Goal: Task Accomplishment & Management: Manage account settings

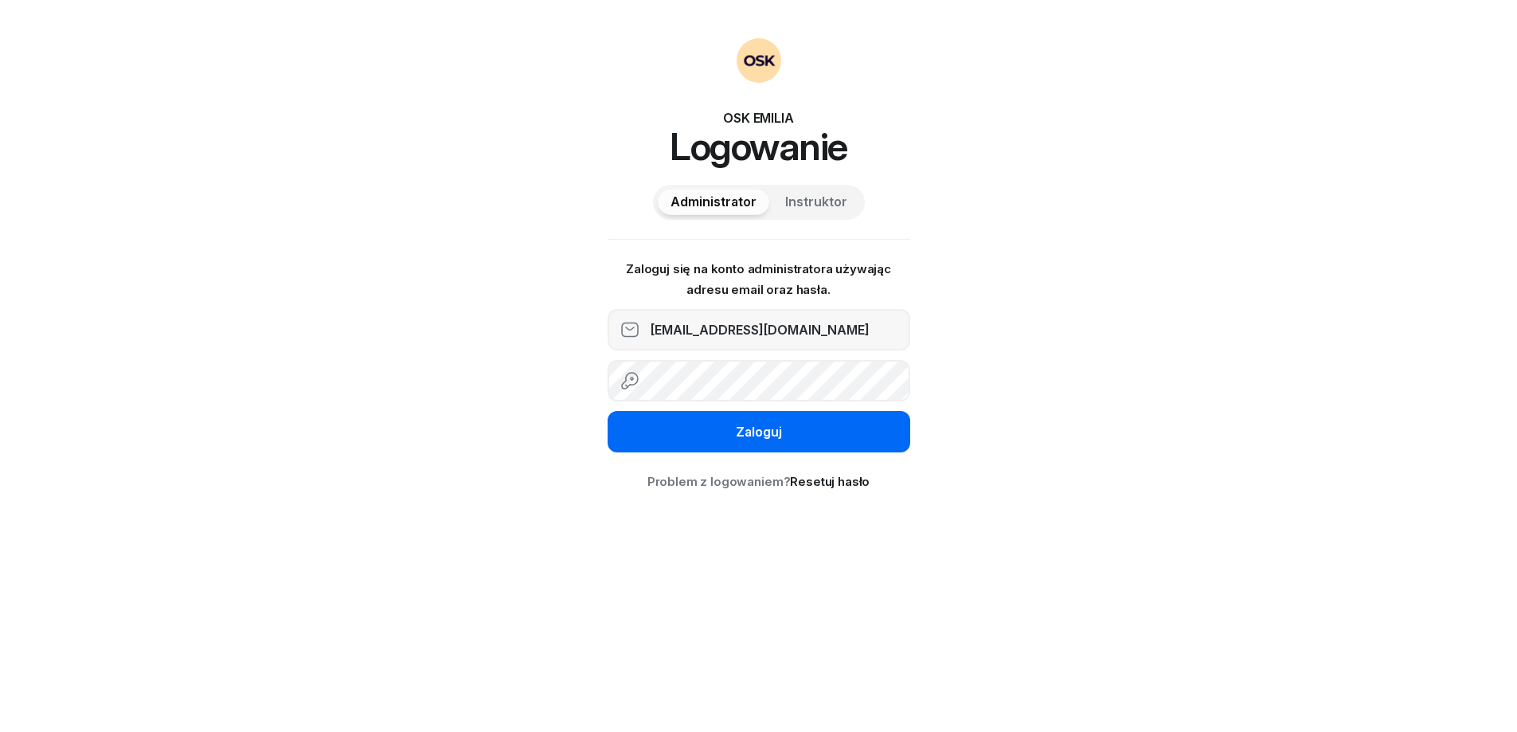
click at [751, 427] on div "Zaloguj" at bounding box center [759, 432] width 46 height 21
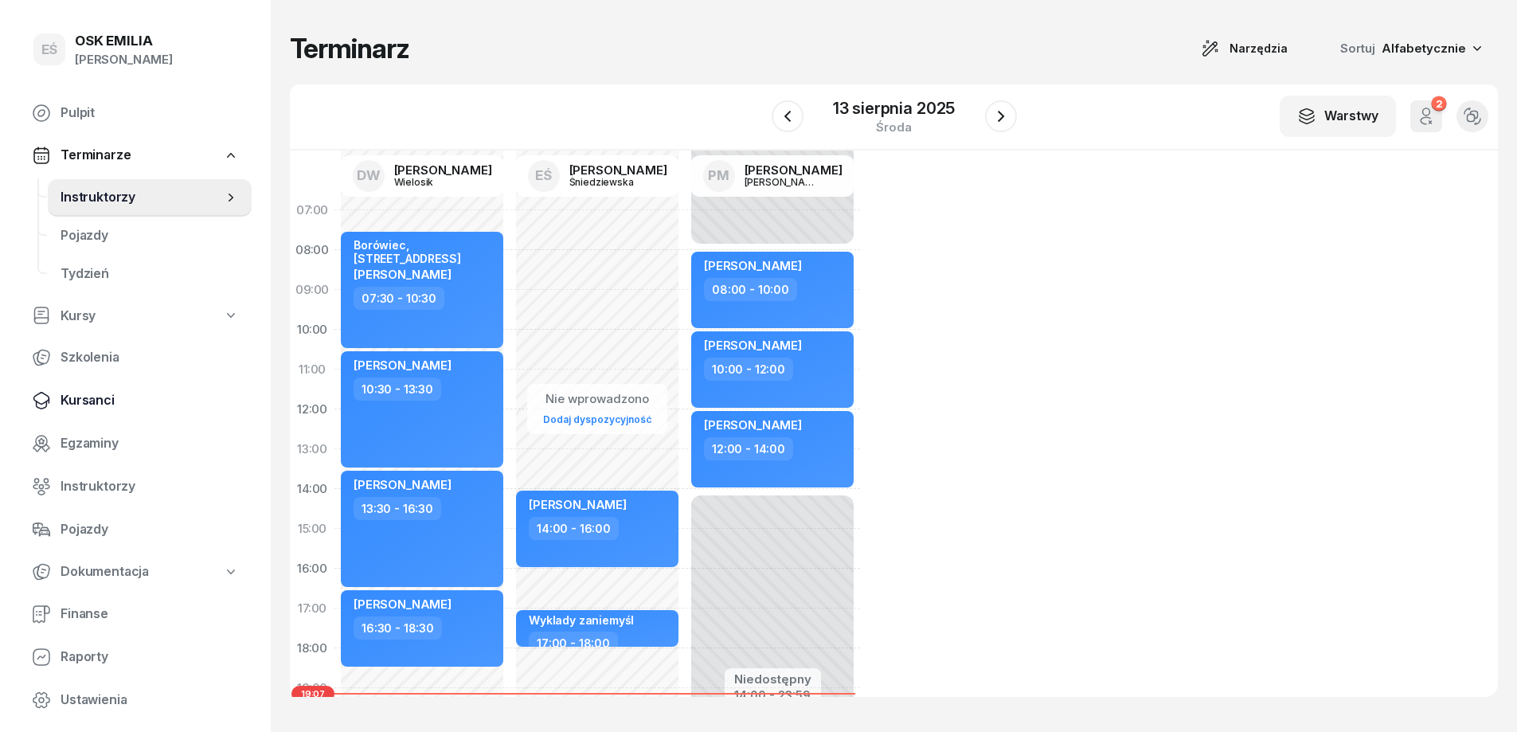
click at [91, 394] on span "Kursanci" at bounding box center [150, 400] width 178 height 21
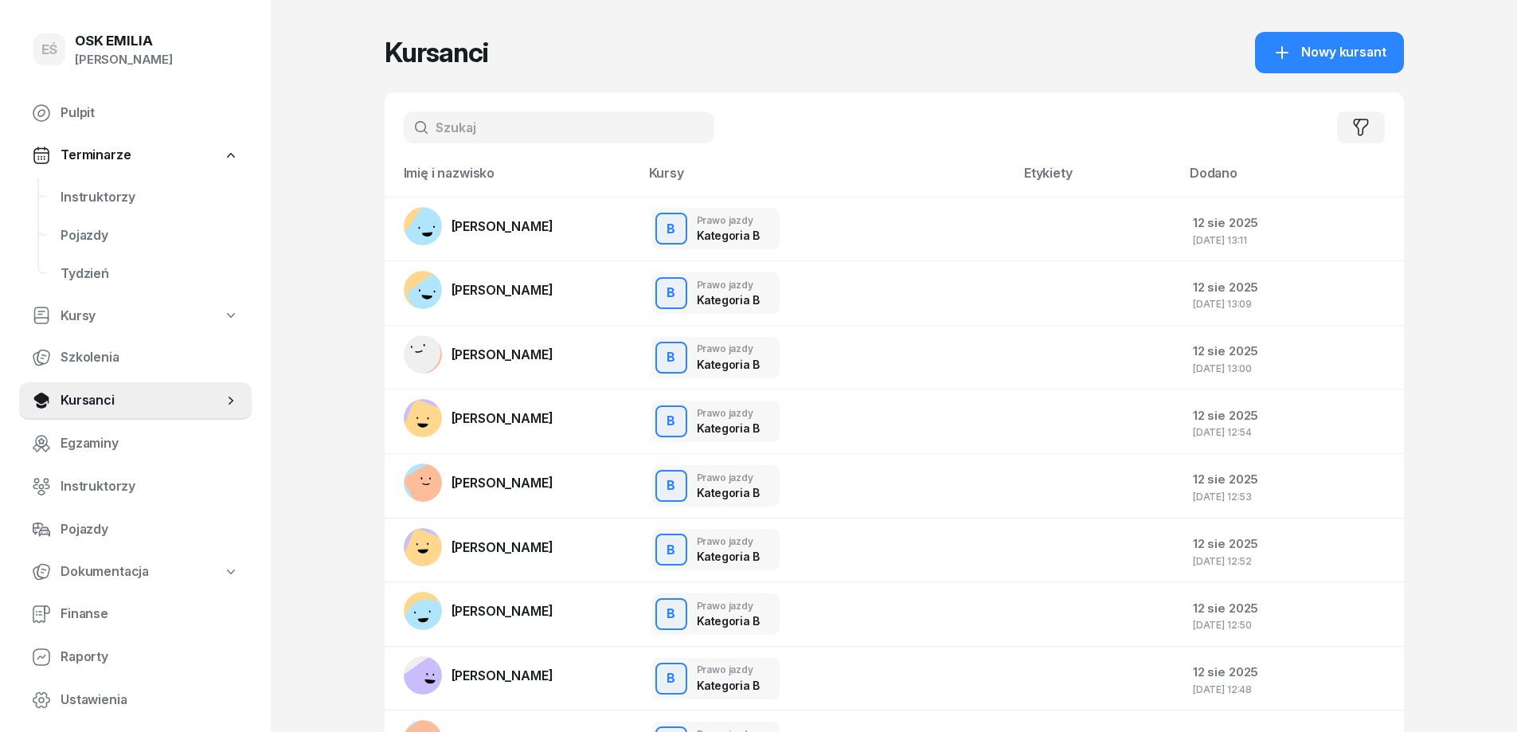
click at [466, 120] on input "text" at bounding box center [559, 128] width 311 height 32
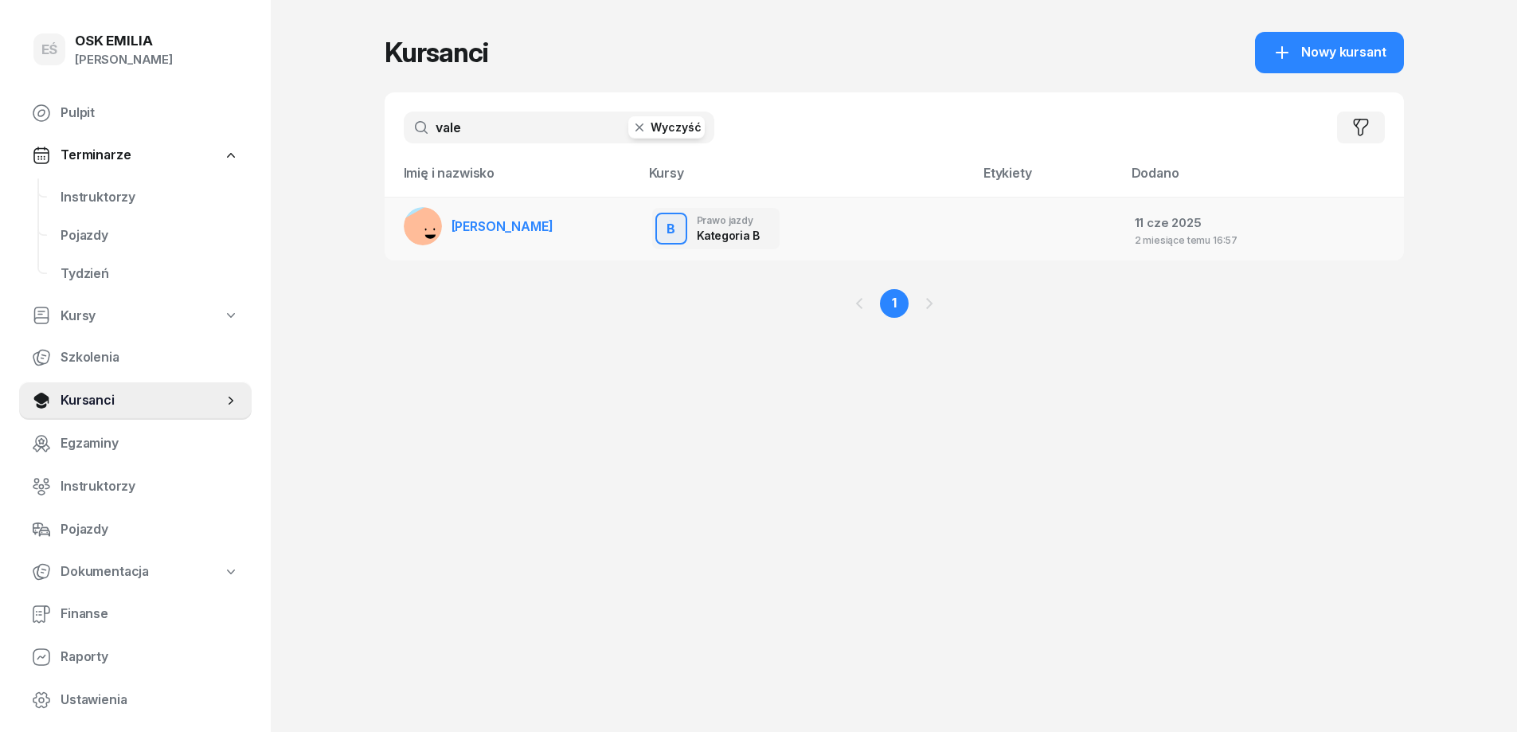
type input "vale"
click at [492, 229] on span "[PERSON_NAME]" at bounding box center [503, 226] width 102 height 16
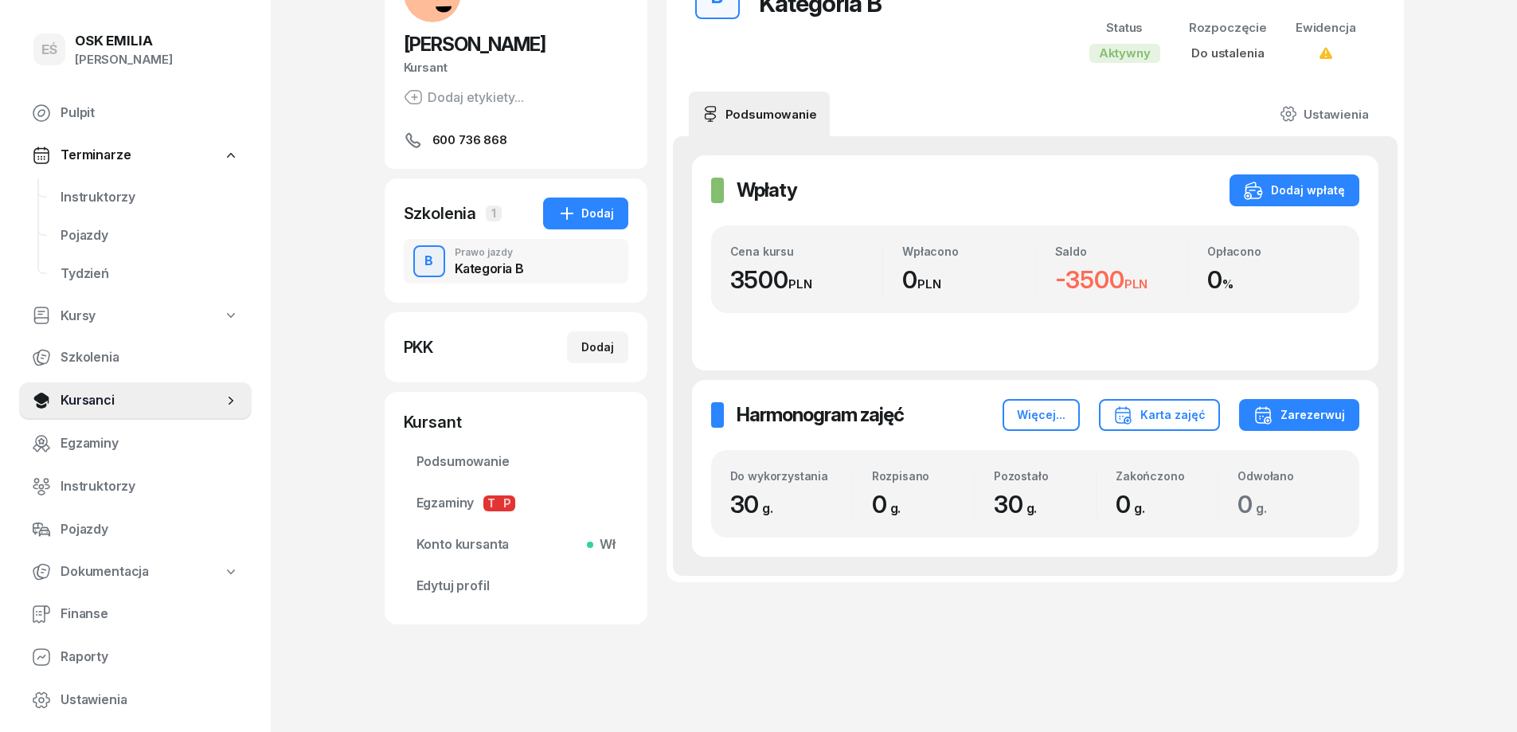
scroll to position [143, 0]
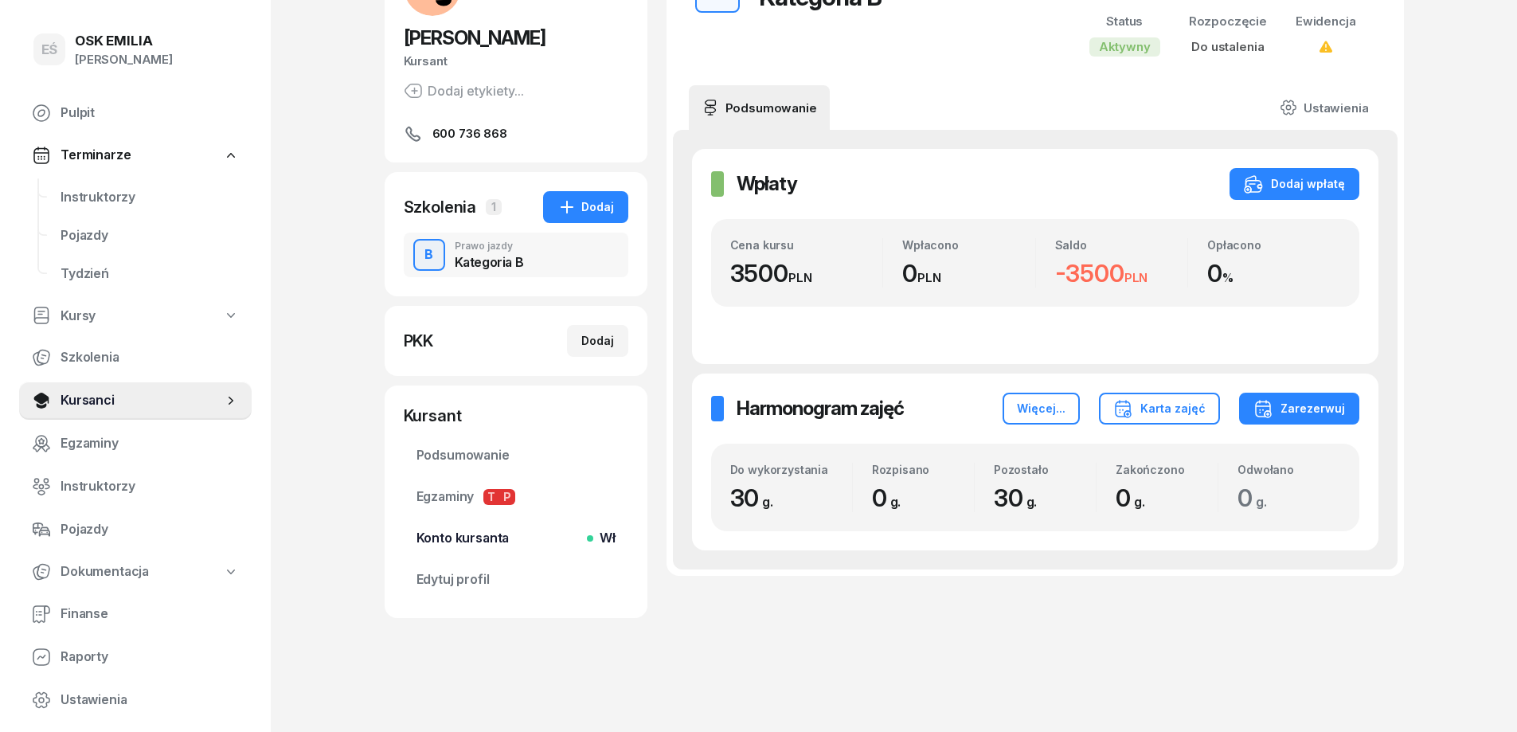
click at [477, 544] on span "Konto kursanta Wł" at bounding box center [516, 538] width 199 height 21
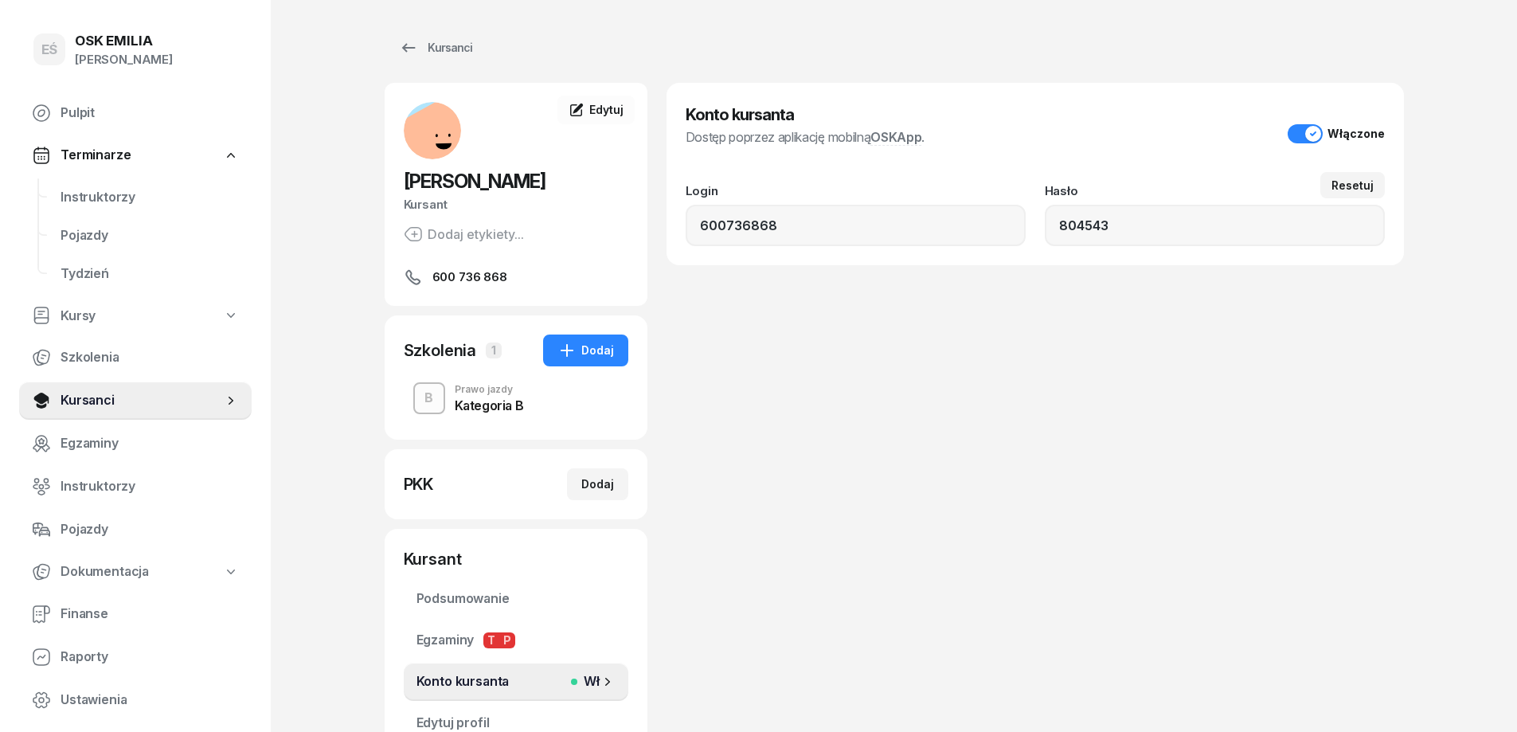
click at [110, 157] on span "Terminarze" at bounding box center [96, 155] width 70 height 21
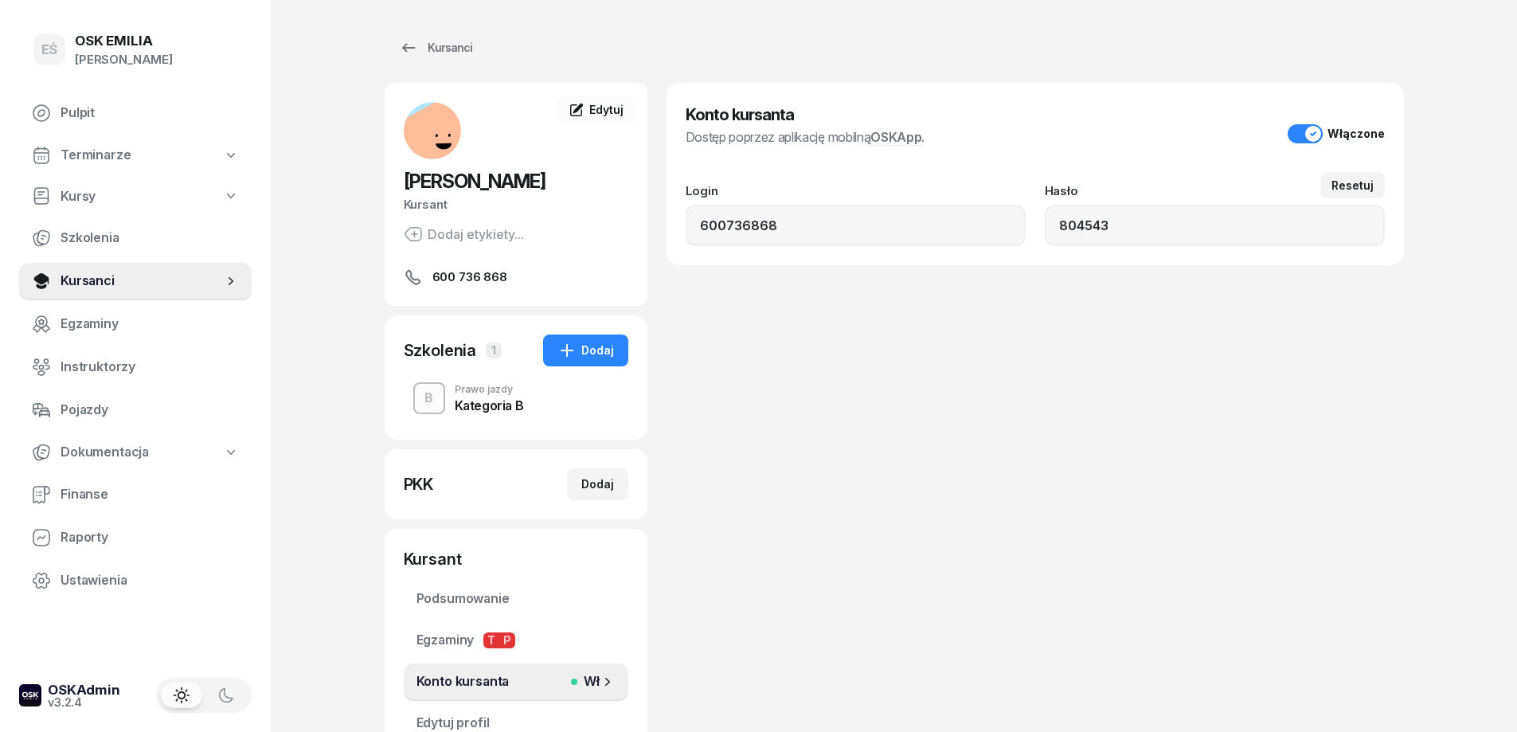
click at [104, 151] on span "Terminarze" at bounding box center [96, 155] width 70 height 21
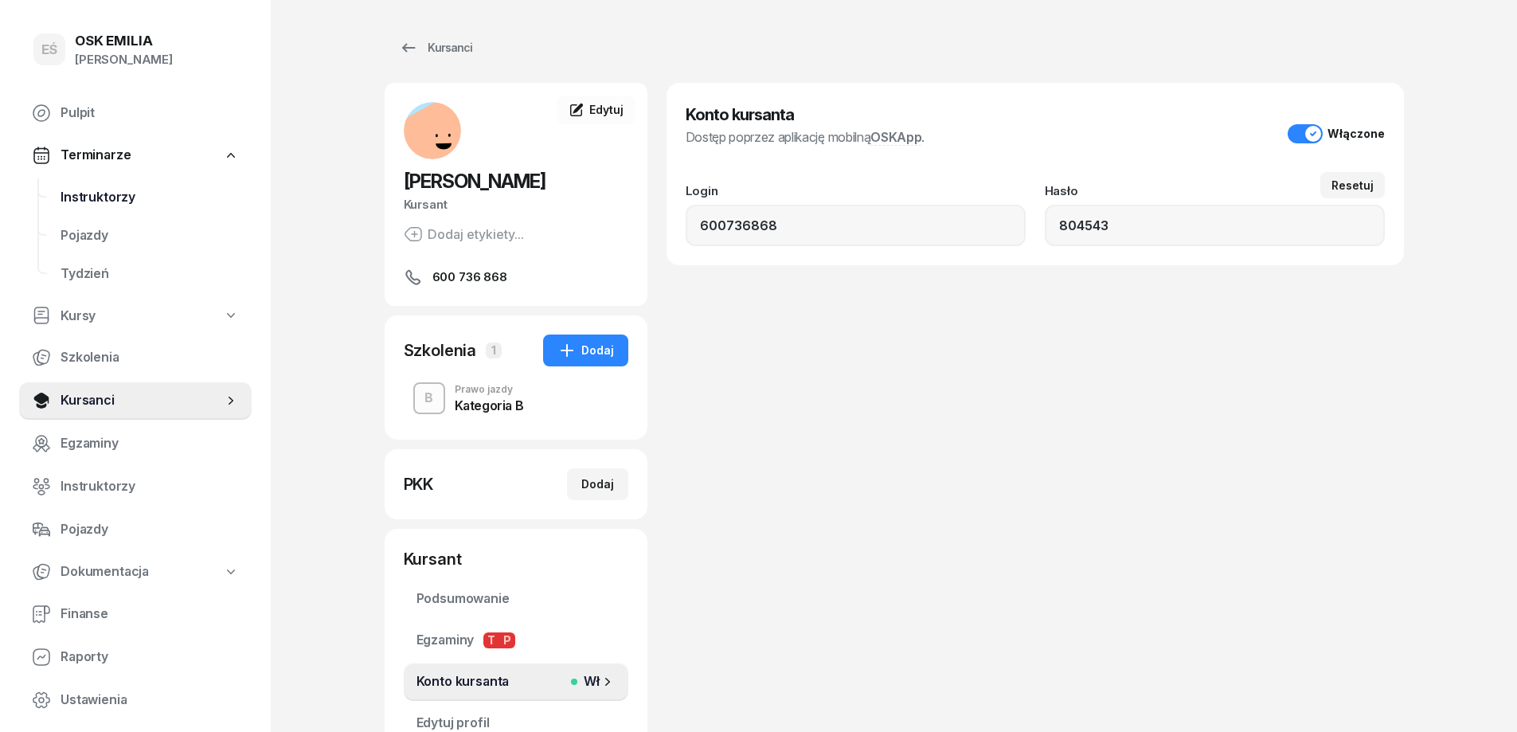
click at [104, 196] on span "Instruktorzy" at bounding box center [150, 197] width 178 height 21
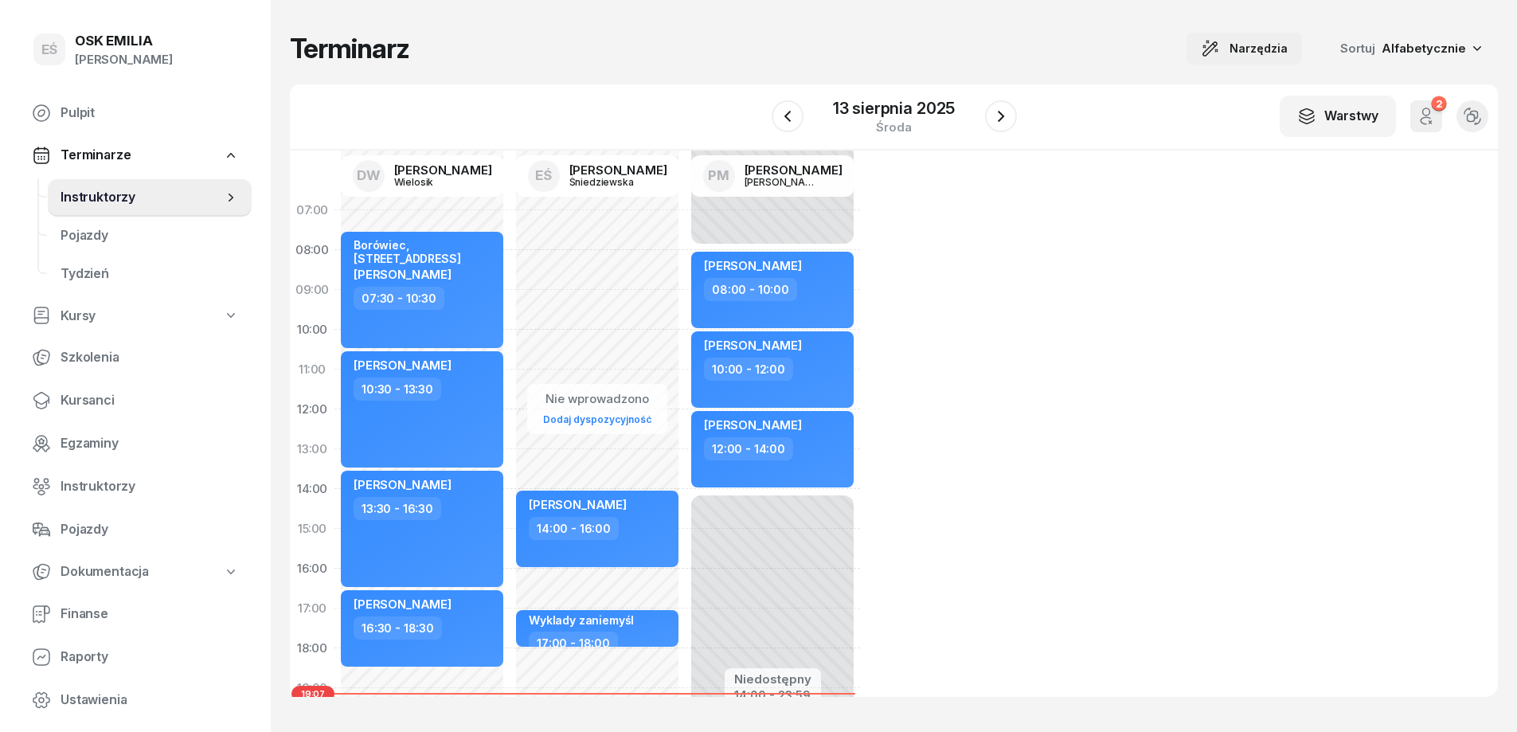
click at [1278, 49] on span "Narzędzia" at bounding box center [1259, 48] width 58 height 19
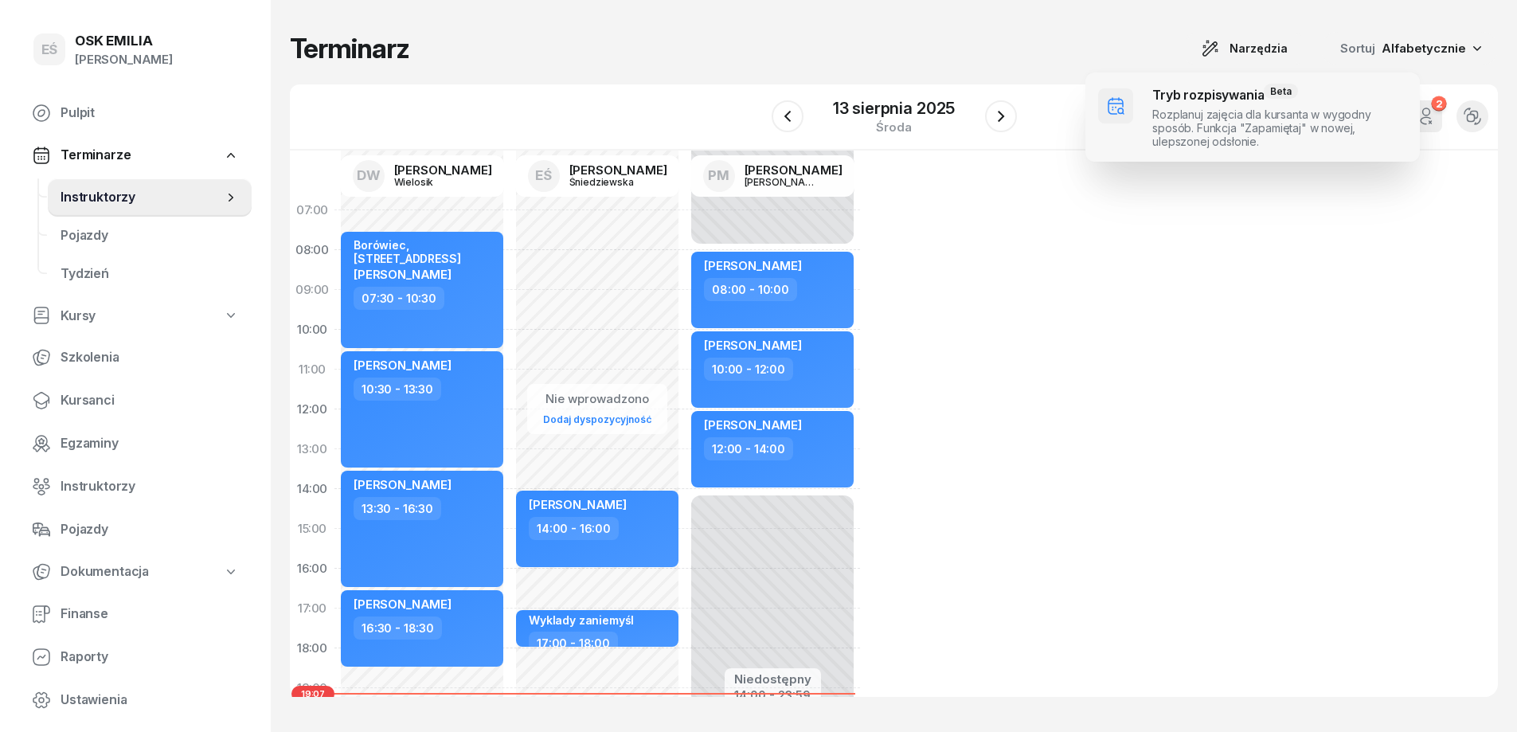
click at [1228, 101] on span at bounding box center [1253, 116] width 335 height 89
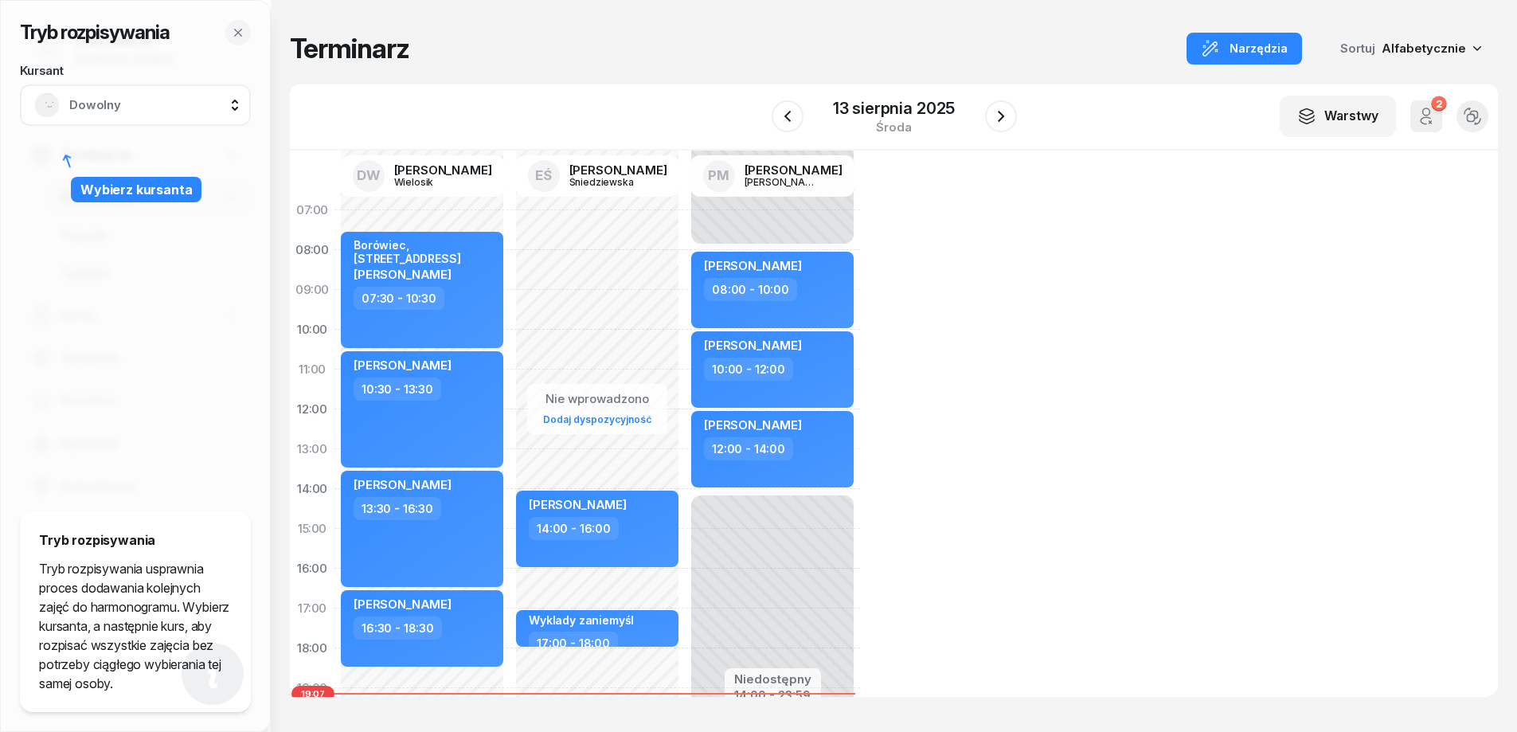
click at [126, 92] on div "Dowolny" at bounding box center [135, 104] width 231 height 41
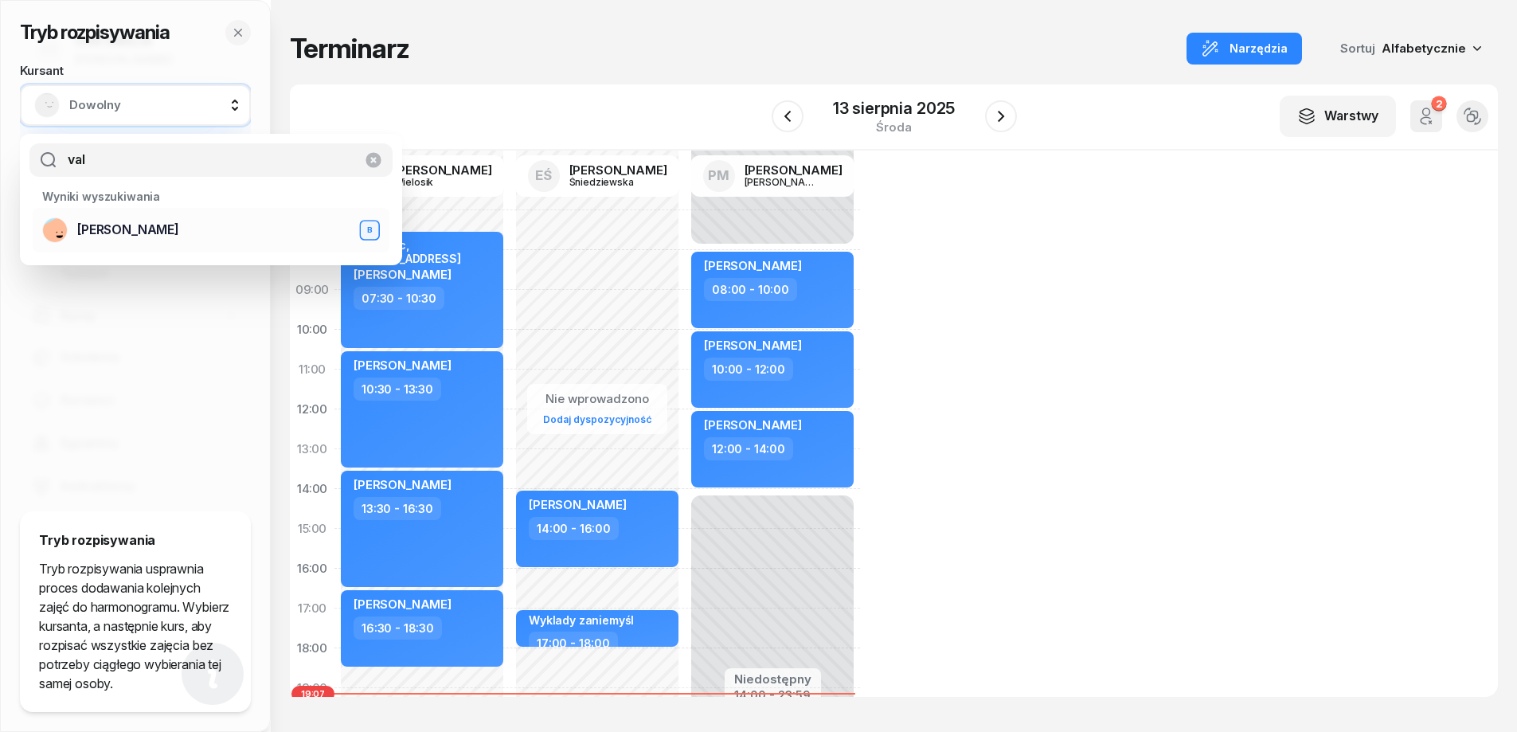
type input "val"
click at [145, 224] on span "[PERSON_NAME]" at bounding box center [128, 230] width 102 height 21
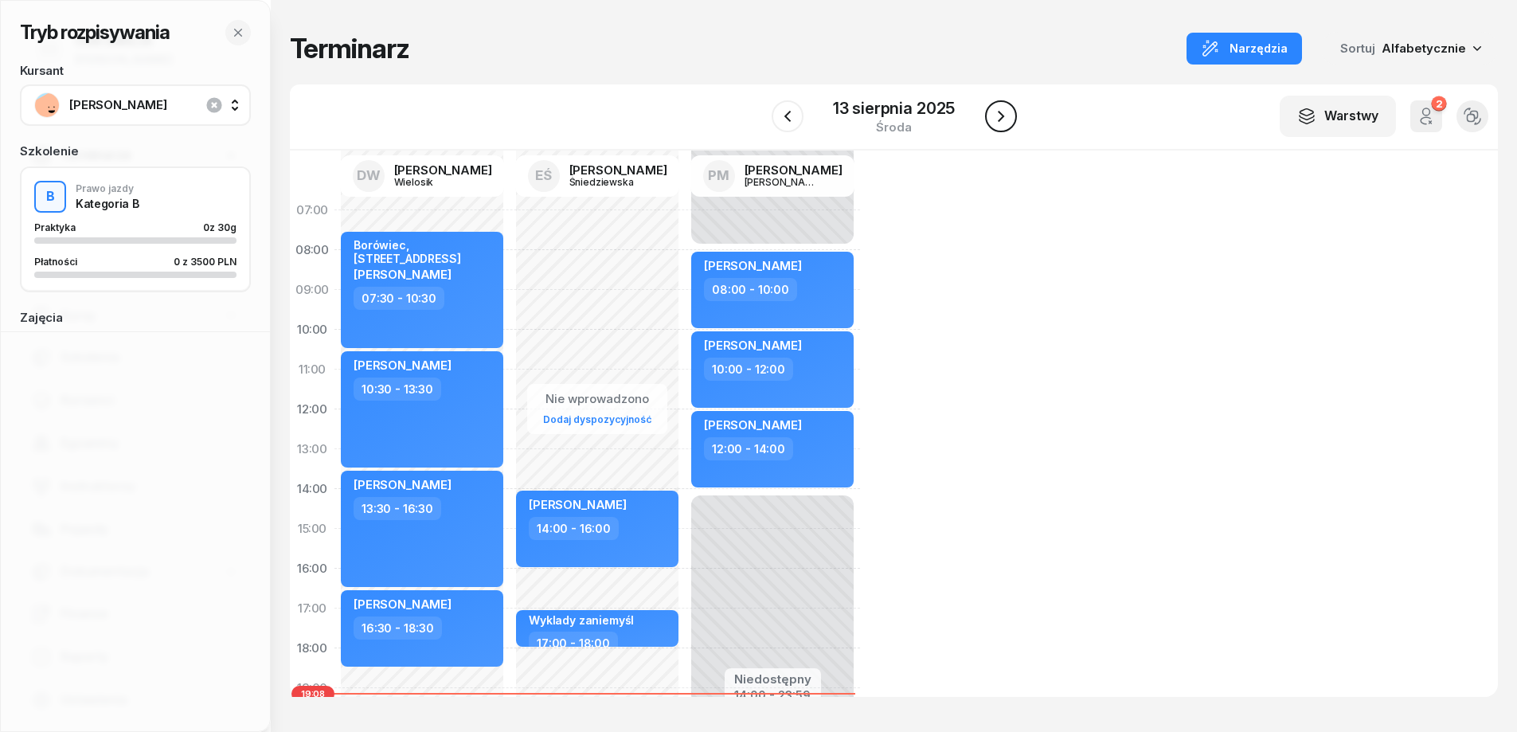
click at [1001, 121] on icon "button" at bounding box center [1001, 116] width 19 height 19
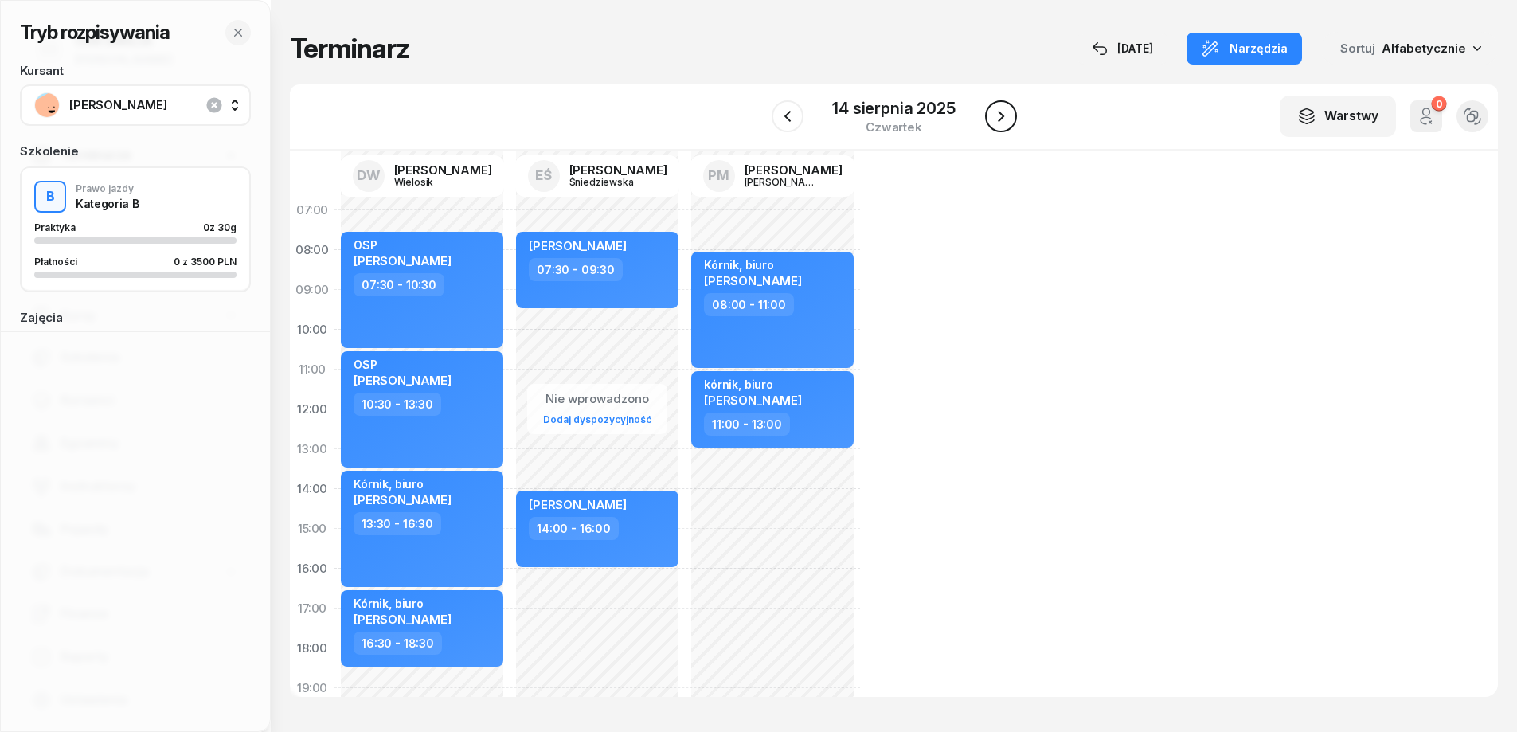
click at [1000, 121] on icon "button" at bounding box center [1001, 116] width 19 height 19
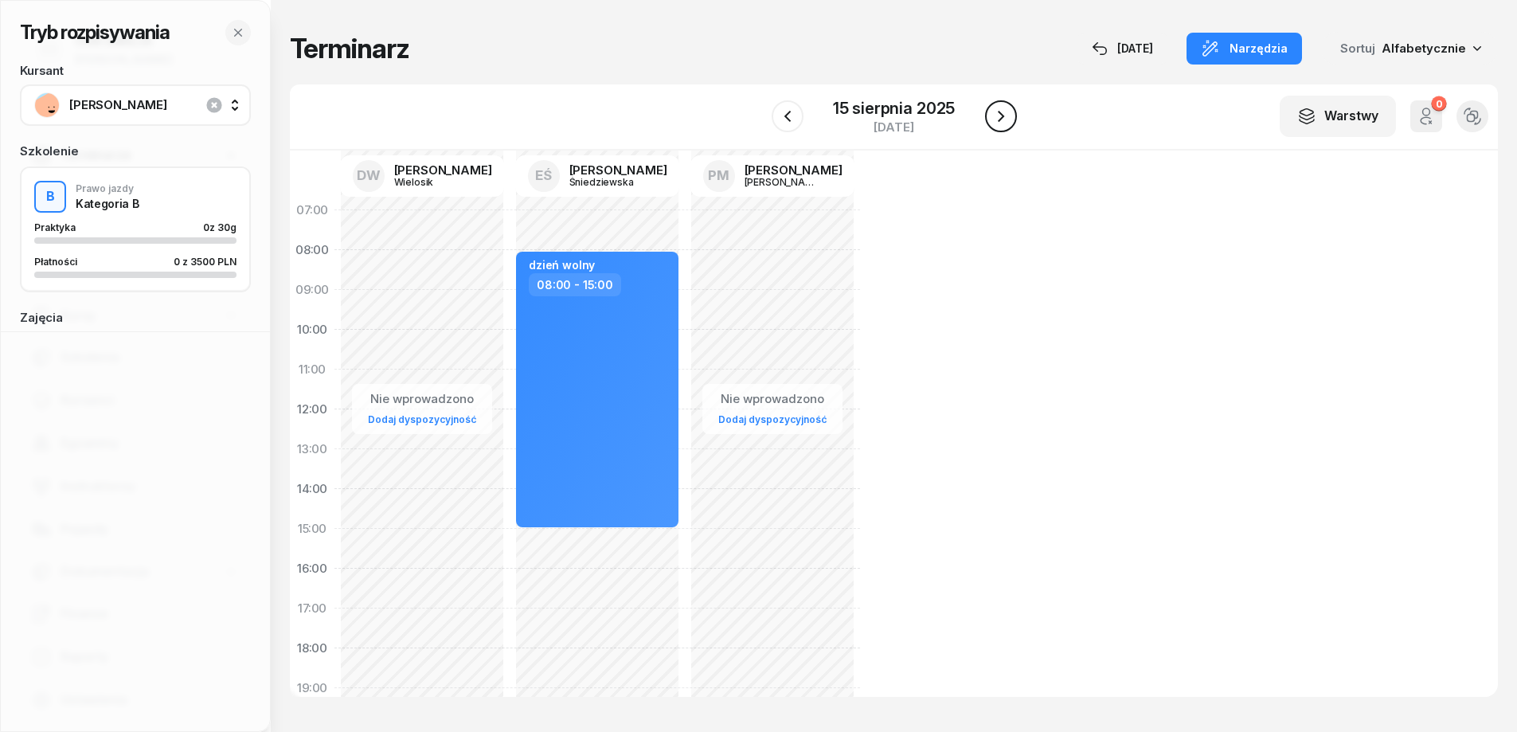
click at [1000, 121] on icon "button" at bounding box center [1001, 116] width 19 height 19
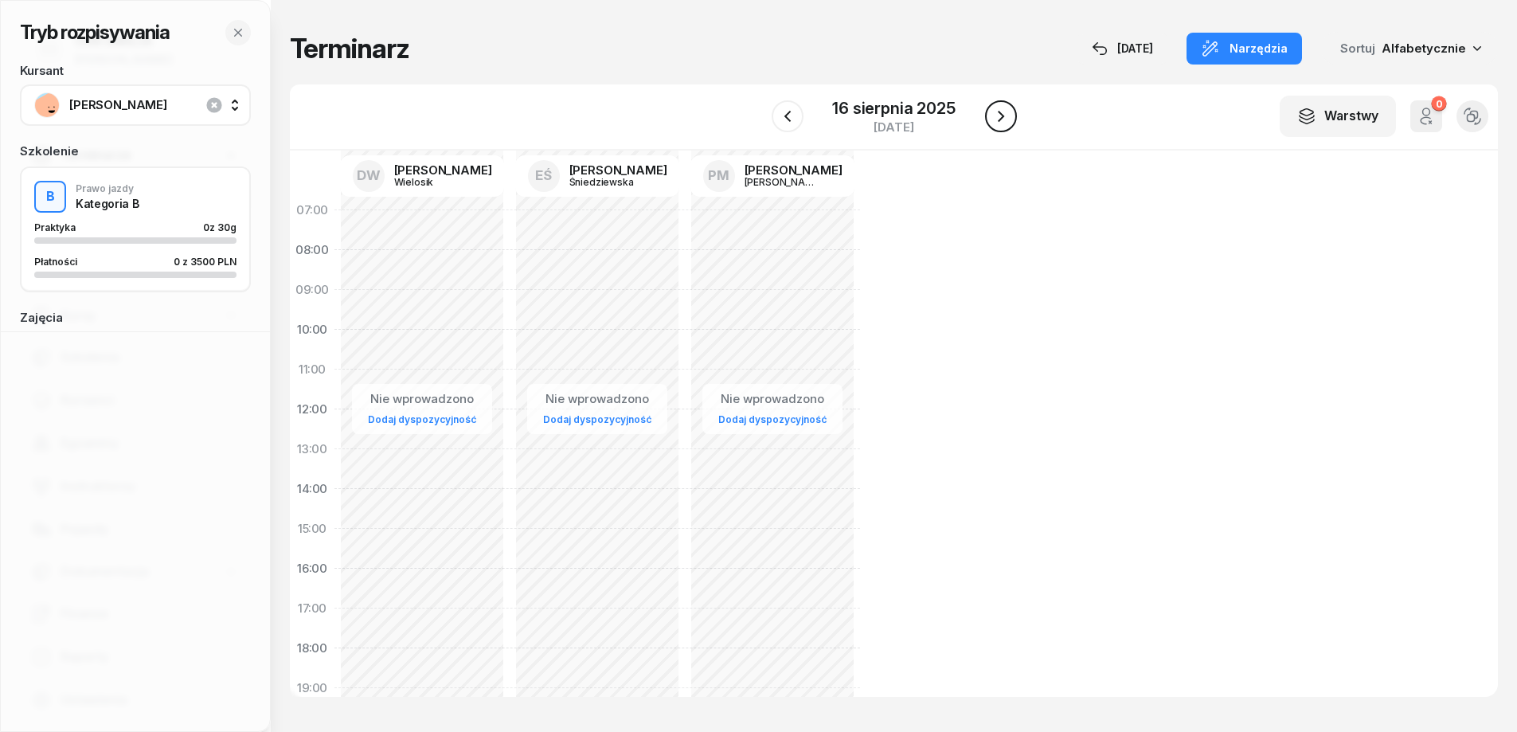
click at [1000, 121] on icon "button" at bounding box center [1001, 116] width 19 height 19
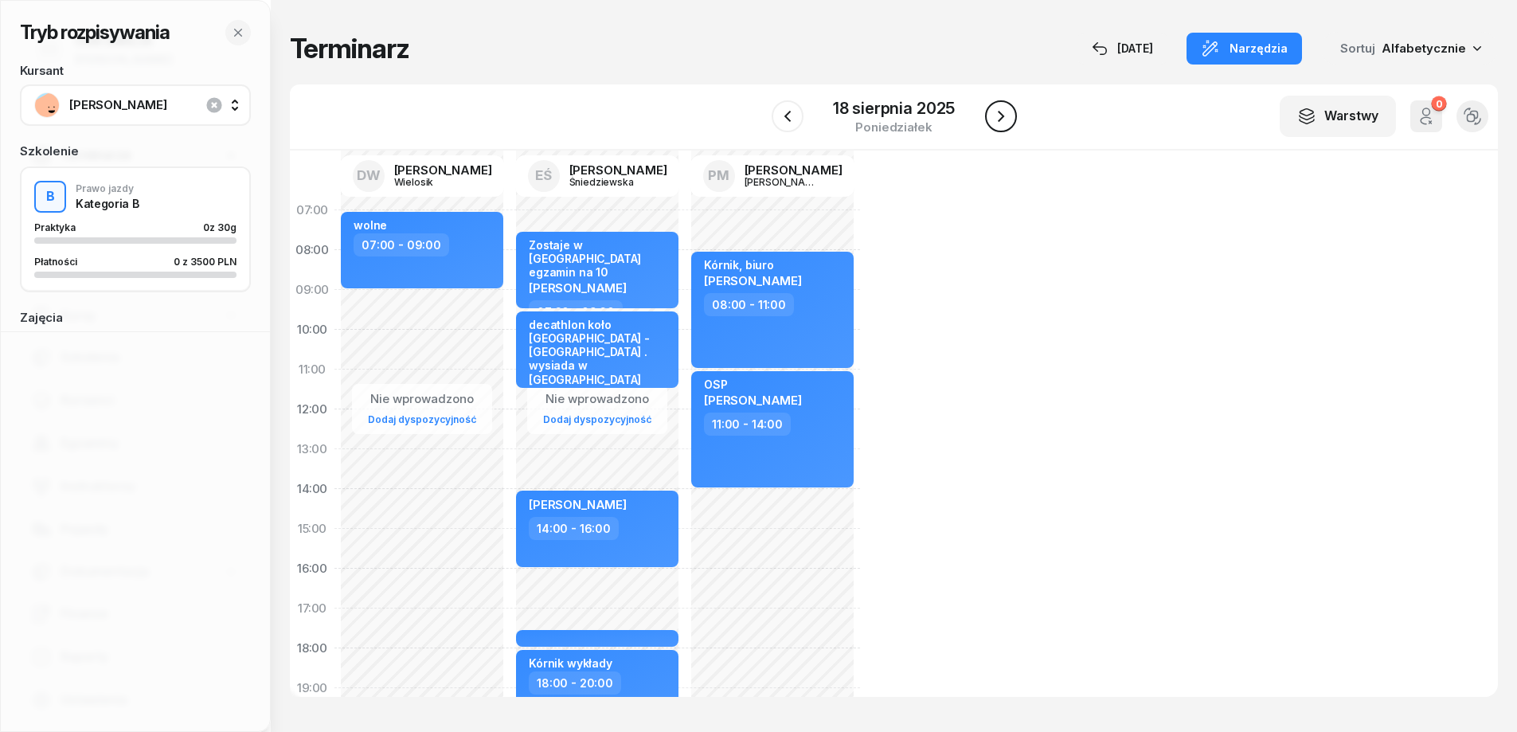
click at [1007, 115] on icon "button" at bounding box center [1001, 116] width 19 height 19
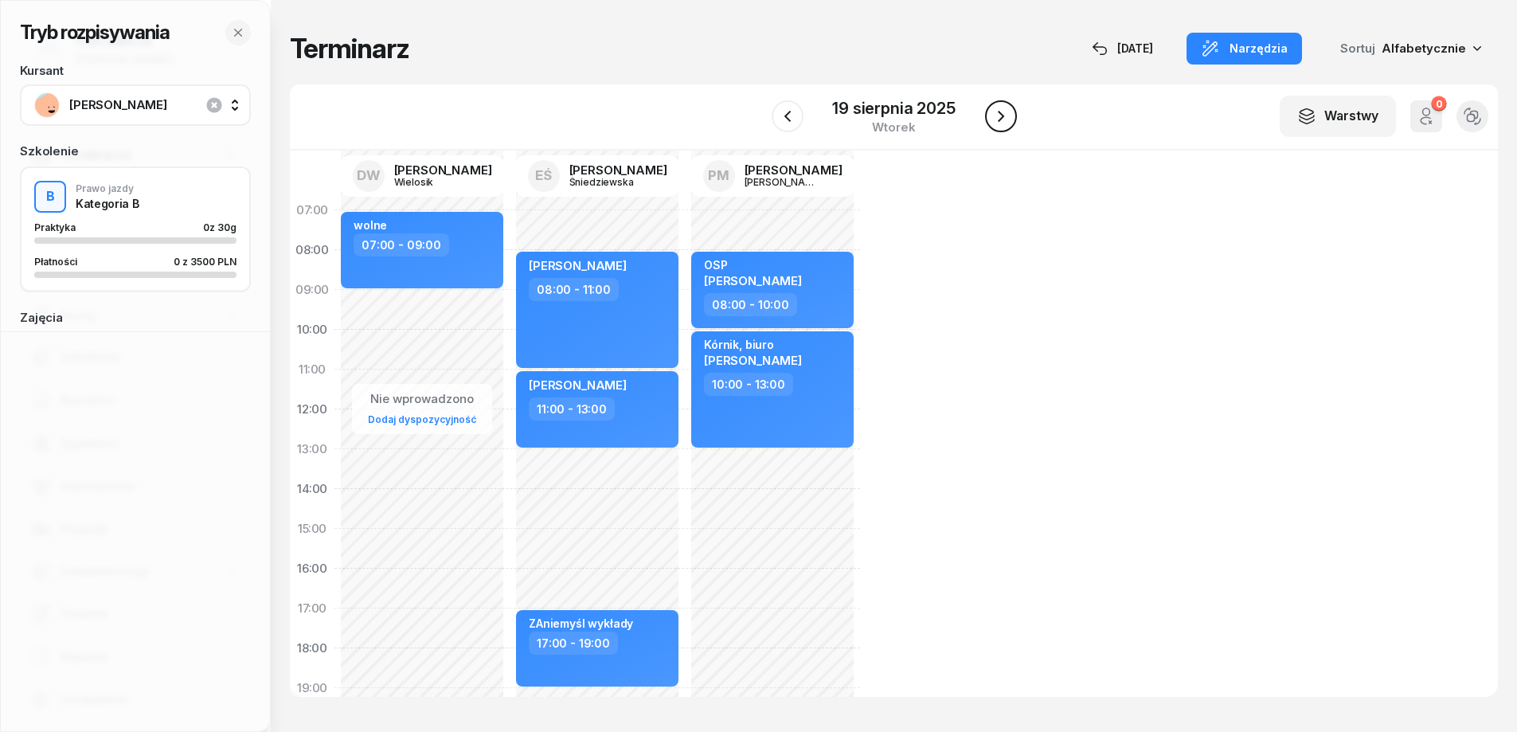
click at [1007, 115] on icon "button" at bounding box center [1001, 116] width 19 height 19
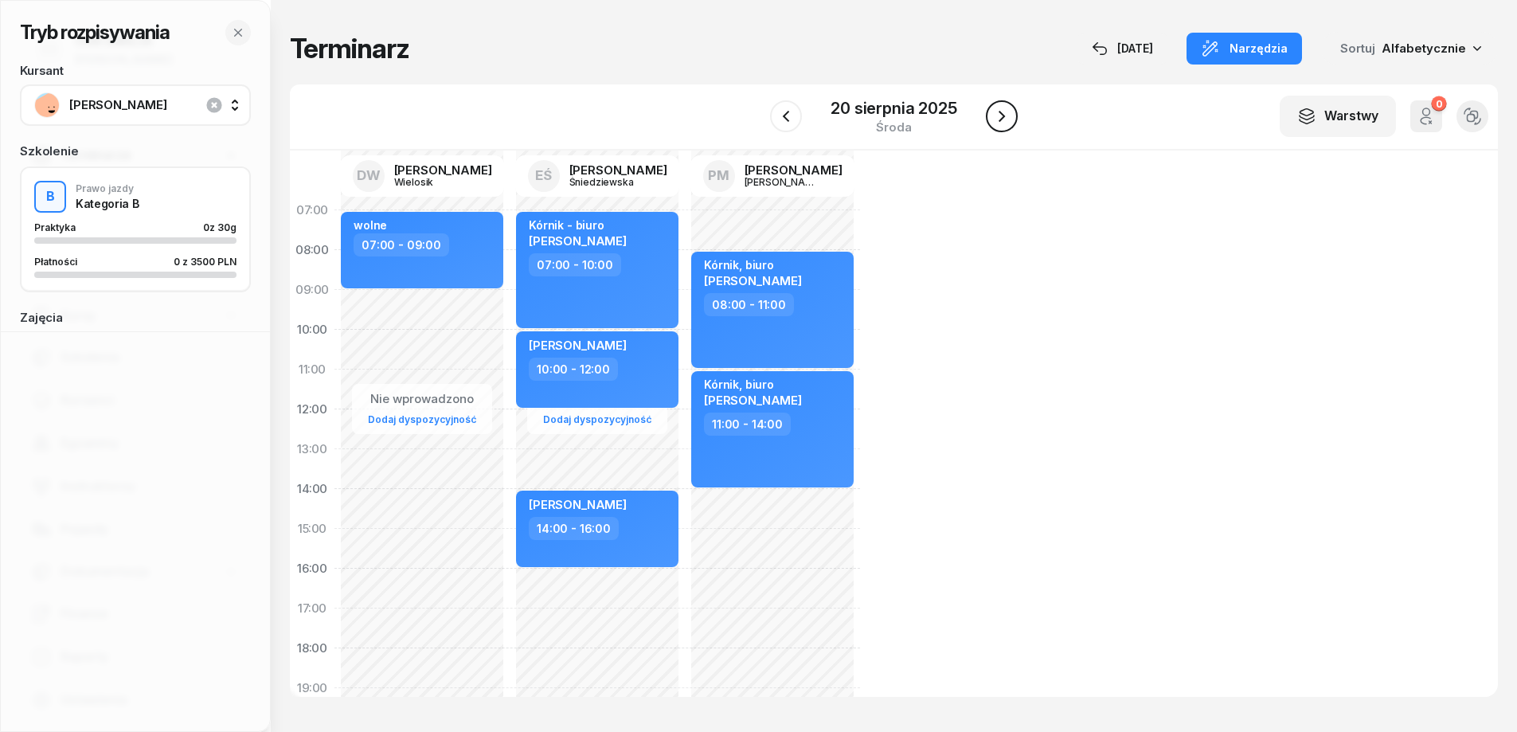
click at [1004, 115] on icon "button" at bounding box center [1002, 116] width 6 height 11
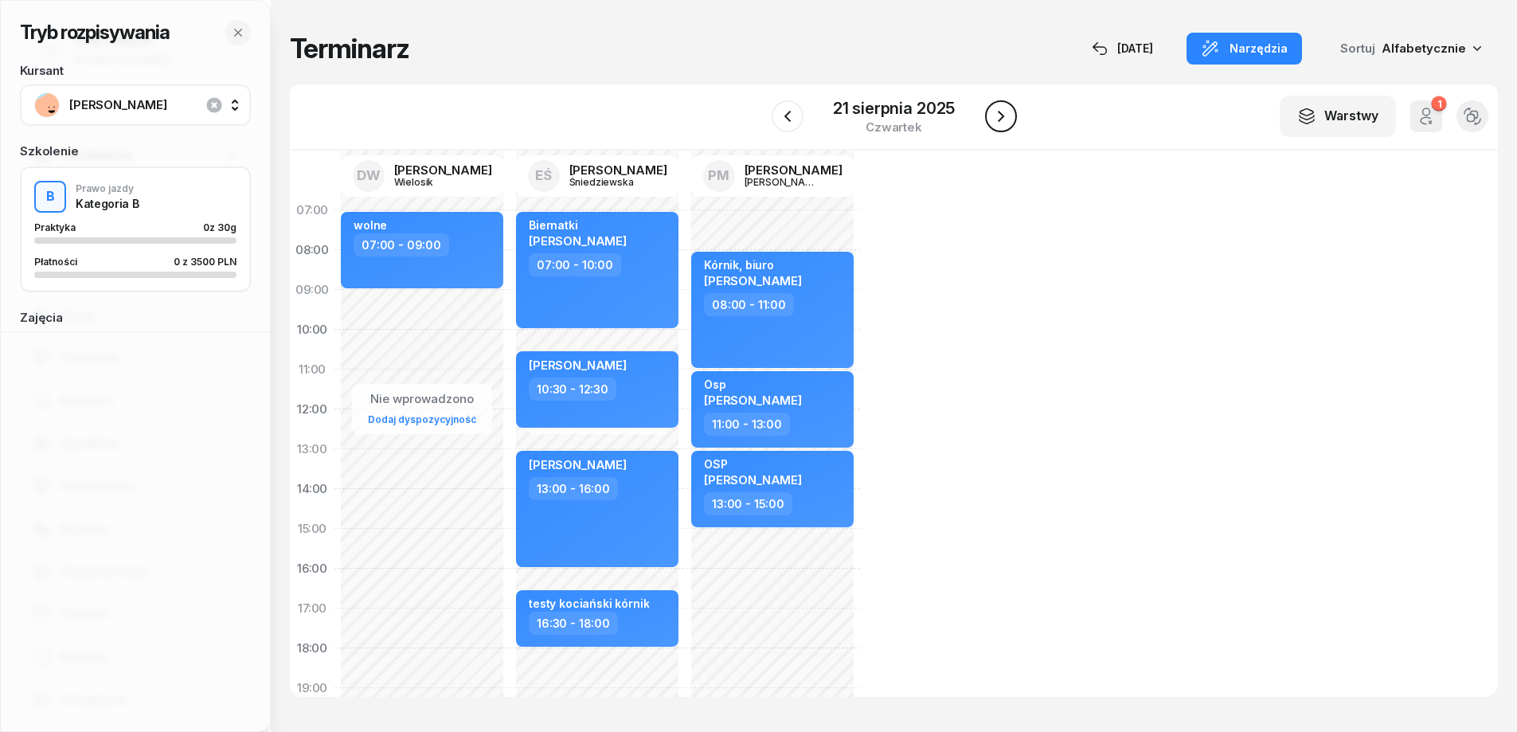
click at [1004, 115] on icon "button" at bounding box center [1001, 116] width 19 height 19
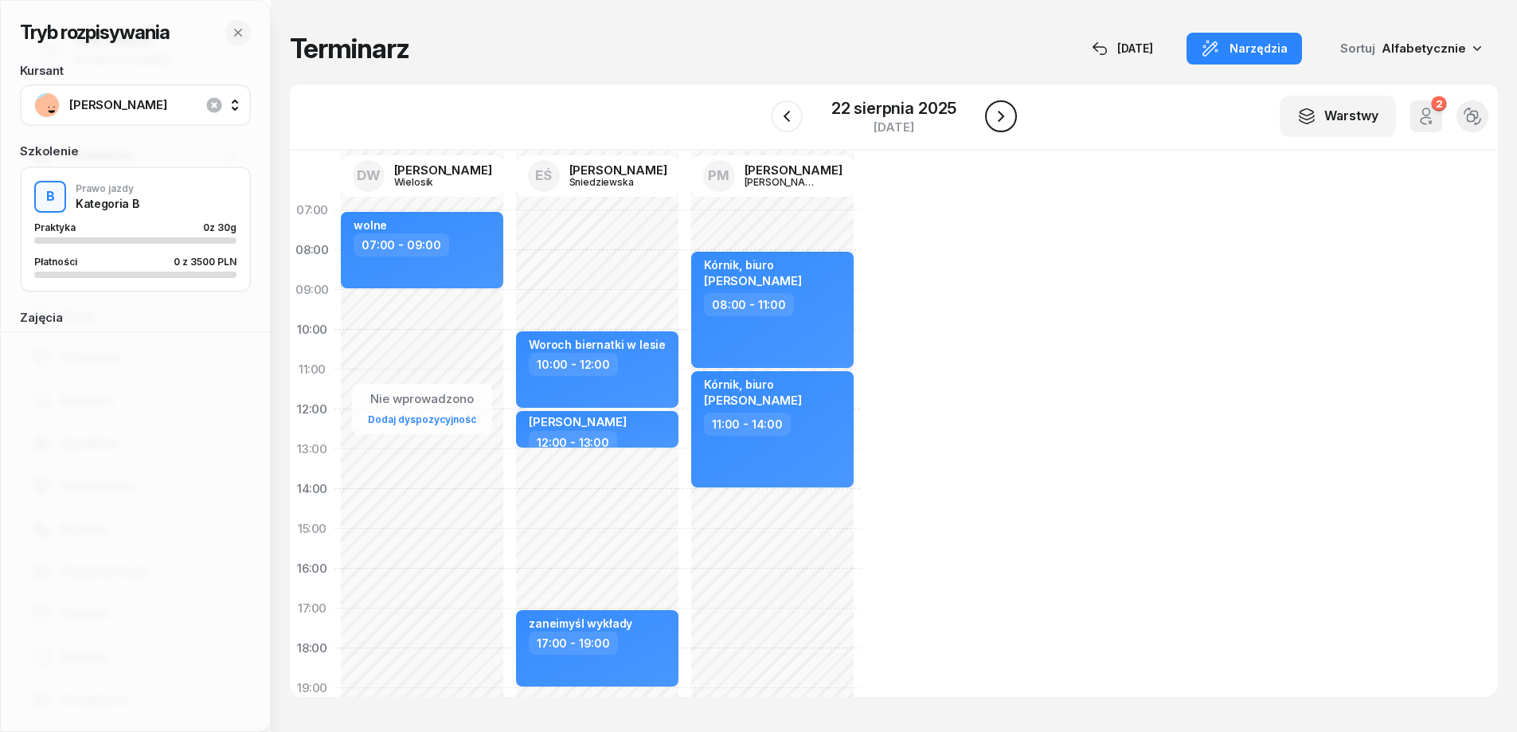
click at [996, 115] on icon "button" at bounding box center [1001, 116] width 19 height 19
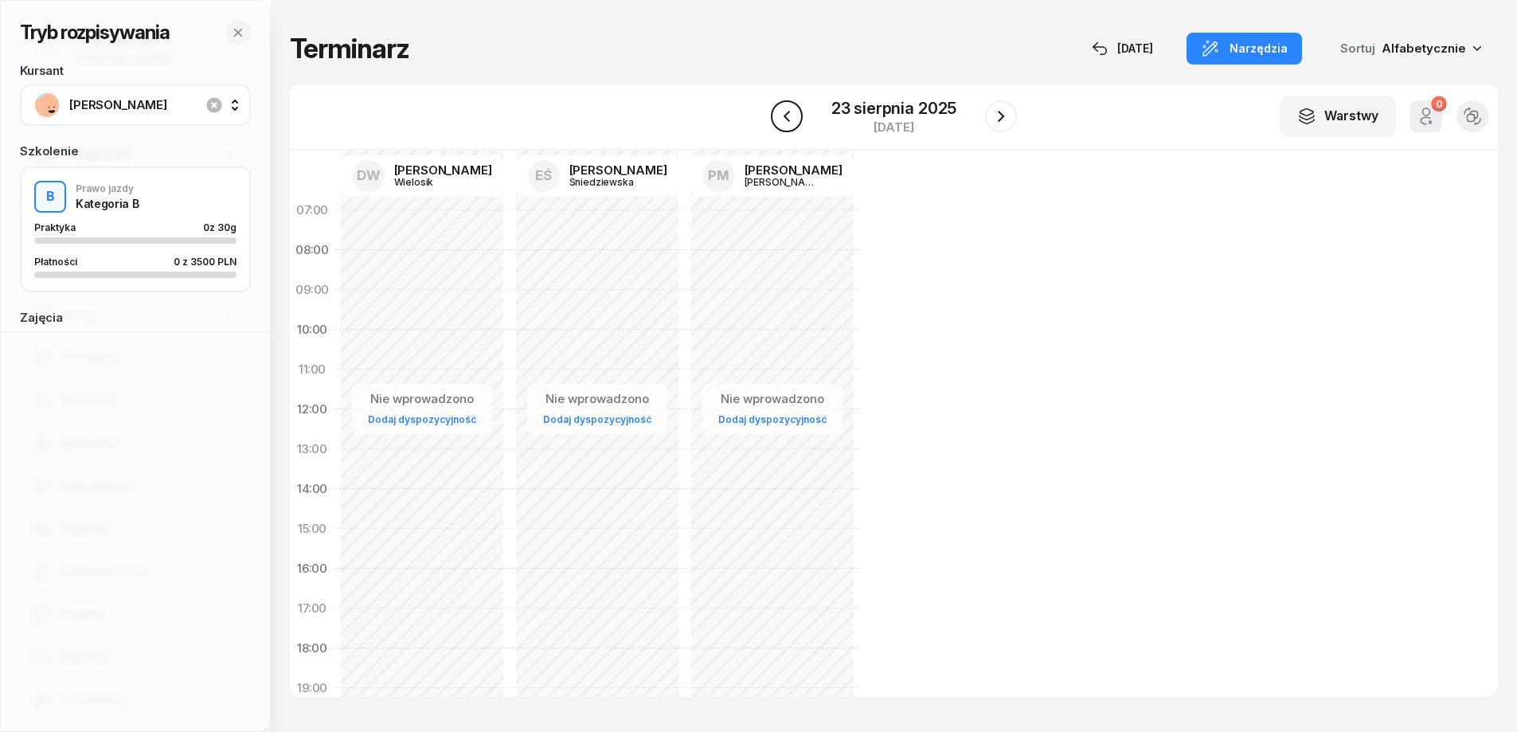
click at [783, 120] on icon "button" at bounding box center [786, 116] width 19 height 19
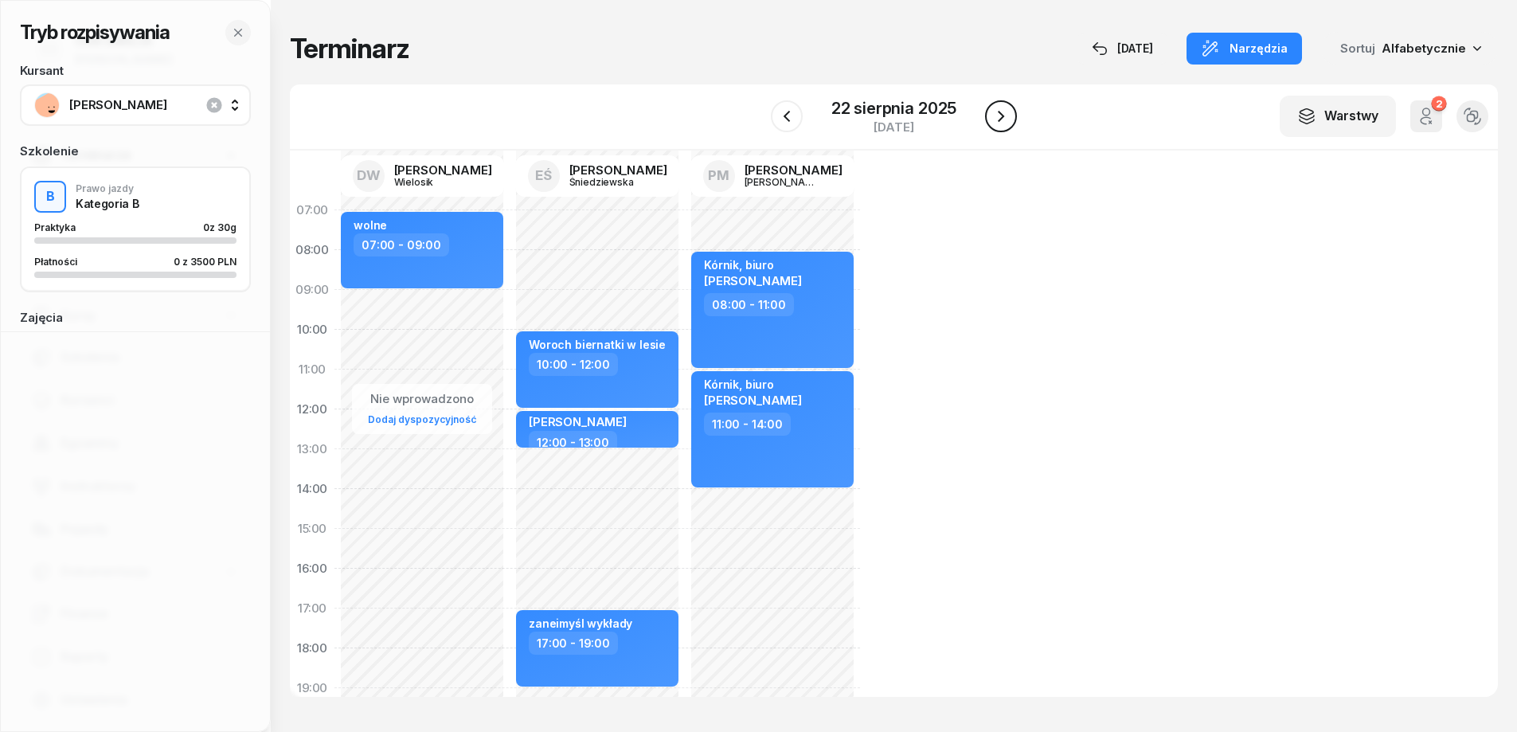
click at [1004, 116] on icon "button" at bounding box center [1001, 116] width 6 height 11
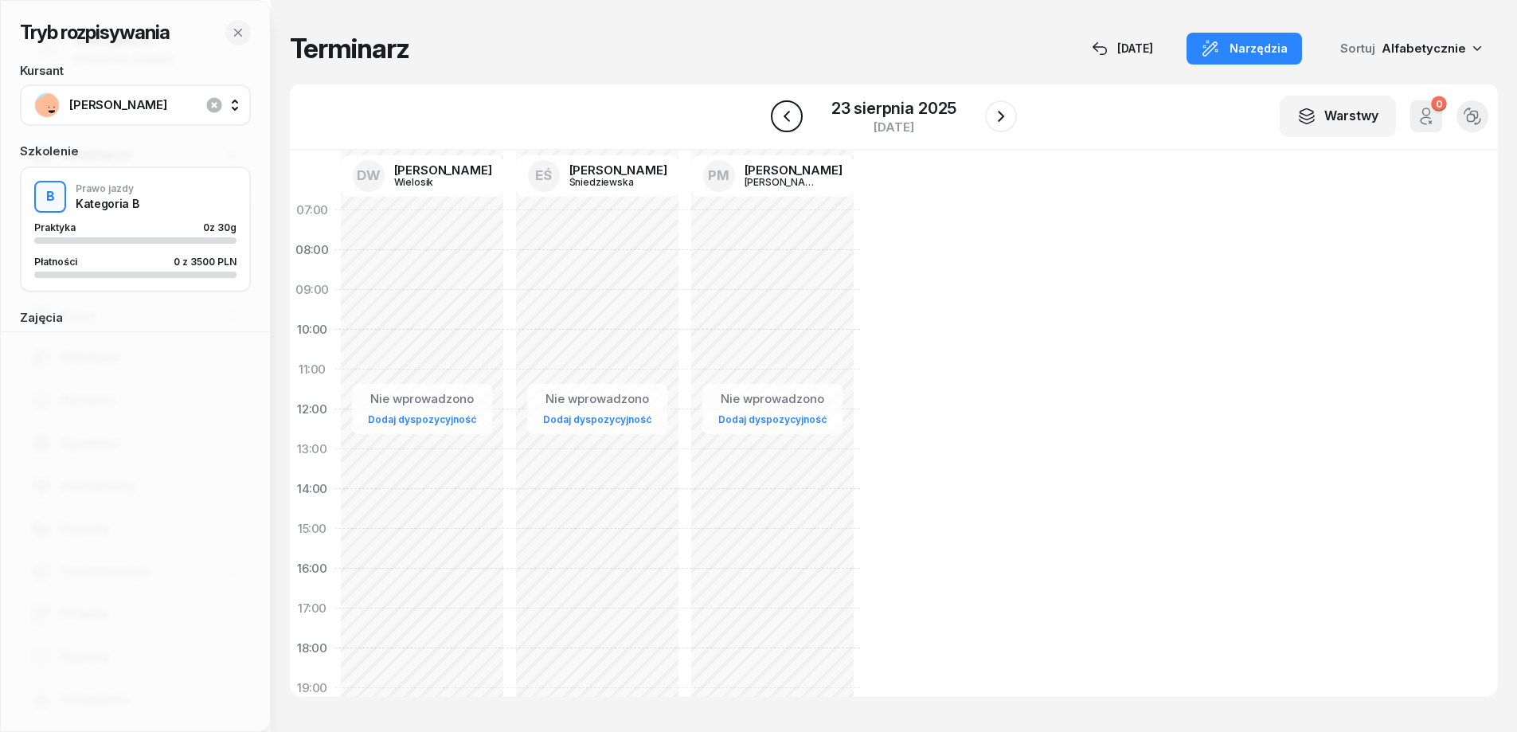
click at [793, 119] on icon "button" at bounding box center [786, 116] width 19 height 19
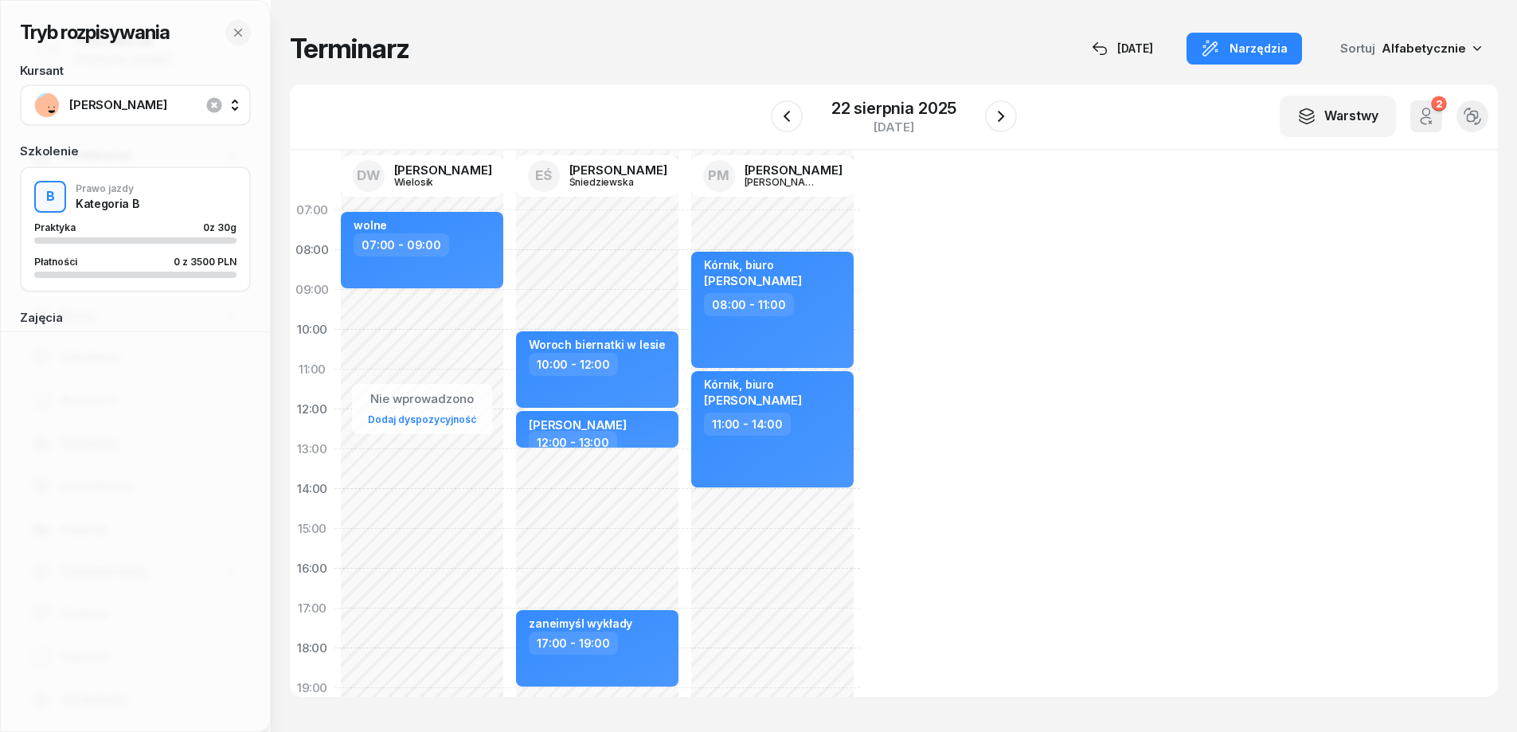
click at [685, 214] on div "Nie wprowadzono Dodaj dyspozycyjność kursant odwołał [PERSON_NAME] 07:00 - 10:0…" at bounding box center [772, 548] width 175 height 717
select select "07"
select select "09"
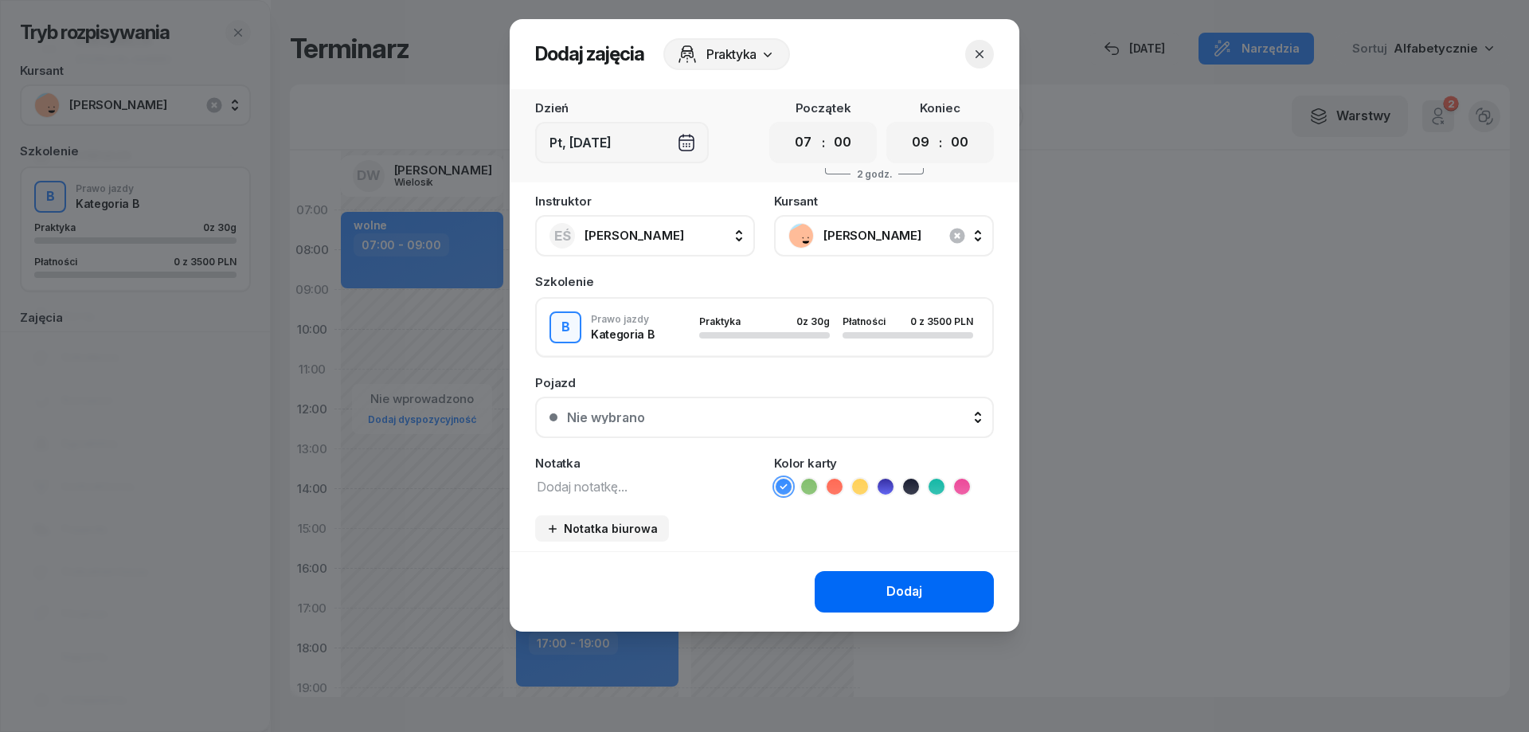
click at [941, 588] on button "Dodaj" at bounding box center [904, 591] width 179 height 41
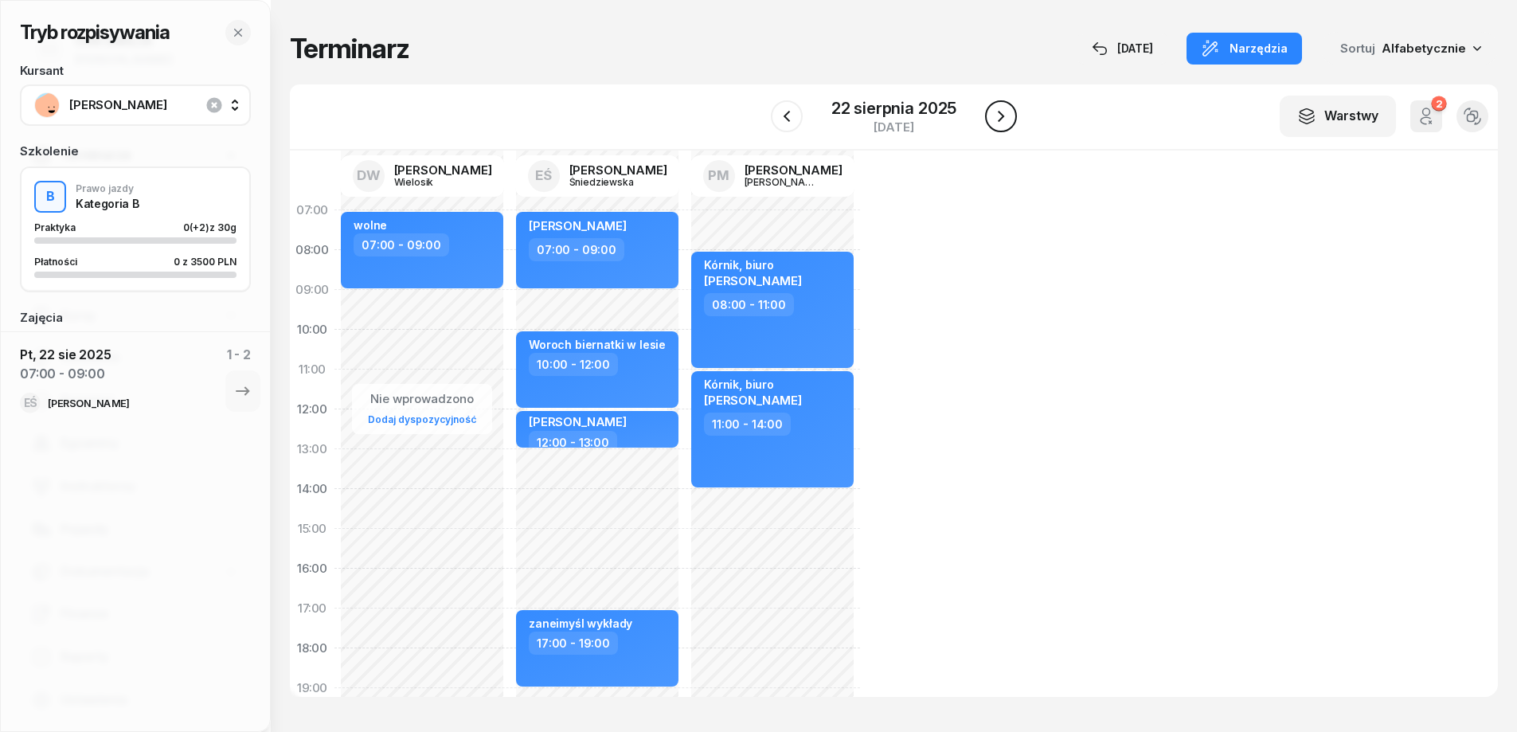
click at [1000, 113] on icon "button" at bounding box center [1001, 116] width 6 height 11
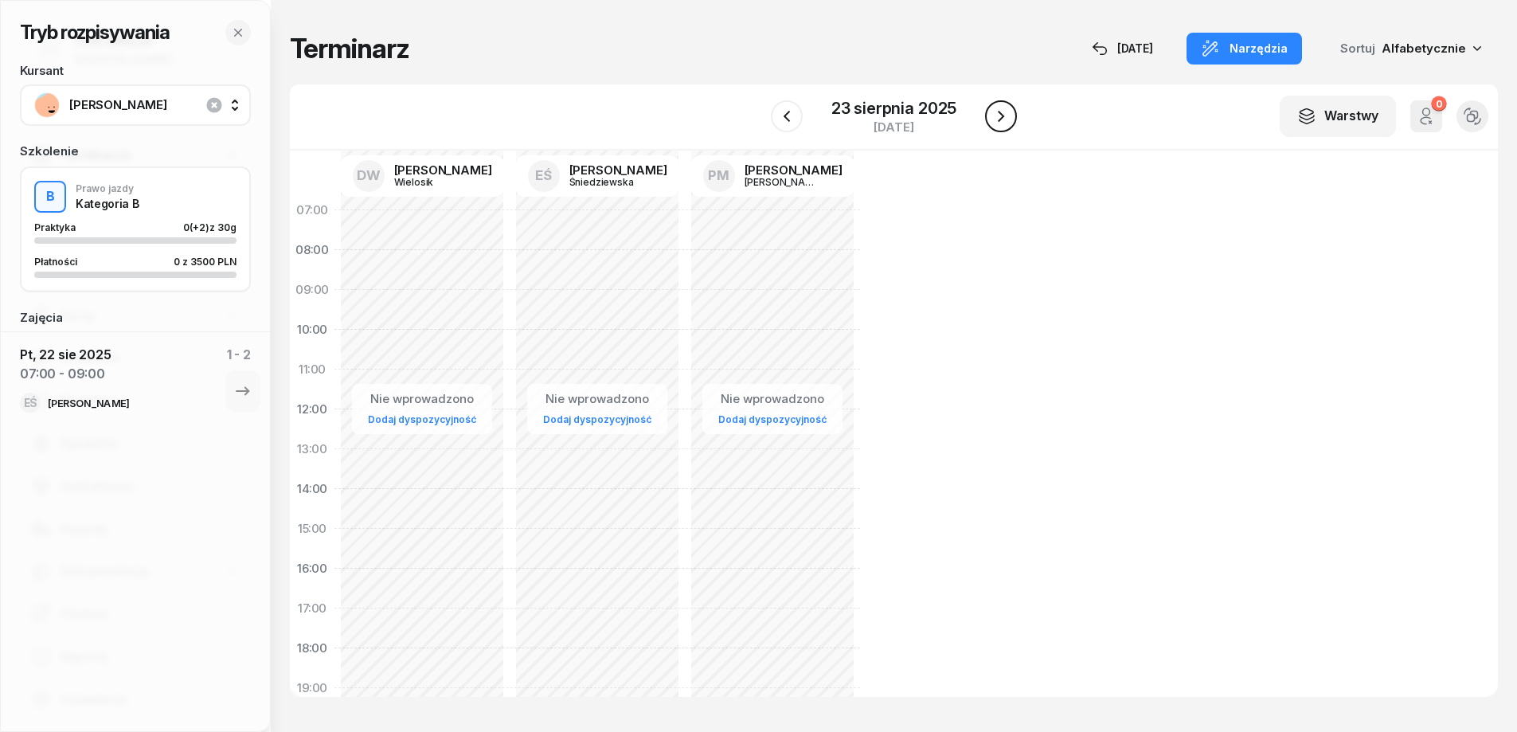
click at [1000, 113] on icon "button" at bounding box center [1001, 116] width 6 height 11
click at [1000, 113] on icon "button" at bounding box center [1002, 116] width 6 height 11
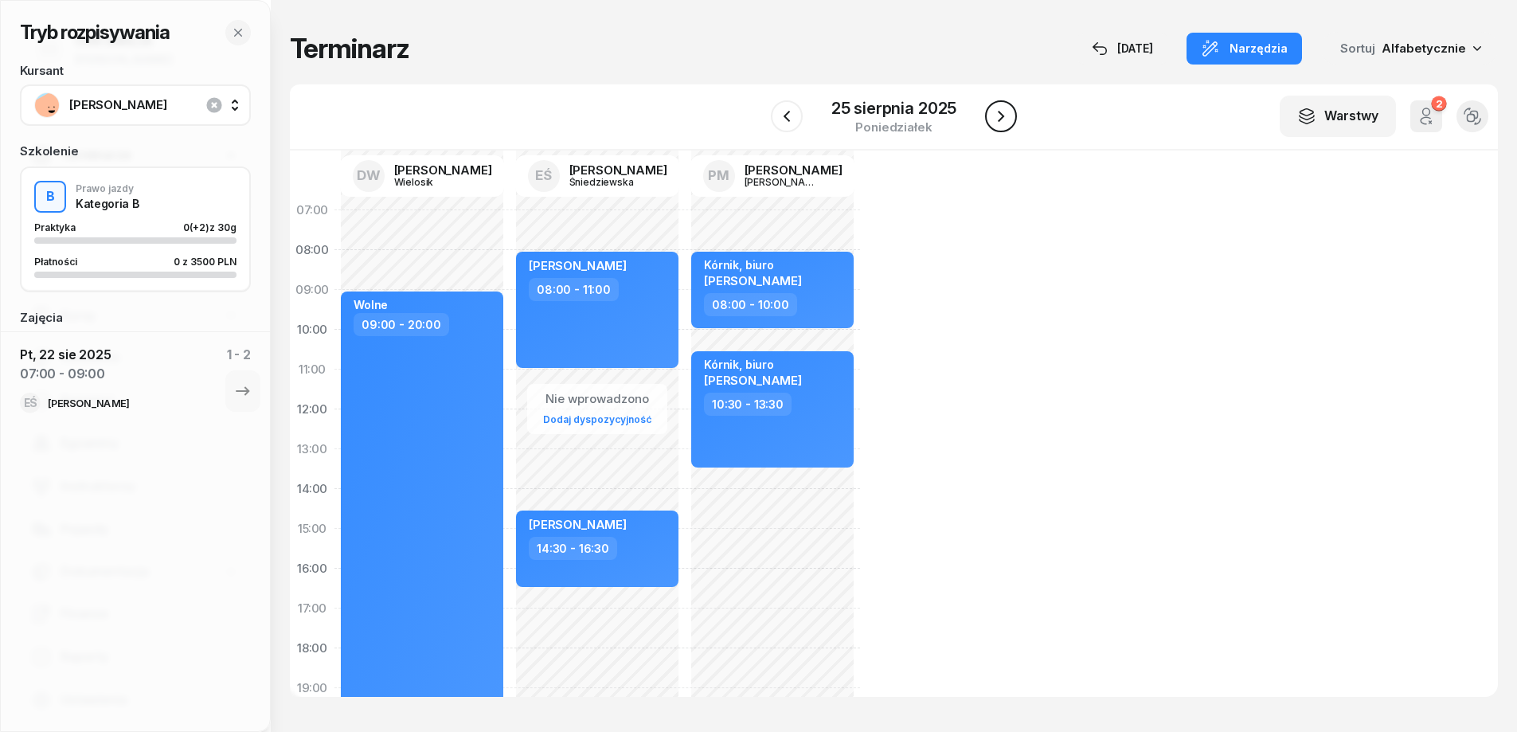
click at [1000, 113] on icon "button" at bounding box center [1001, 116] width 6 height 11
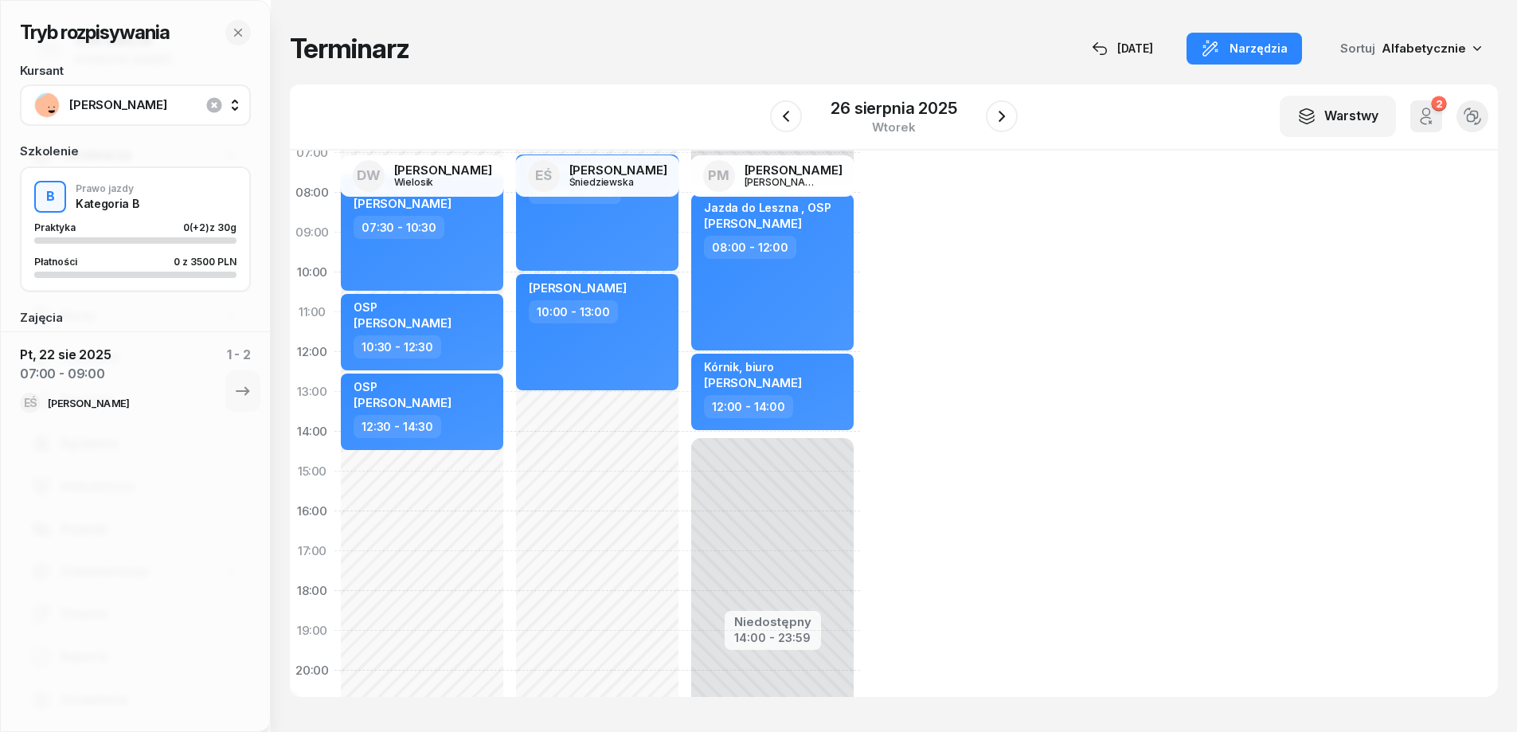
scroll to position [51, 0]
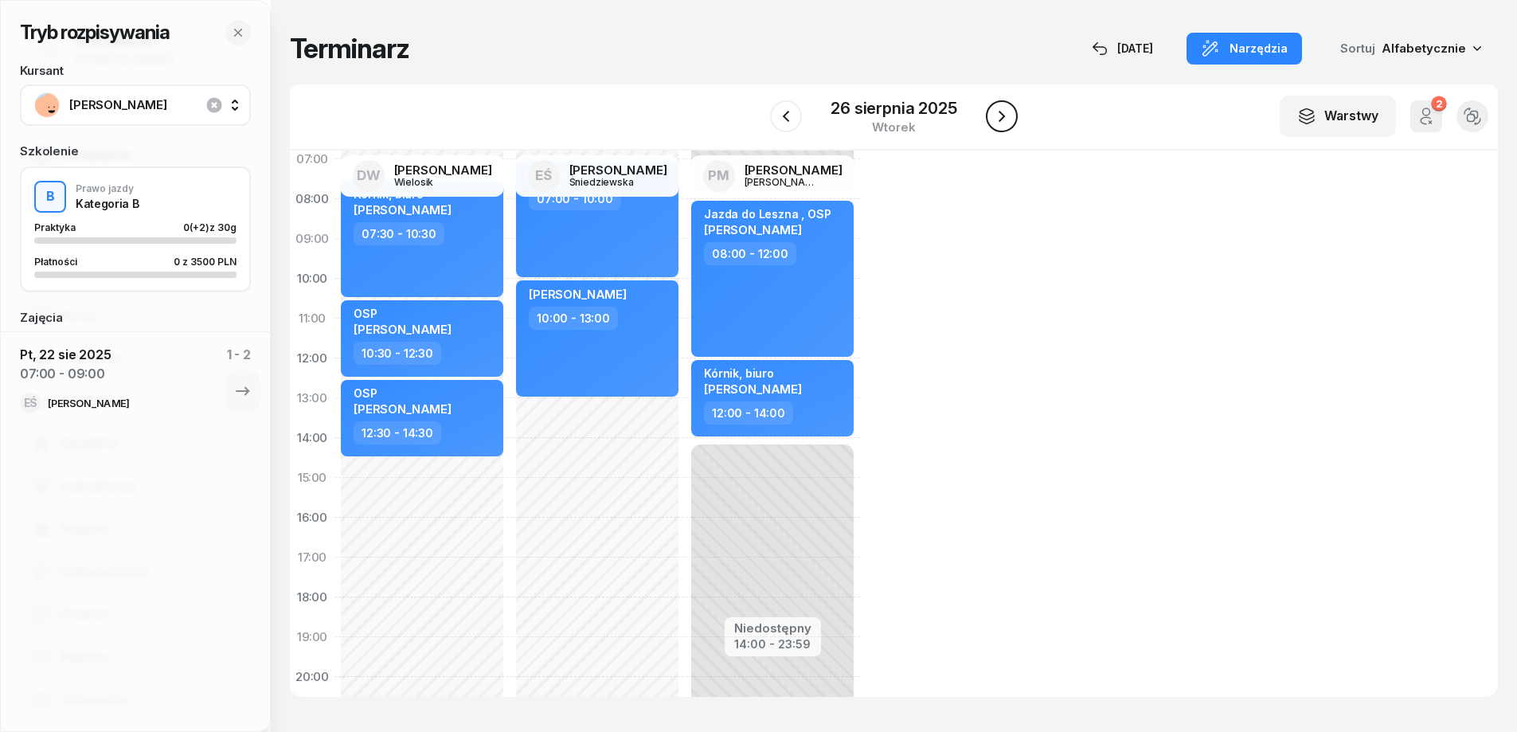
click at [1007, 123] on icon "button" at bounding box center [1001, 116] width 19 height 19
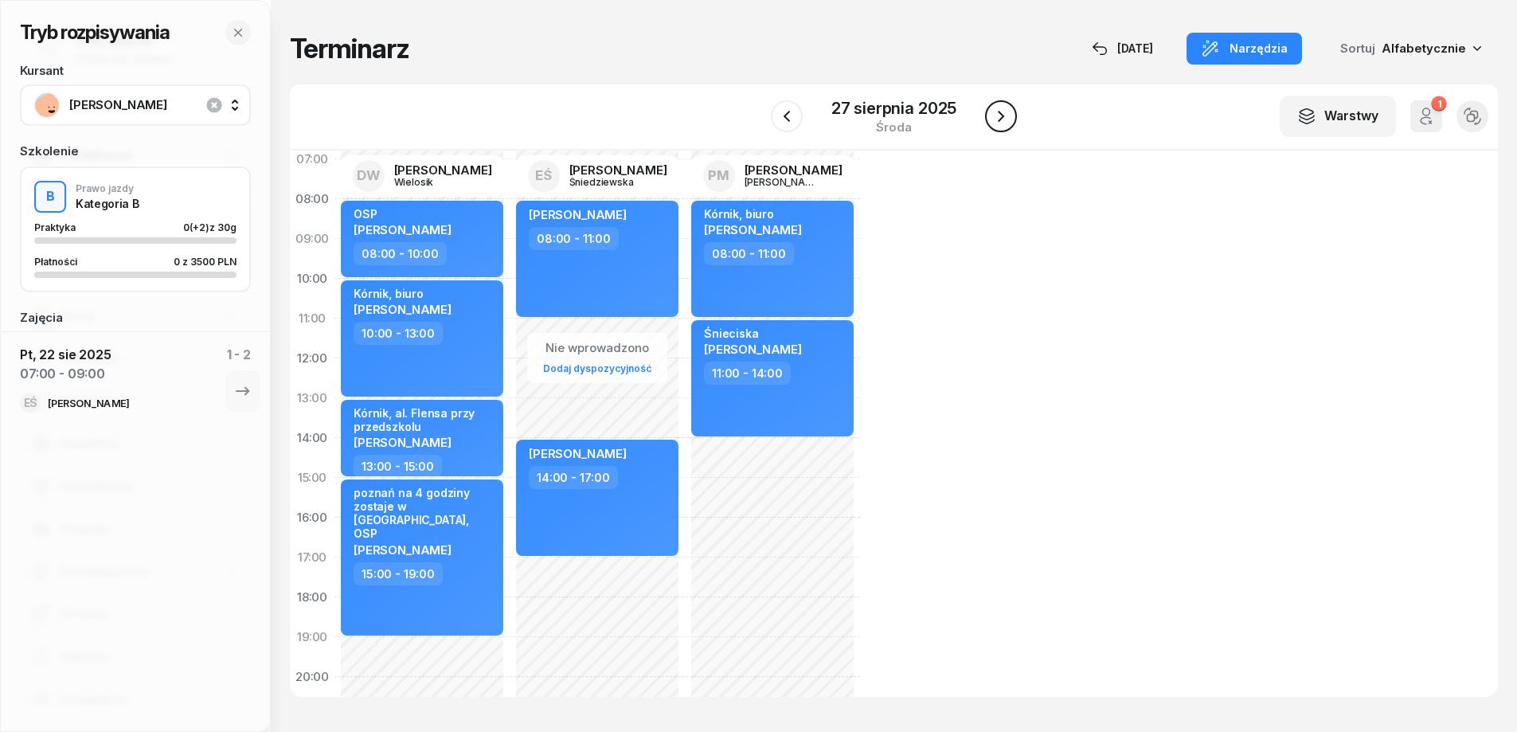
click at [1007, 123] on icon "button" at bounding box center [1001, 116] width 19 height 19
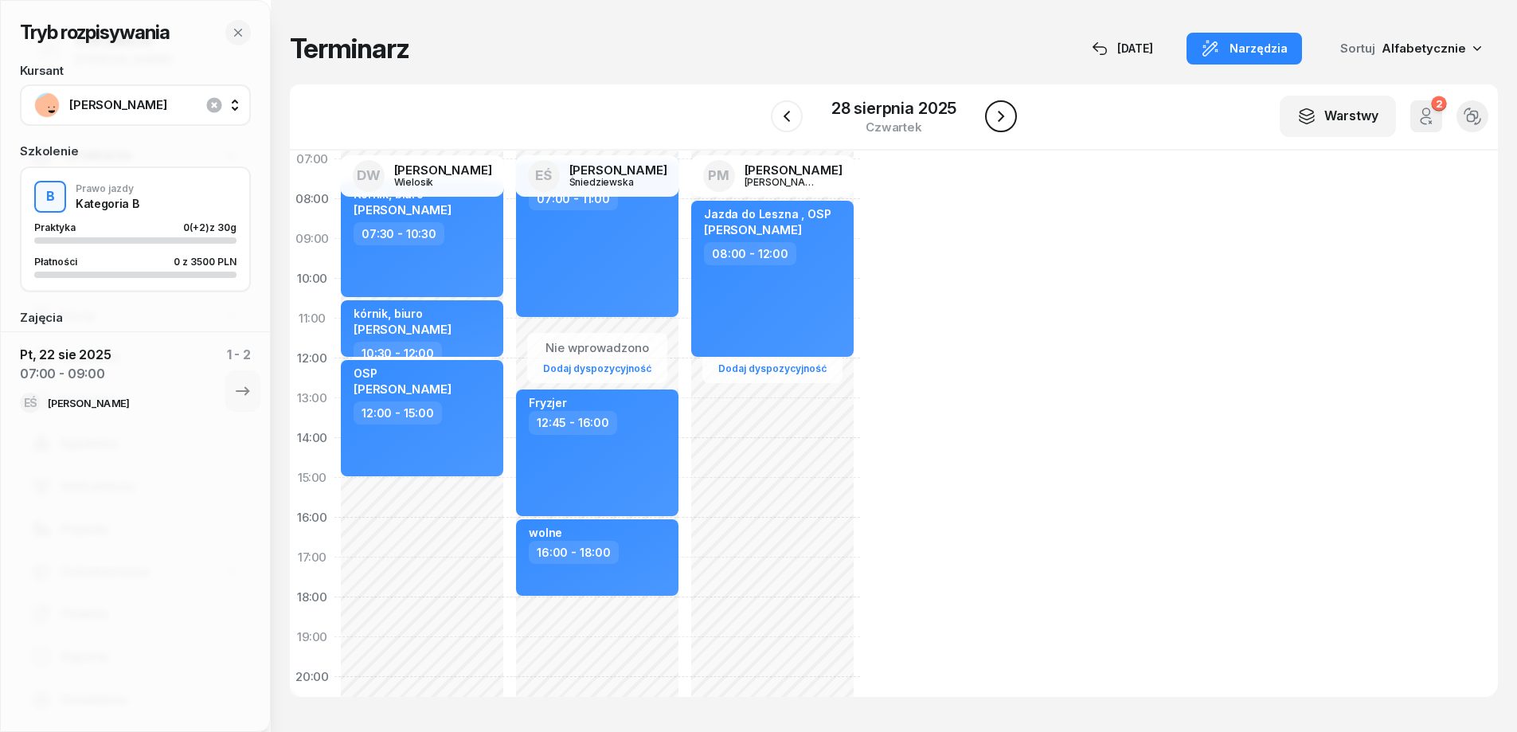
click at [1002, 117] on icon "button" at bounding box center [1001, 116] width 19 height 19
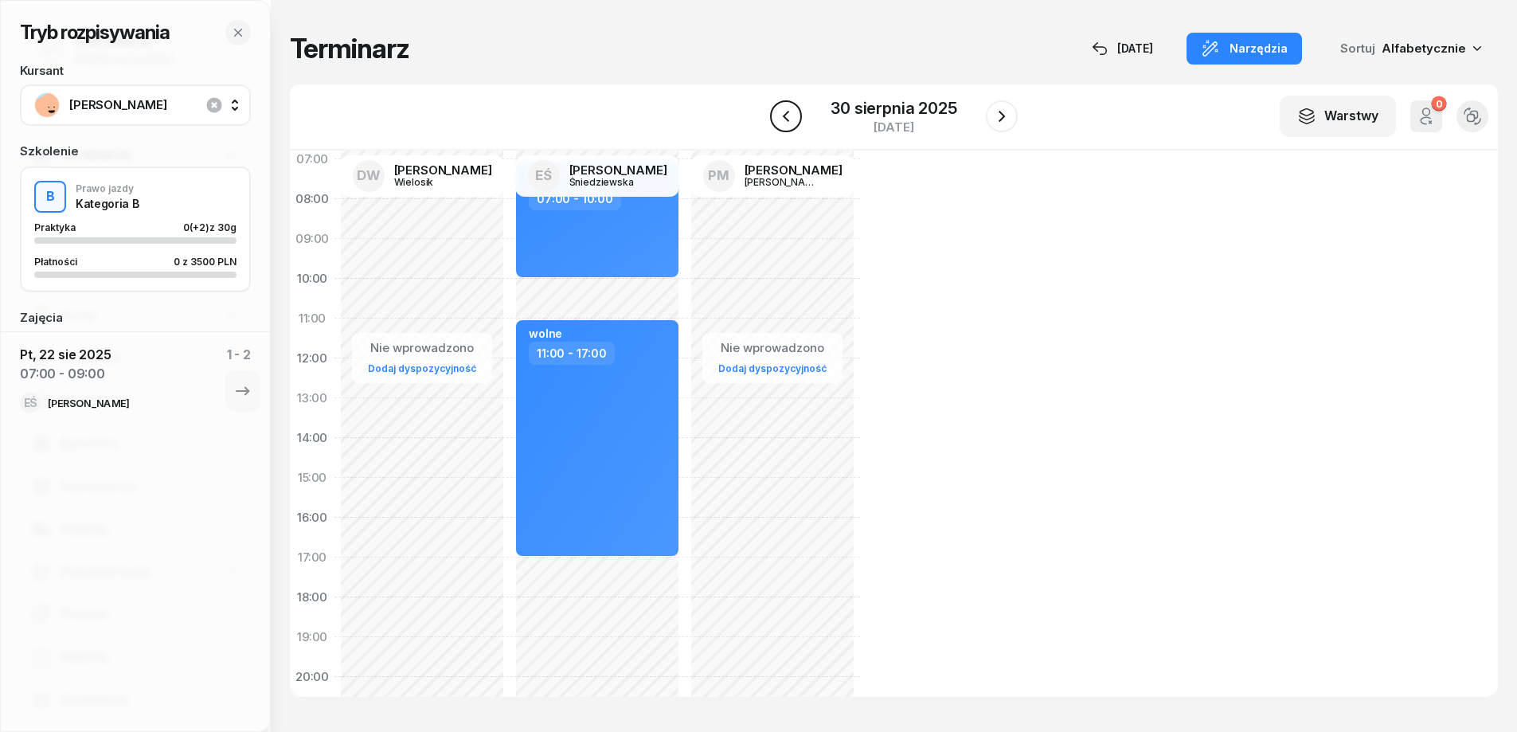
click at [789, 115] on icon "button" at bounding box center [786, 116] width 19 height 19
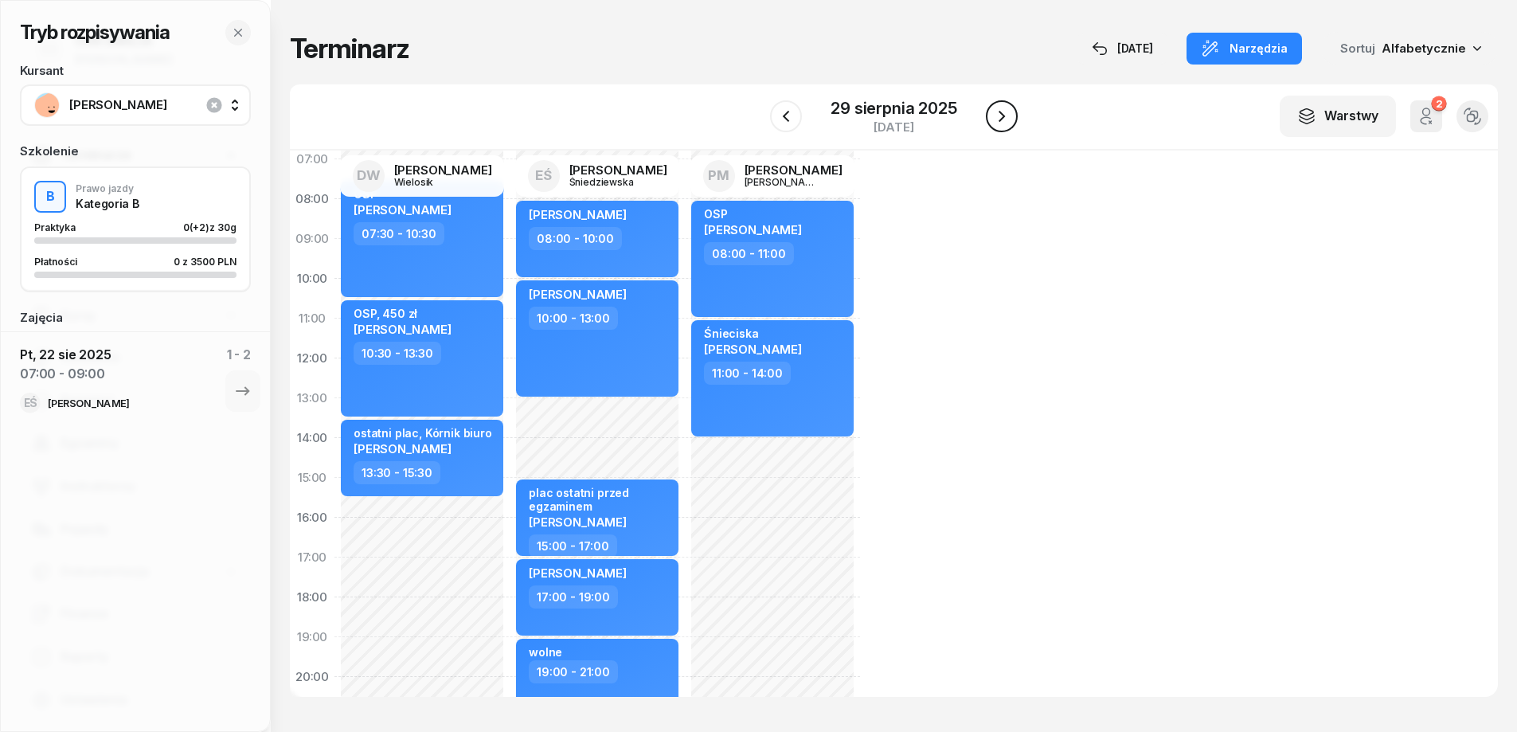
click at [996, 121] on icon "button" at bounding box center [1001, 116] width 19 height 19
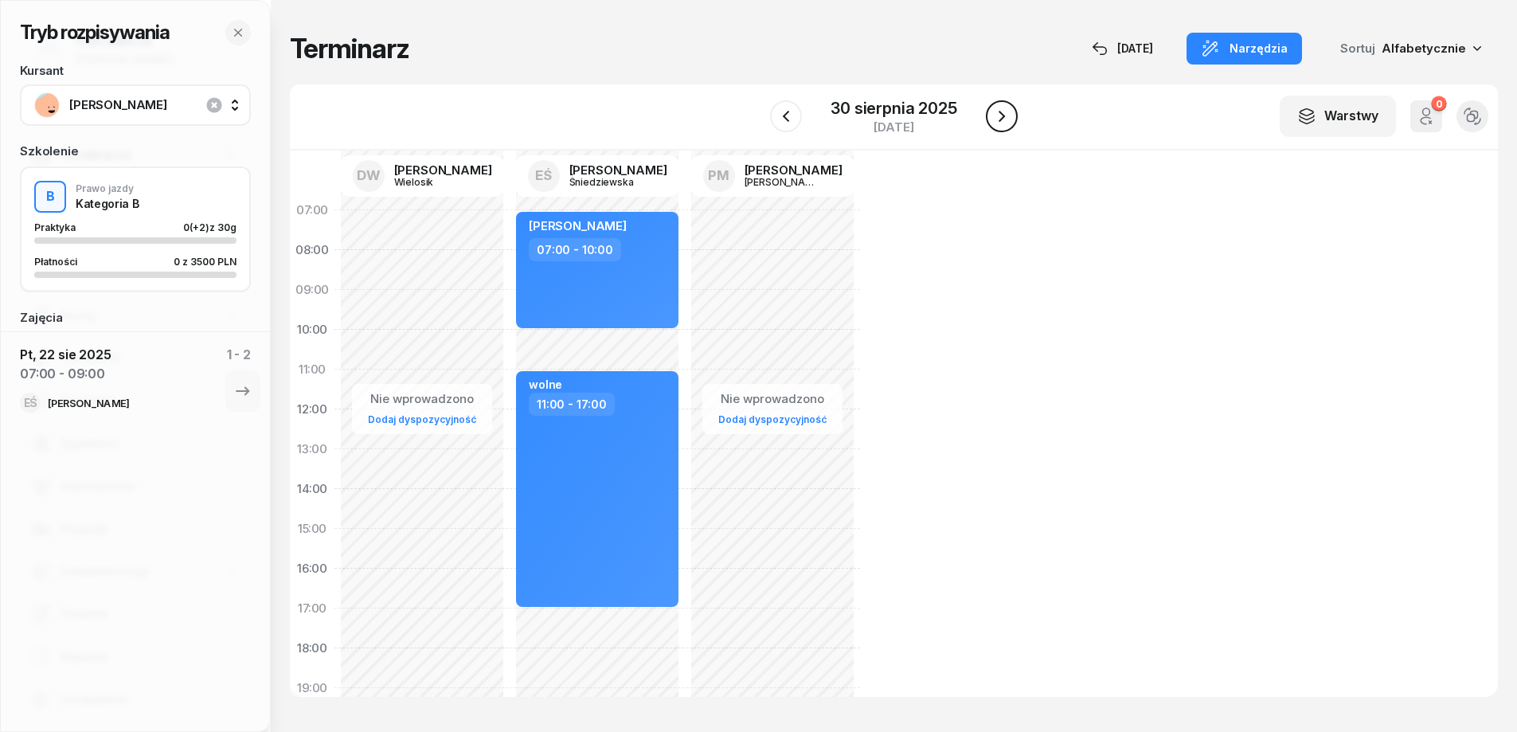
click at [1002, 113] on icon "button" at bounding box center [1001, 116] width 19 height 19
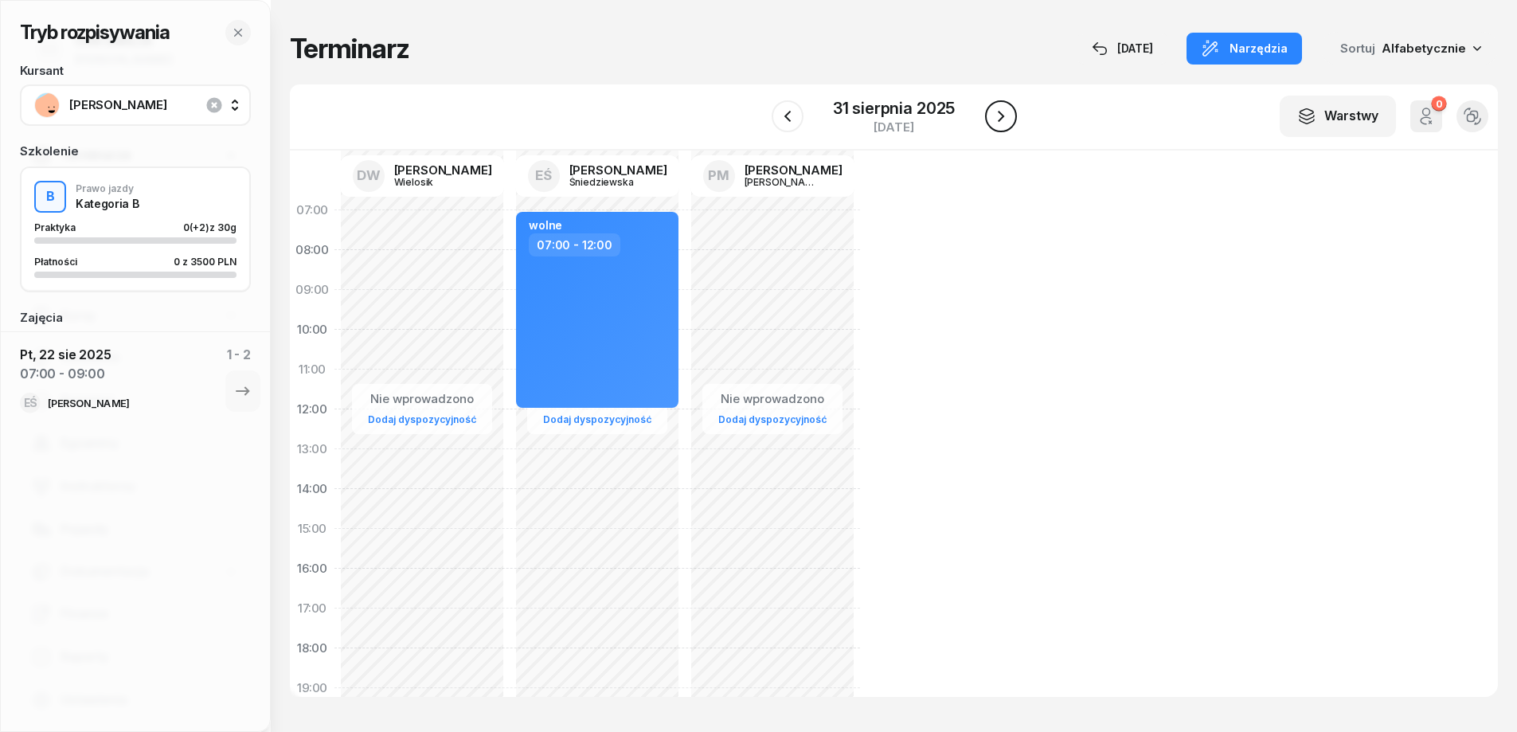
click at [1001, 120] on icon "button" at bounding box center [1001, 116] width 19 height 19
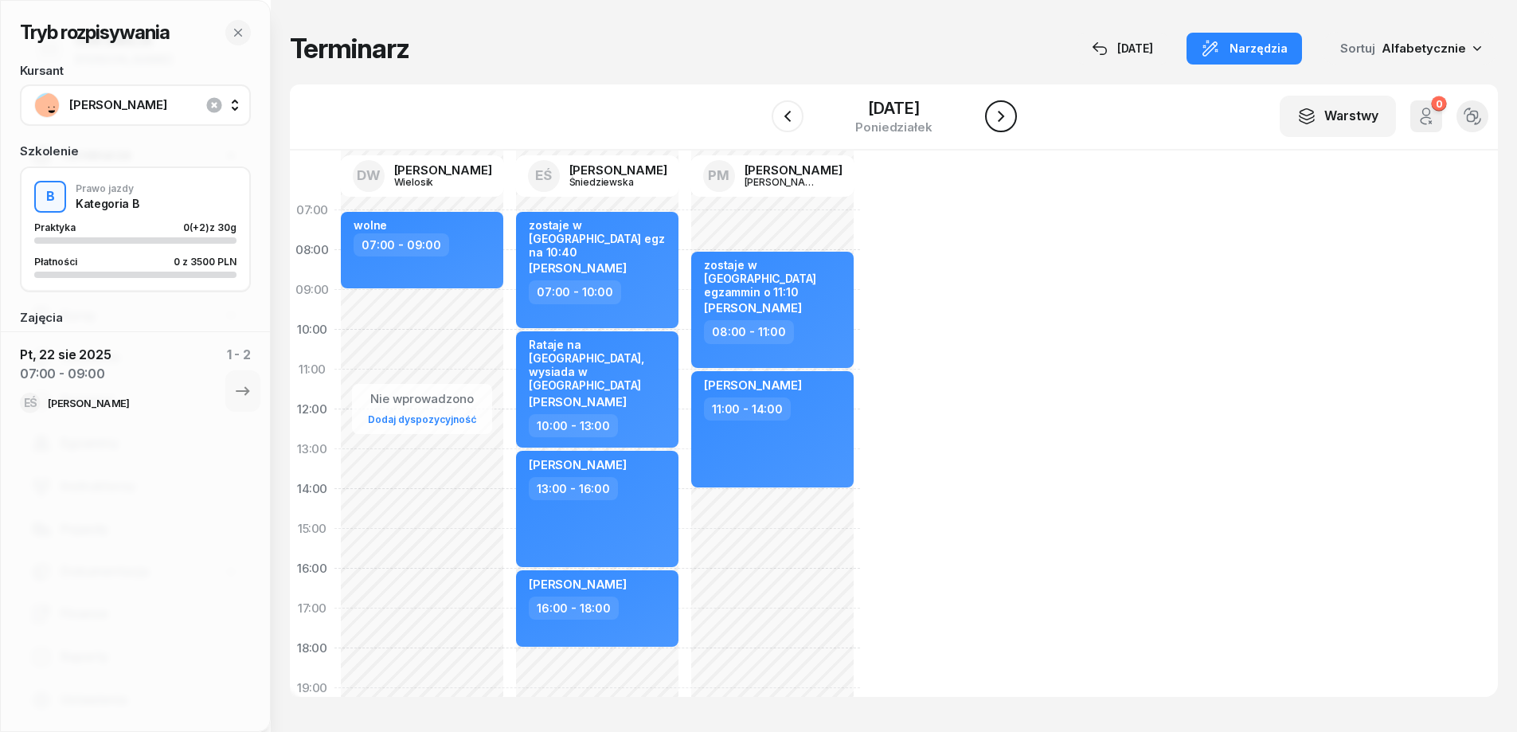
click at [1001, 120] on icon "button" at bounding box center [1001, 116] width 19 height 19
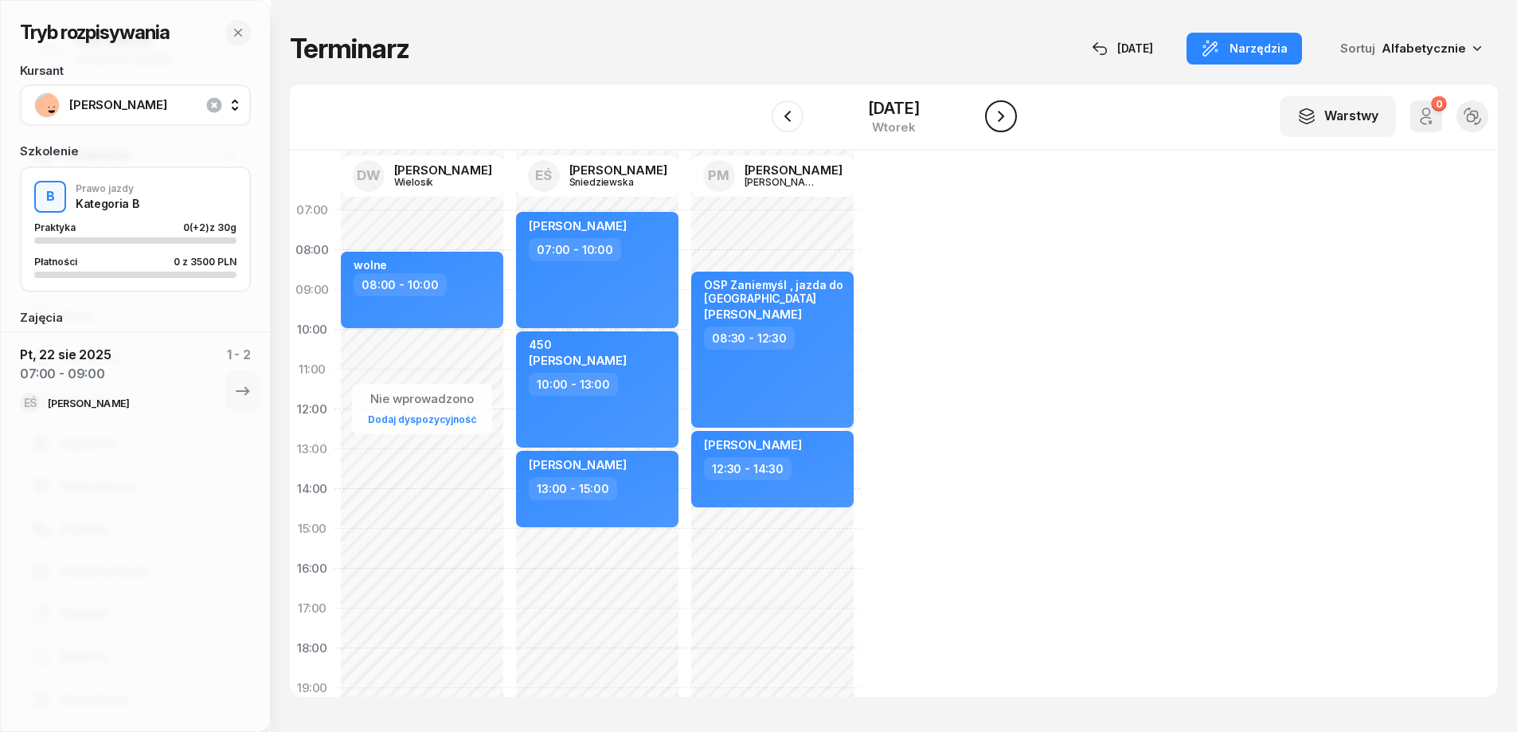
click at [999, 116] on icon "button" at bounding box center [1001, 116] width 19 height 19
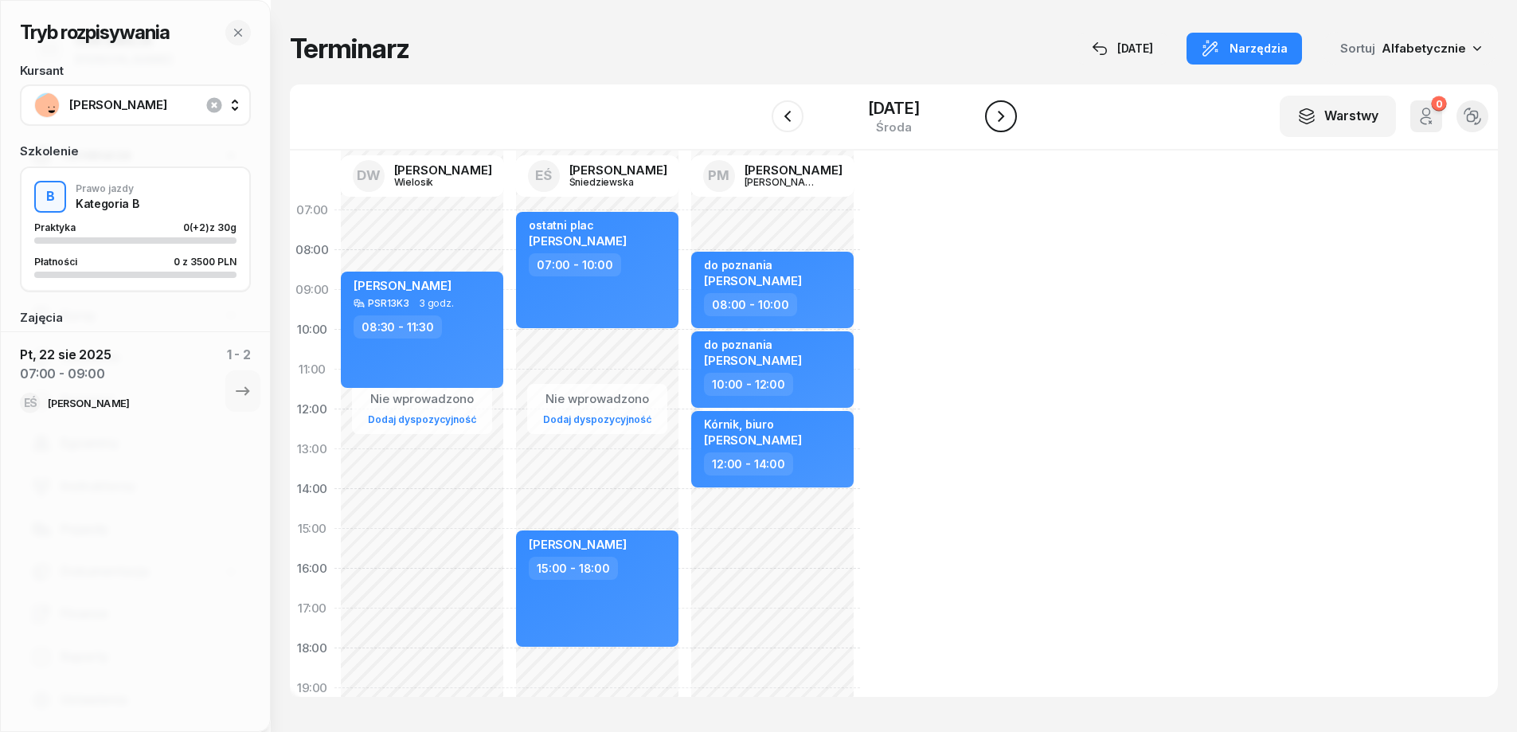
click at [1003, 115] on icon "button" at bounding box center [1001, 116] width 19 height 19
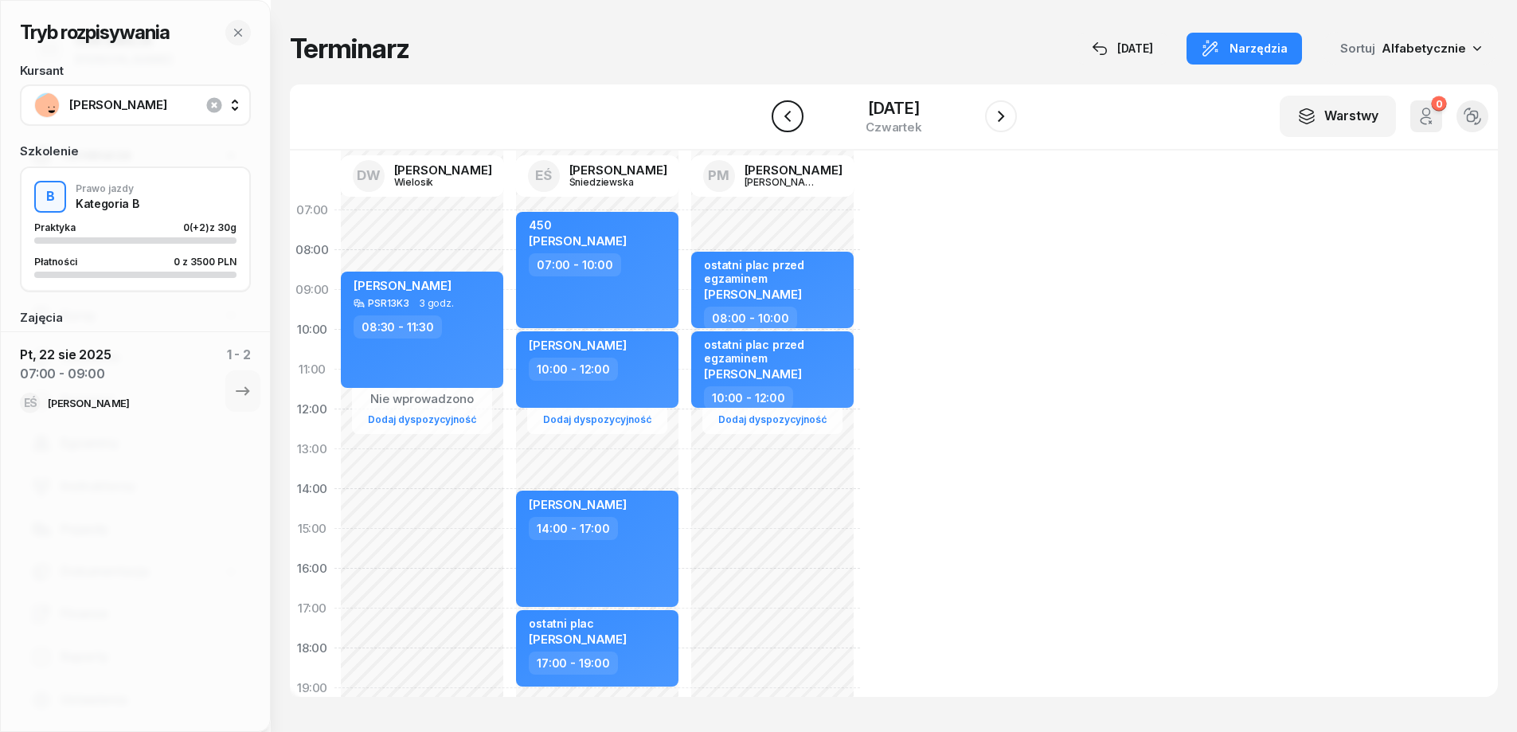
click at [788, 116] on icon "button" at bounding box center [787, 116] width 19 height 19
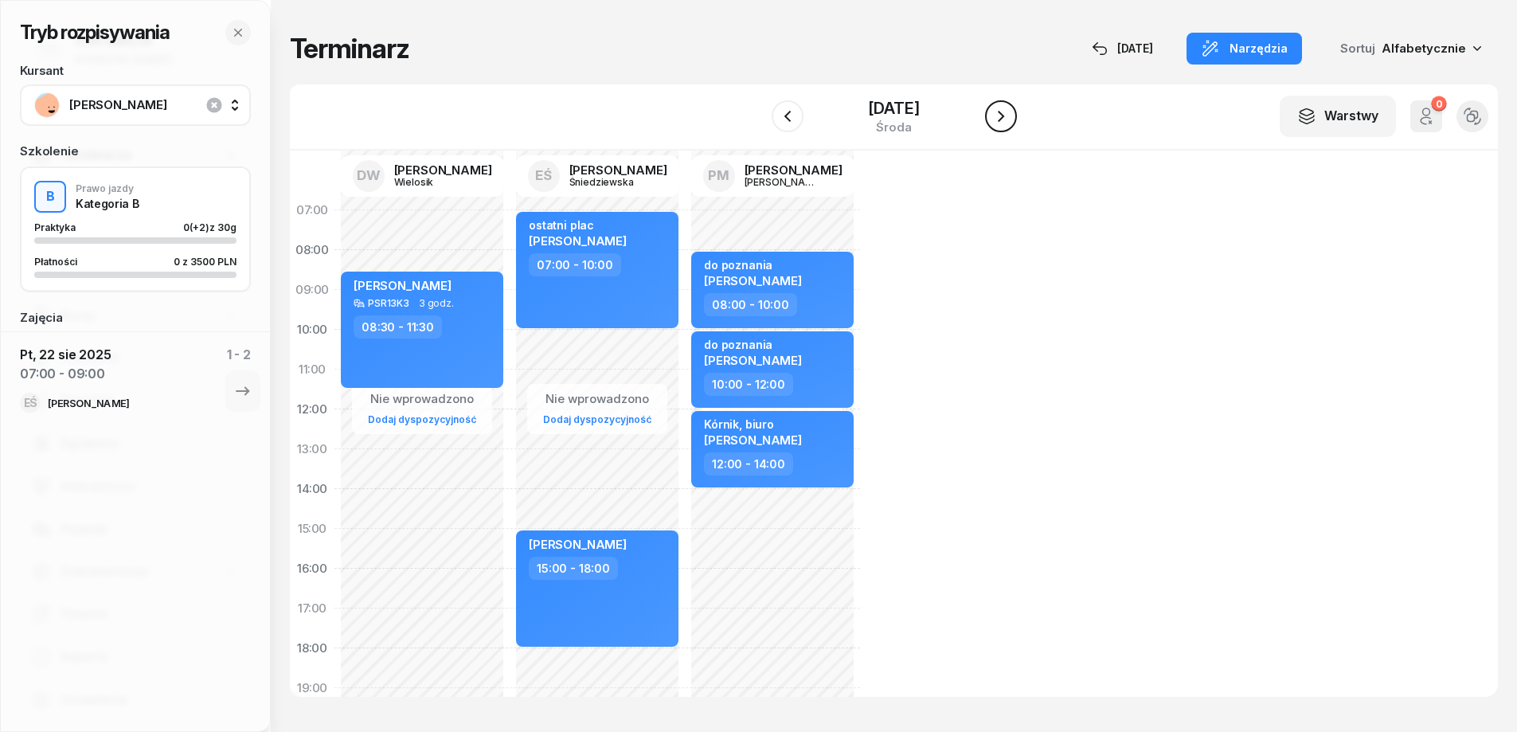
click at [1004, 112] on icon "button" at bounding box center [1001, 116] width 19 height 19
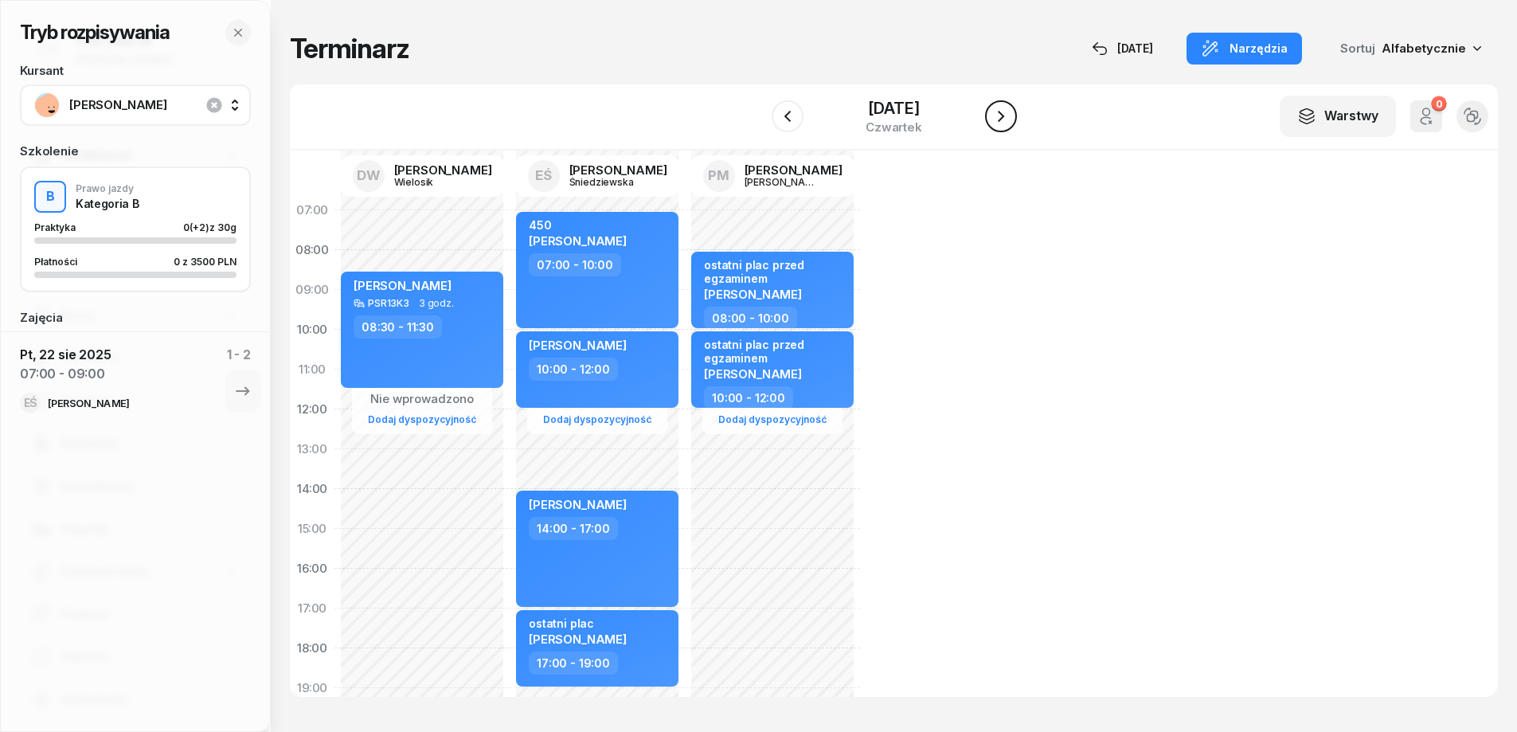
click at [1004, 112] on icon "button" at bounding box center [1001, 116] width 19 height 19
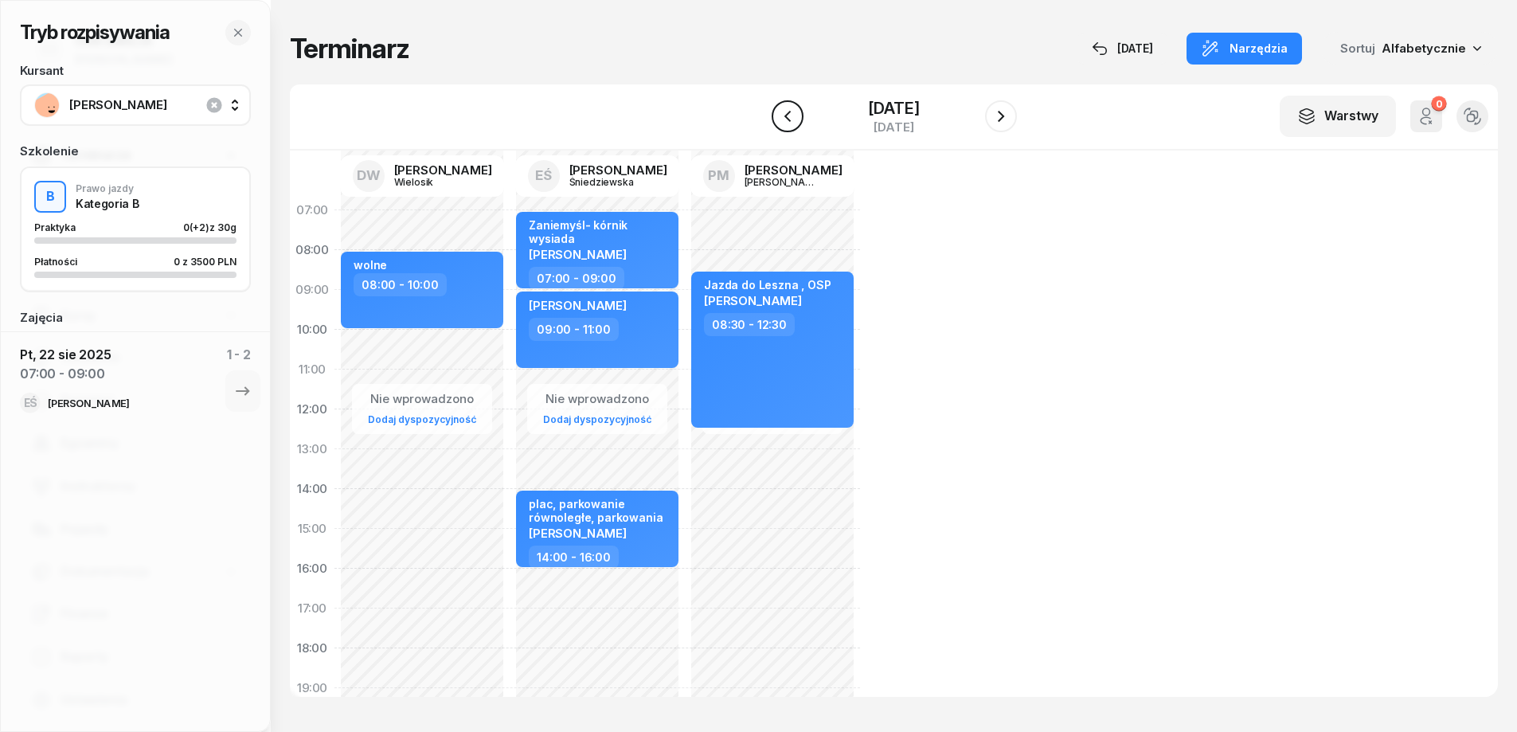
click at [790, 119] on icon "button" at bounding box center [787, 116] width 19 height 19
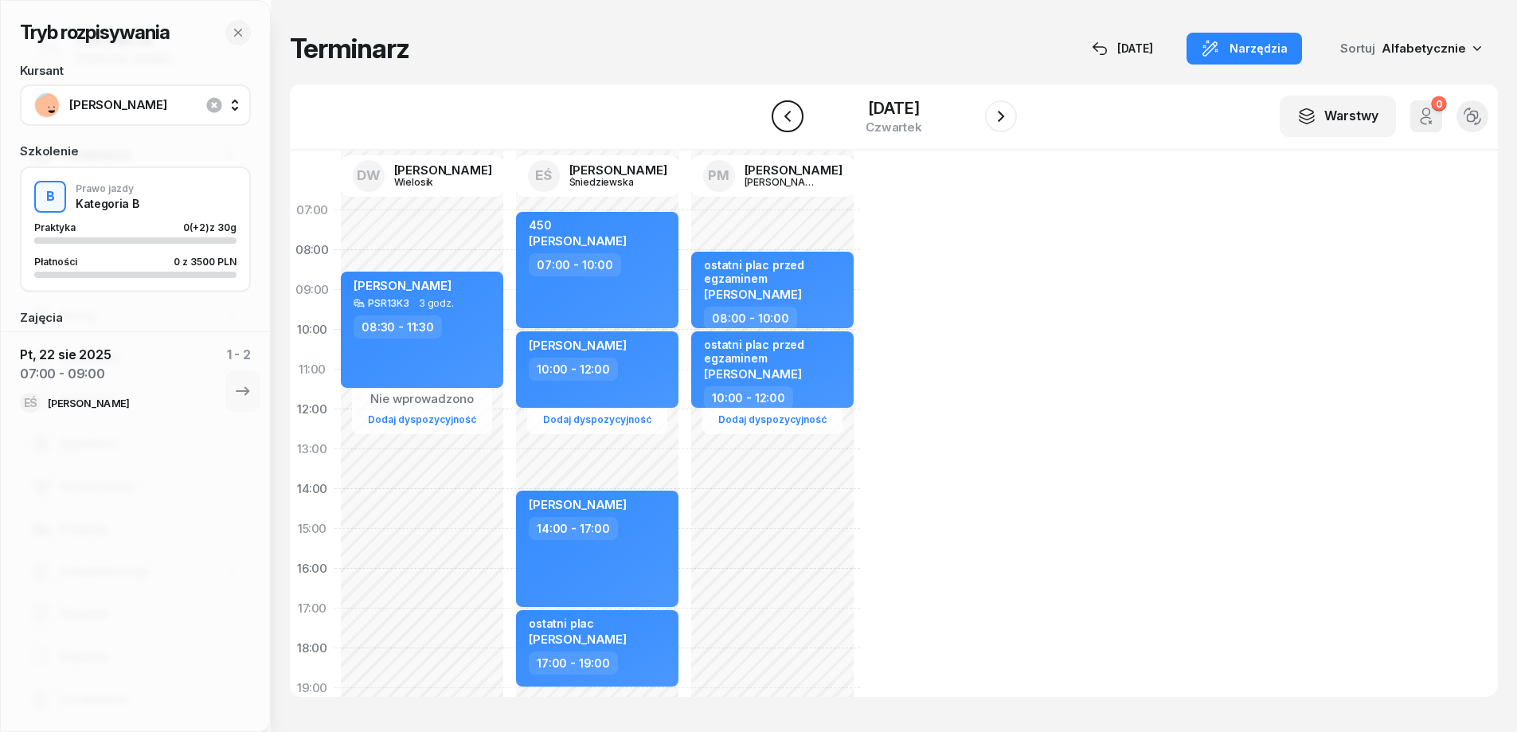
click at [790, 119] on icon "button" at bounding box center [787, 116] width 19 height 19
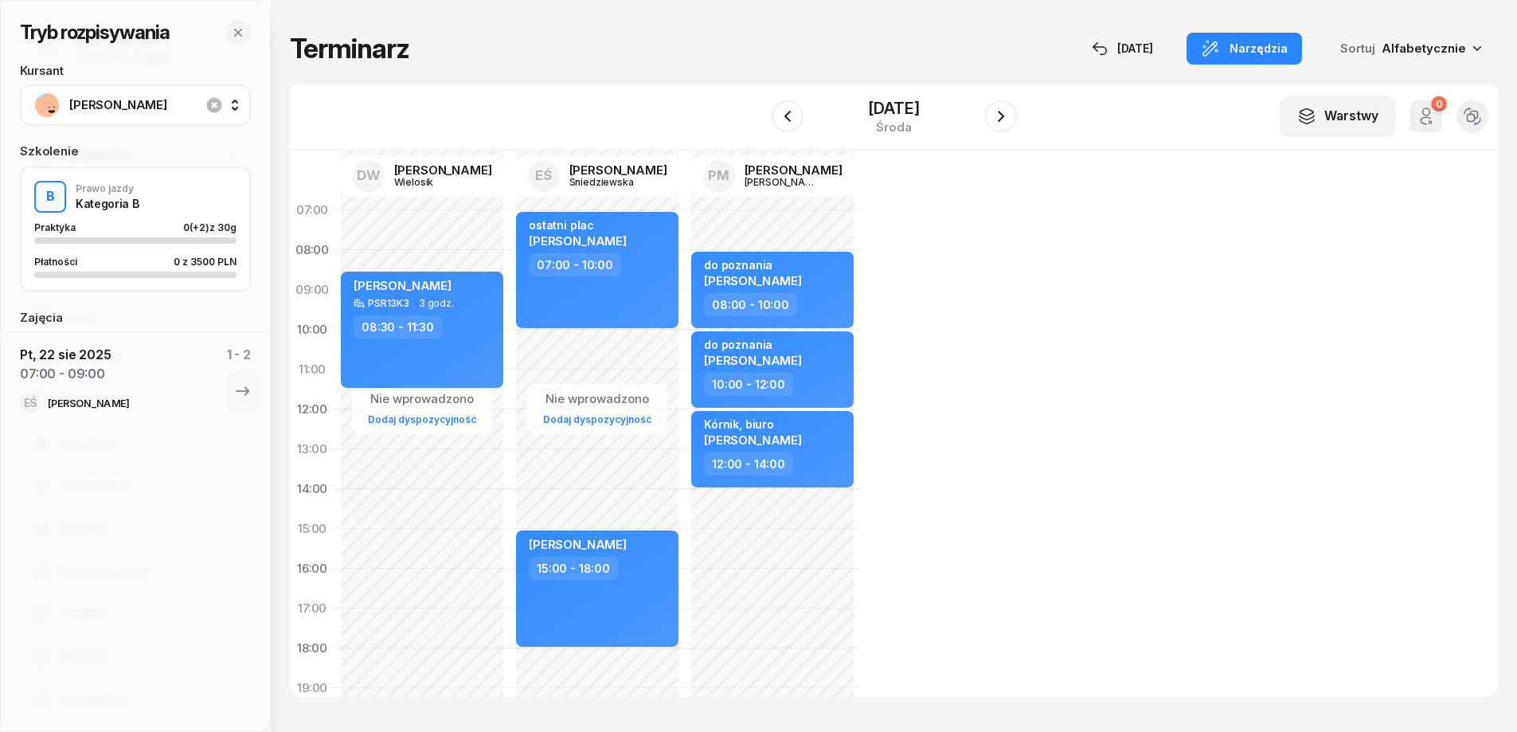
click at [685, 483] on div "Nie wprowadzono Dodaj dyspozycyjność ostatni plac [PERSON_NAME] 07:00 - 10:00 […" at bounding box center [772, 548] width 175 height 717
select select "13"
select select "15"
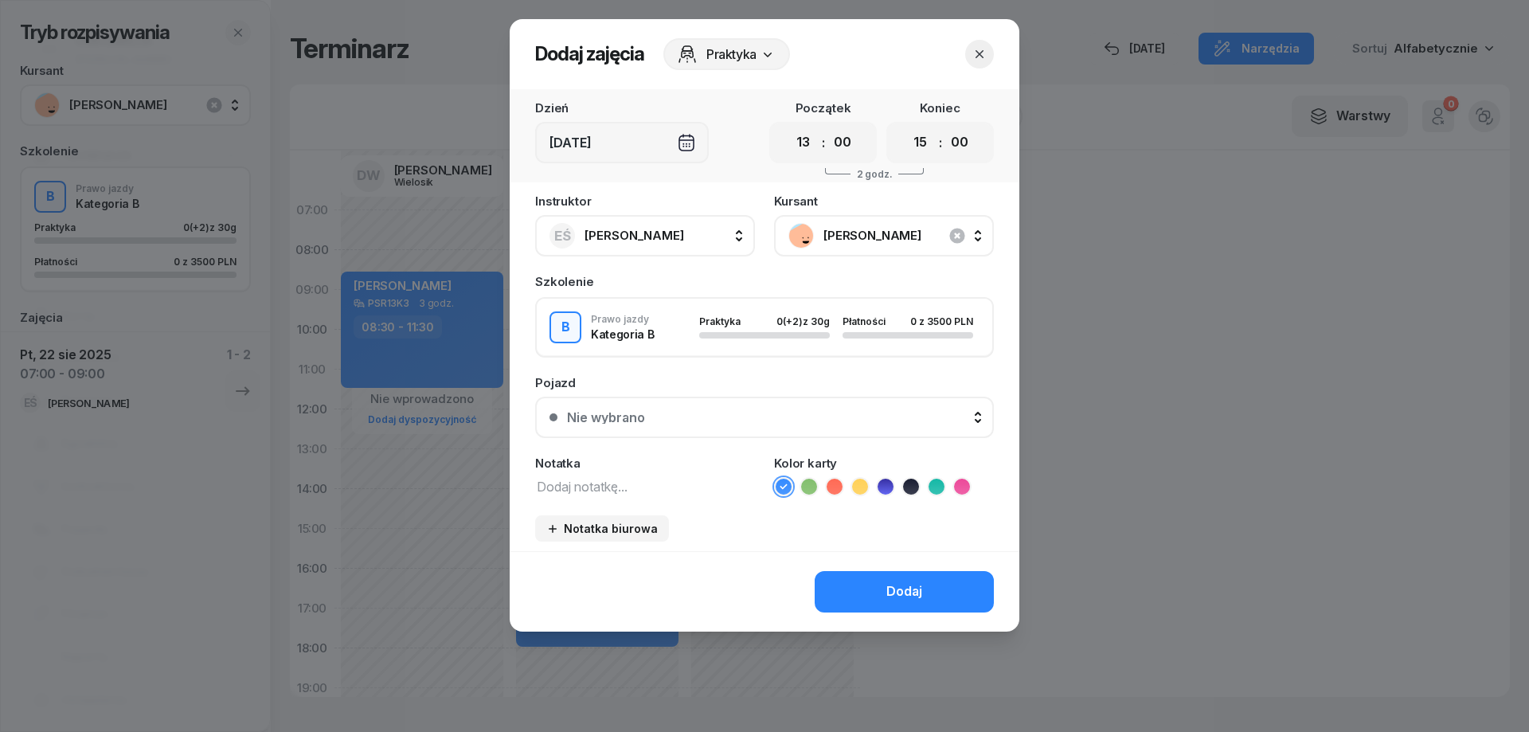
click at [605, 487] on textarea at bounding box center [645, 486] width 220 height 21
type textarea "[PERSON_NAME]"
click at [875, 589] on button "Dodaj" at bounding box center [904, 591] width 179 height 41
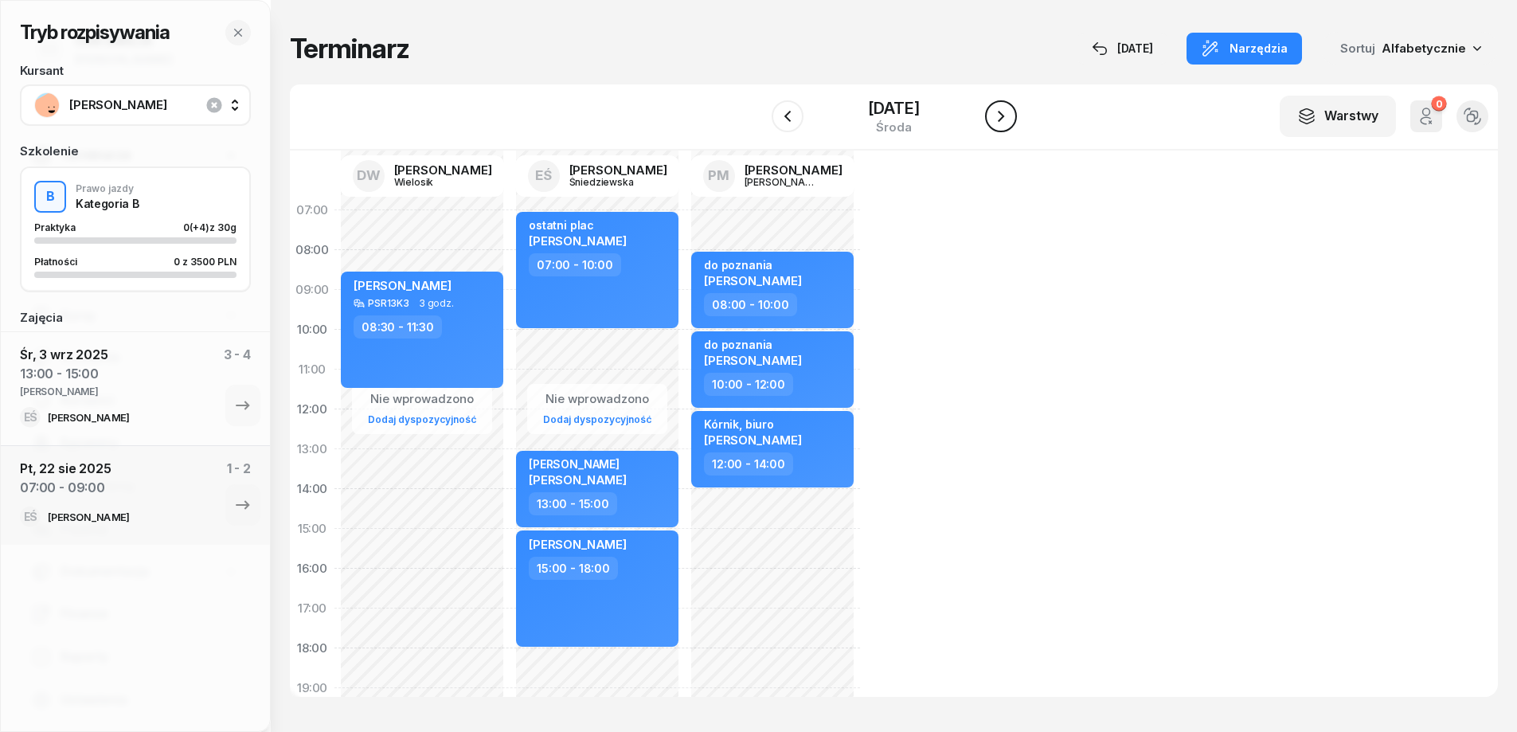
click at [998, 126] on icon "button" at bounding box center [1001, 116] width 19 height 19
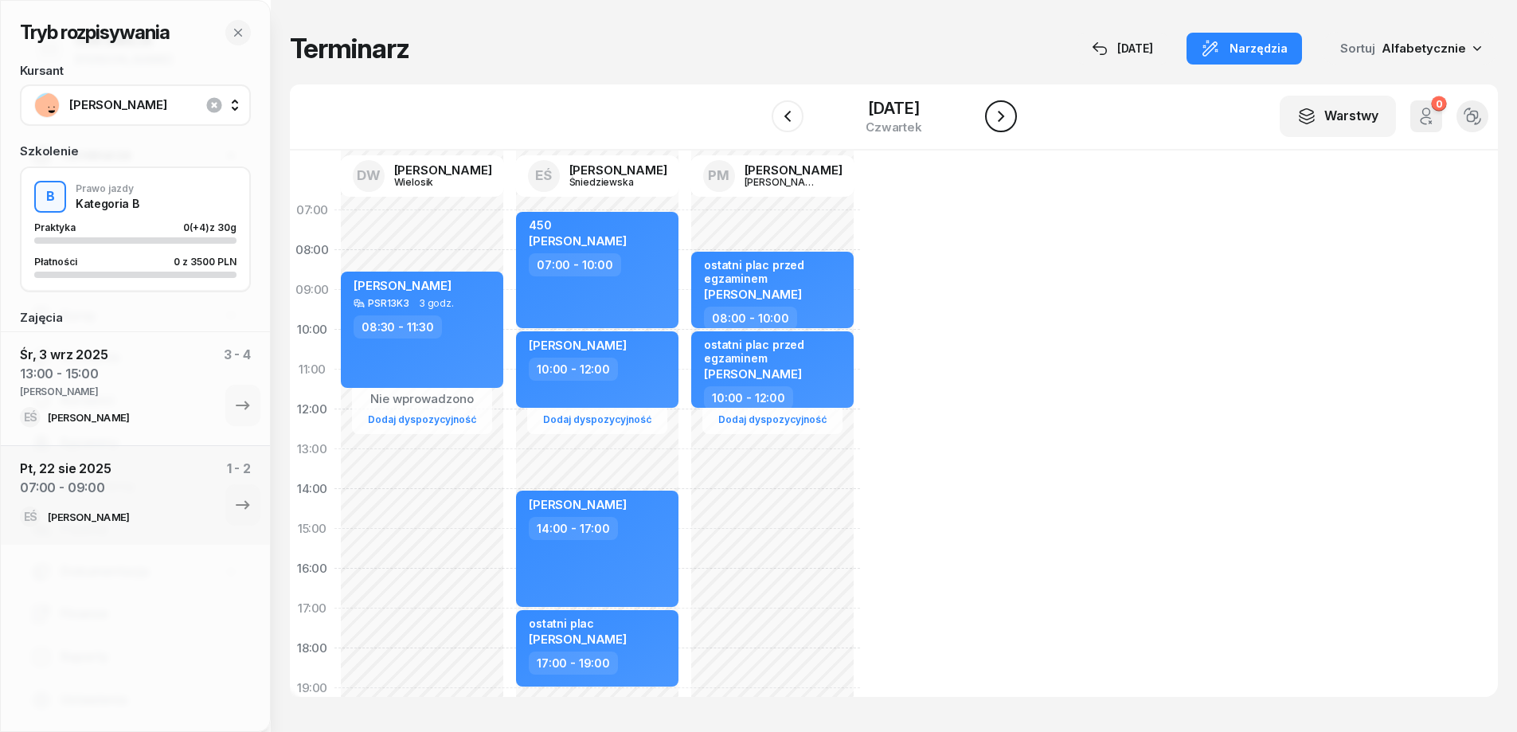
click at [1002, 125] on icon "button" at bounding box center [1001, 116] width 19 height 19
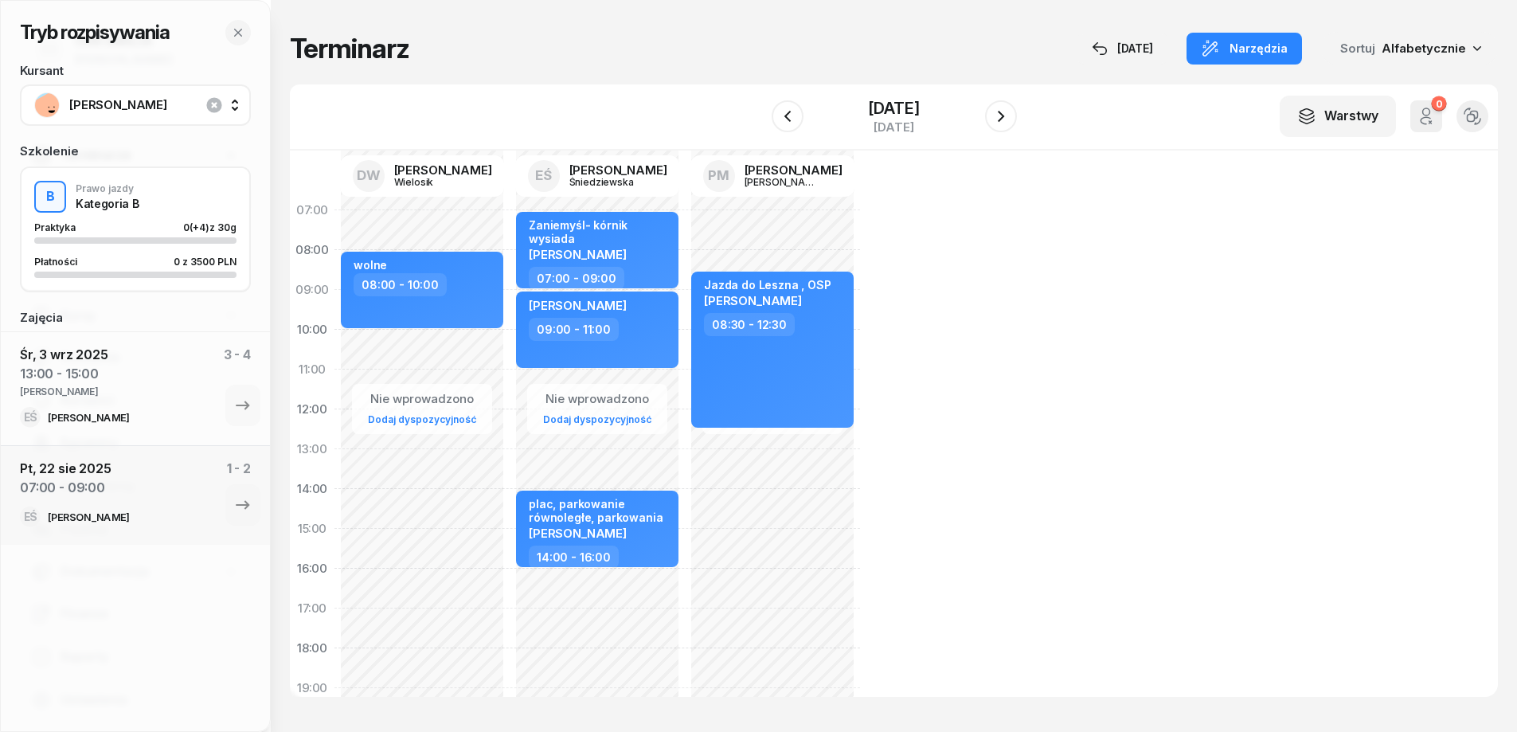
click at [685, 581] on div "Nie wprowadzono Dodaj dyspozycyjność Zaniemyśl- kórnik [PERSON_NAME] 07:00 - 09…" at bounding box center [772, 548] width 175 height 717
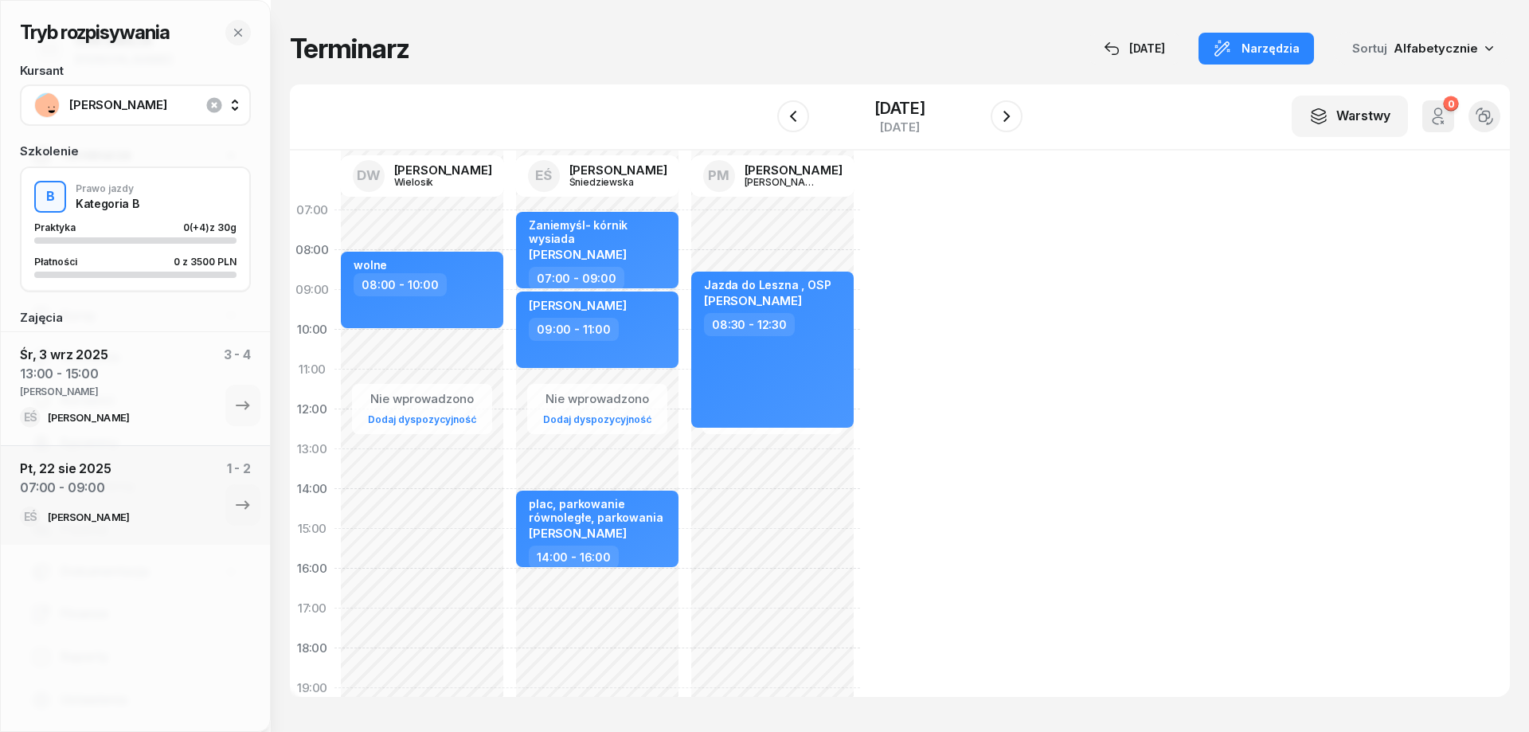
select select "16"
select select "18"
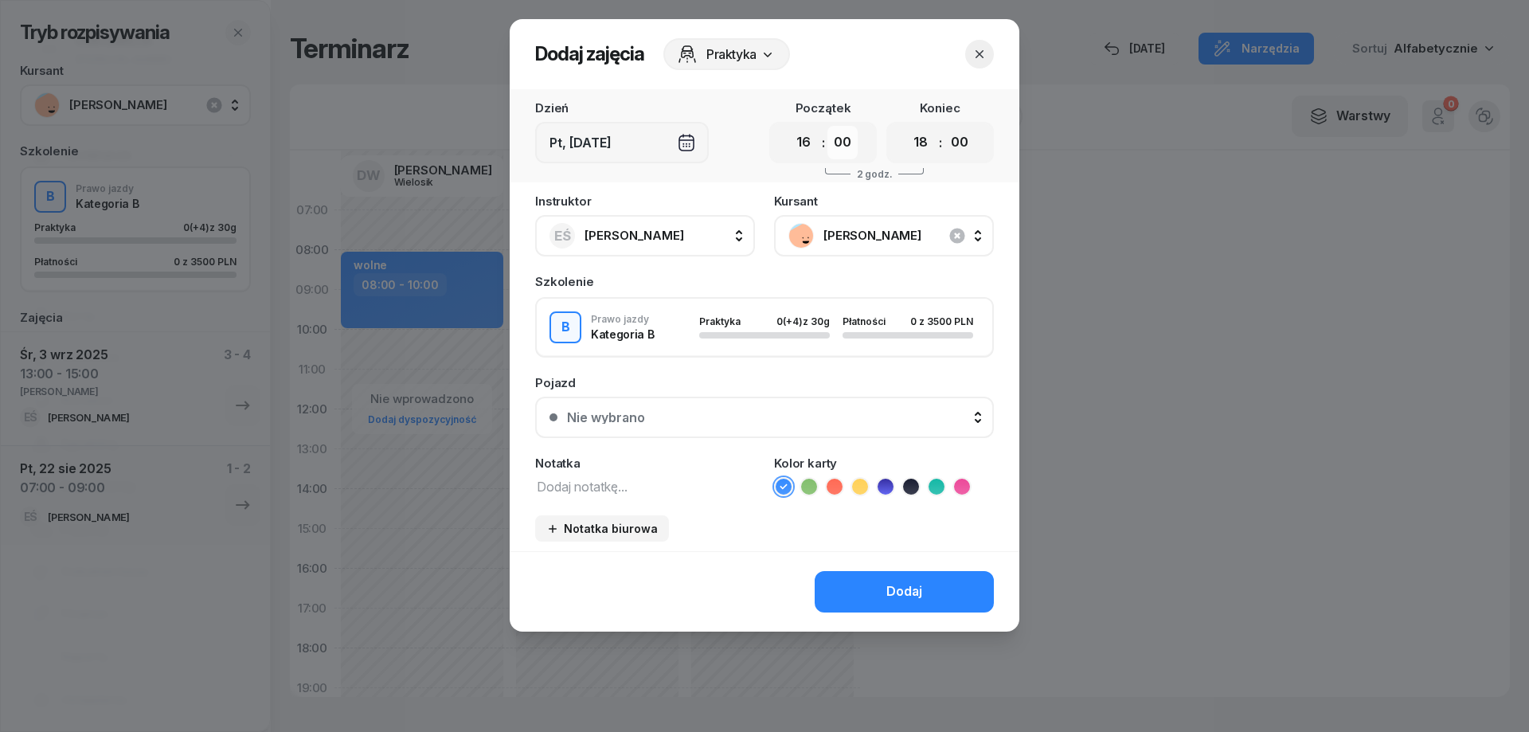
click at [841, 140] on select "00 05 10 15 20 25 30 35 40 45 50 55" at bounding box center [843, 142] width 30 height 33
click at [981, 56] on icon "button" at bounding box center [980, 54] width 8 height 8
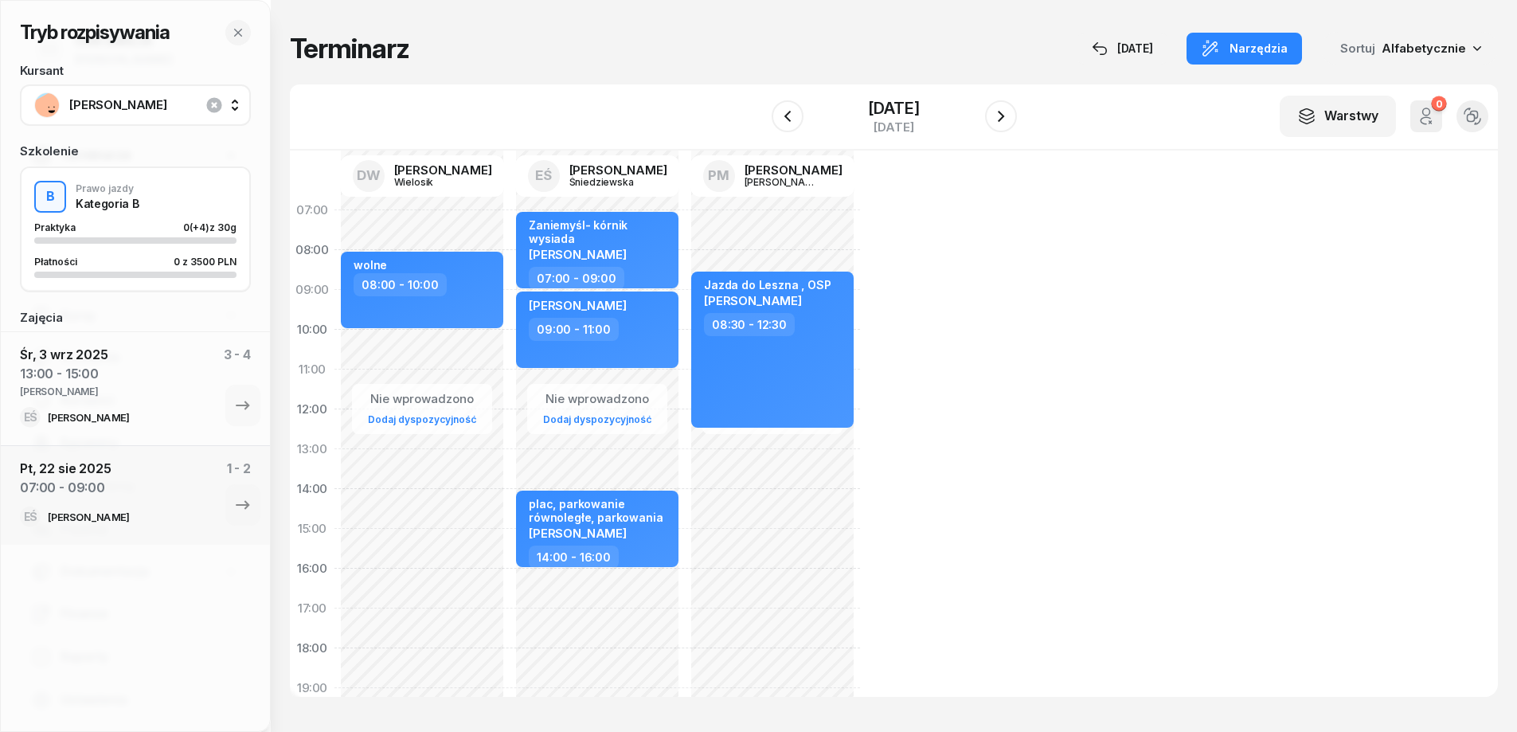
click at [685, 590] on div "Nie wprowadzono Dodaj dyspozycyjność Zaniemyśl- kórnik [PERSON_NAME] 07:00 - 09…" at bounding box center [772, 548] width 175 height 717
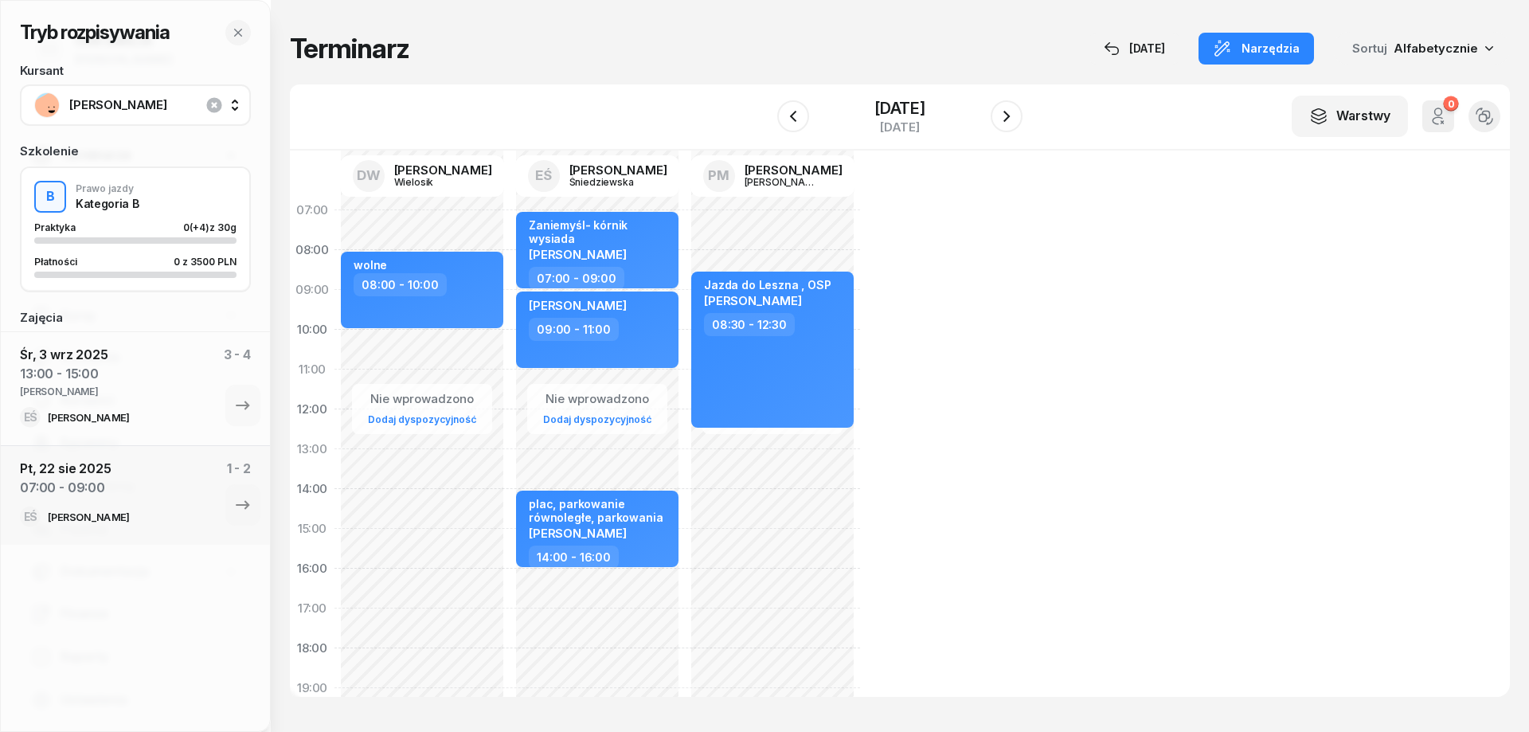
select select "16"
select select "18"
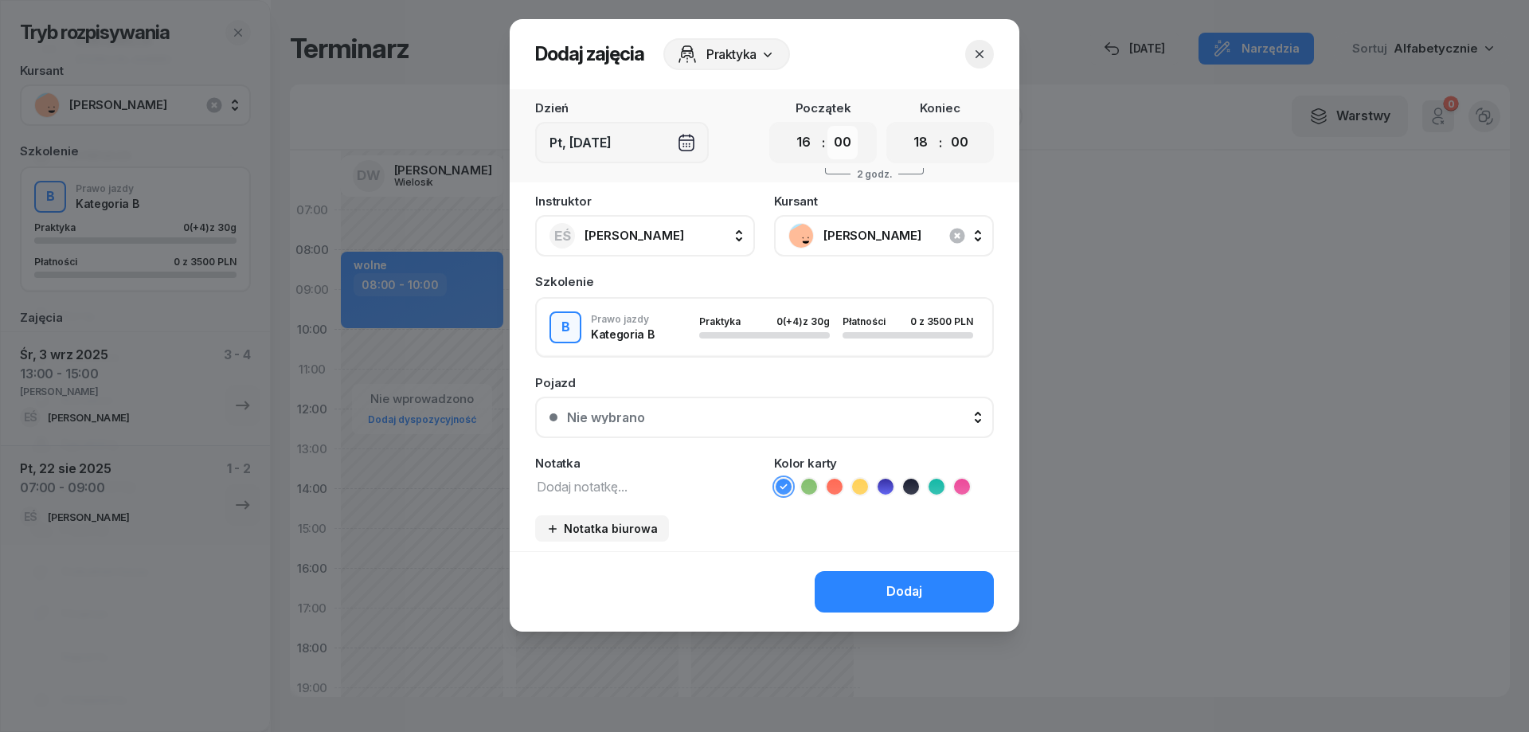
click at [841, 144] on select "00 05 10 15 20 25 30 35 40 45 50 55" at bounding box center [843, 142] width 30 height 33
select select "20"
click at [828, 126] on select "00 05 10 15 20 25 30 35 40 45 50 55" at bounding box center [843, 142] width 30 height 33
click at [969, 151] on select "00 05 10 15 20 25 30 35 40 45 50 55" at bounding box center [960, 142] width 30 height 33
select select "20"
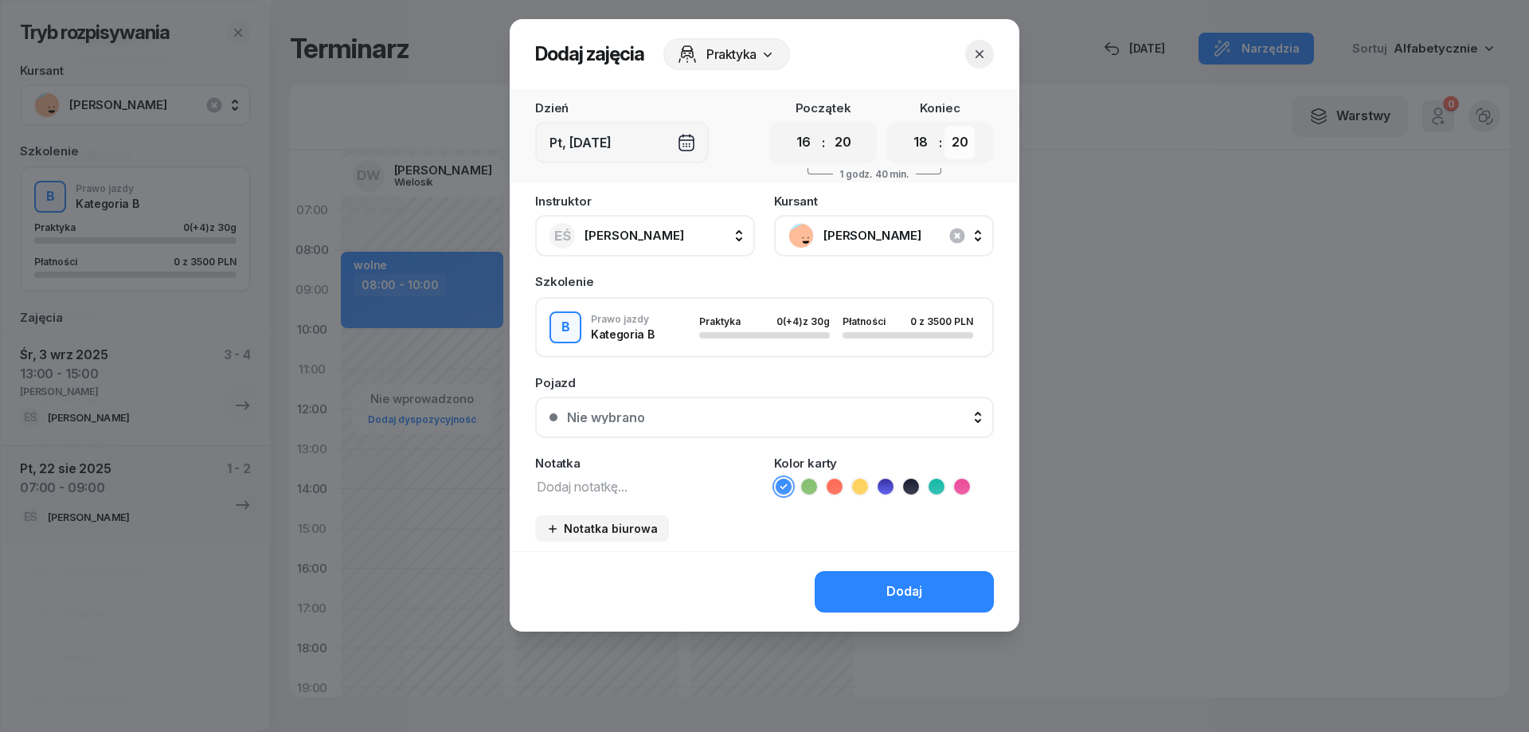
click at [945, 126] on select "00 05 10 15 20 25 30 35 40 45 50 55" at bounding box center [960, 142] width 30 height 33
click at [616, 495] on textarea at bounding box center [645, 486] width 220 height 21
type textarea "osp"
click at [898, 588] on div "Dodaj" at bounding box center [905, 591] width 36 height 21
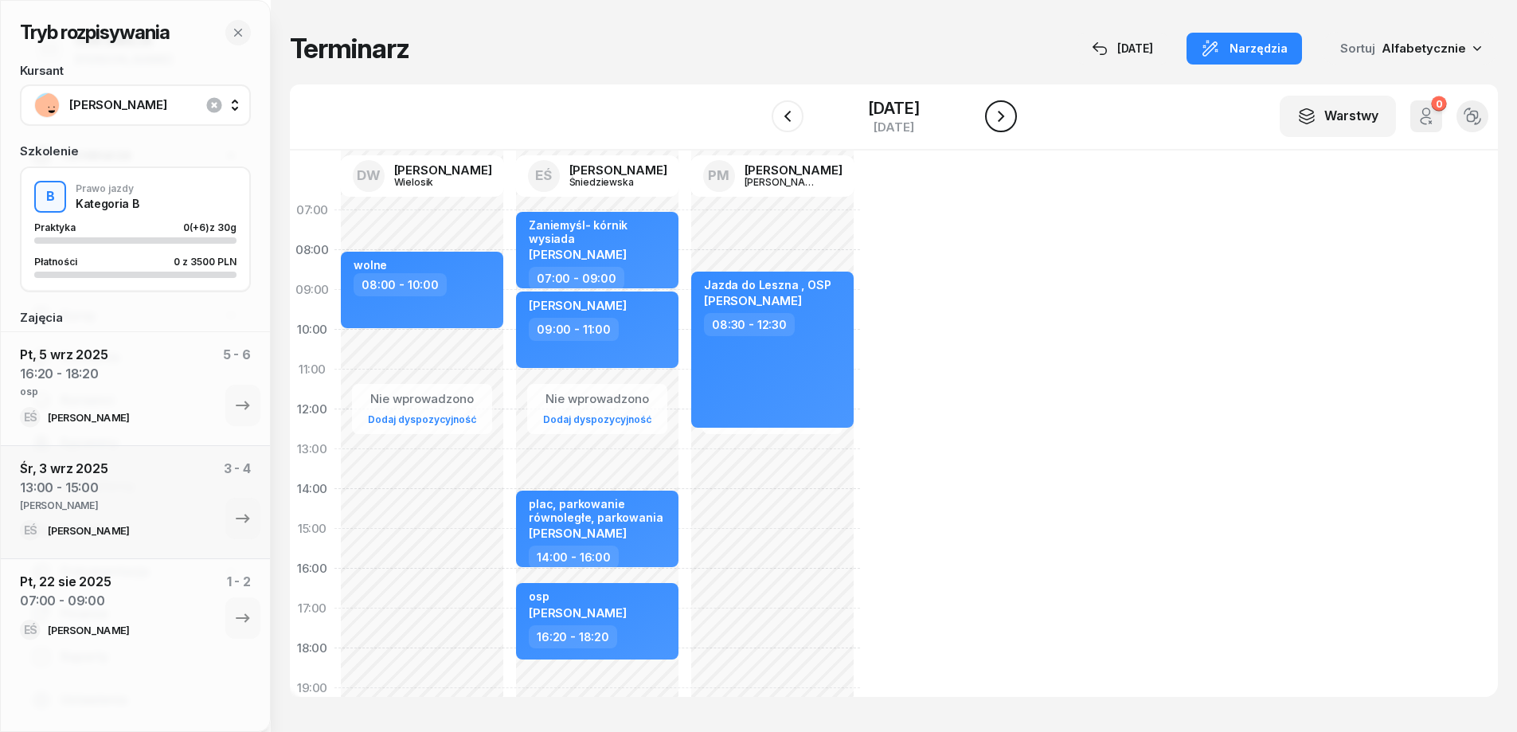
click at [1004, 112] on icon "button" at bounding box center [1001, 116] width 19 height 19
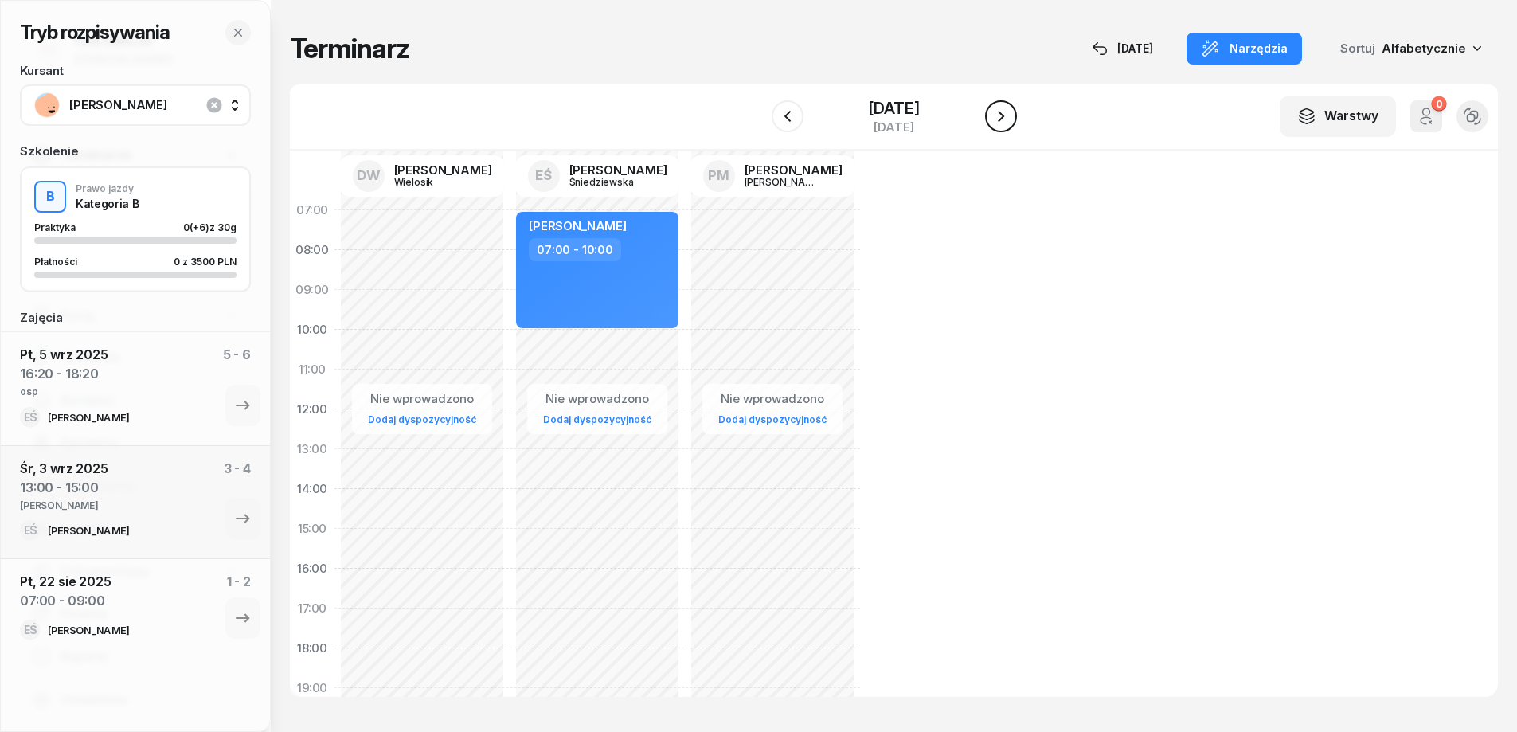
click at [1004, 112] on icon "button" at bounding box center [1001, 116] width 19 height 19
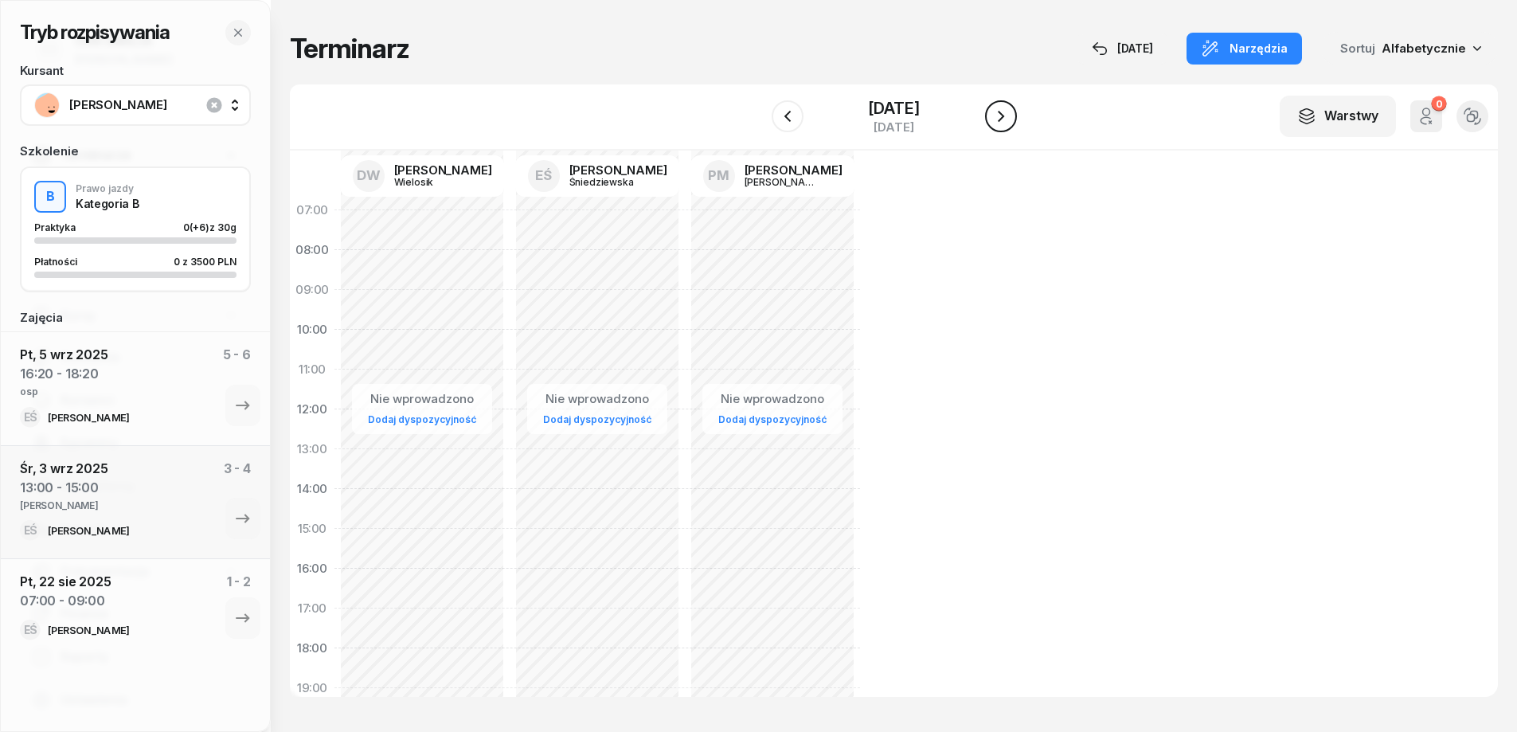
click at [1004, 112] on icon "button" at bounding box center [1001, 116] width 19 height 19
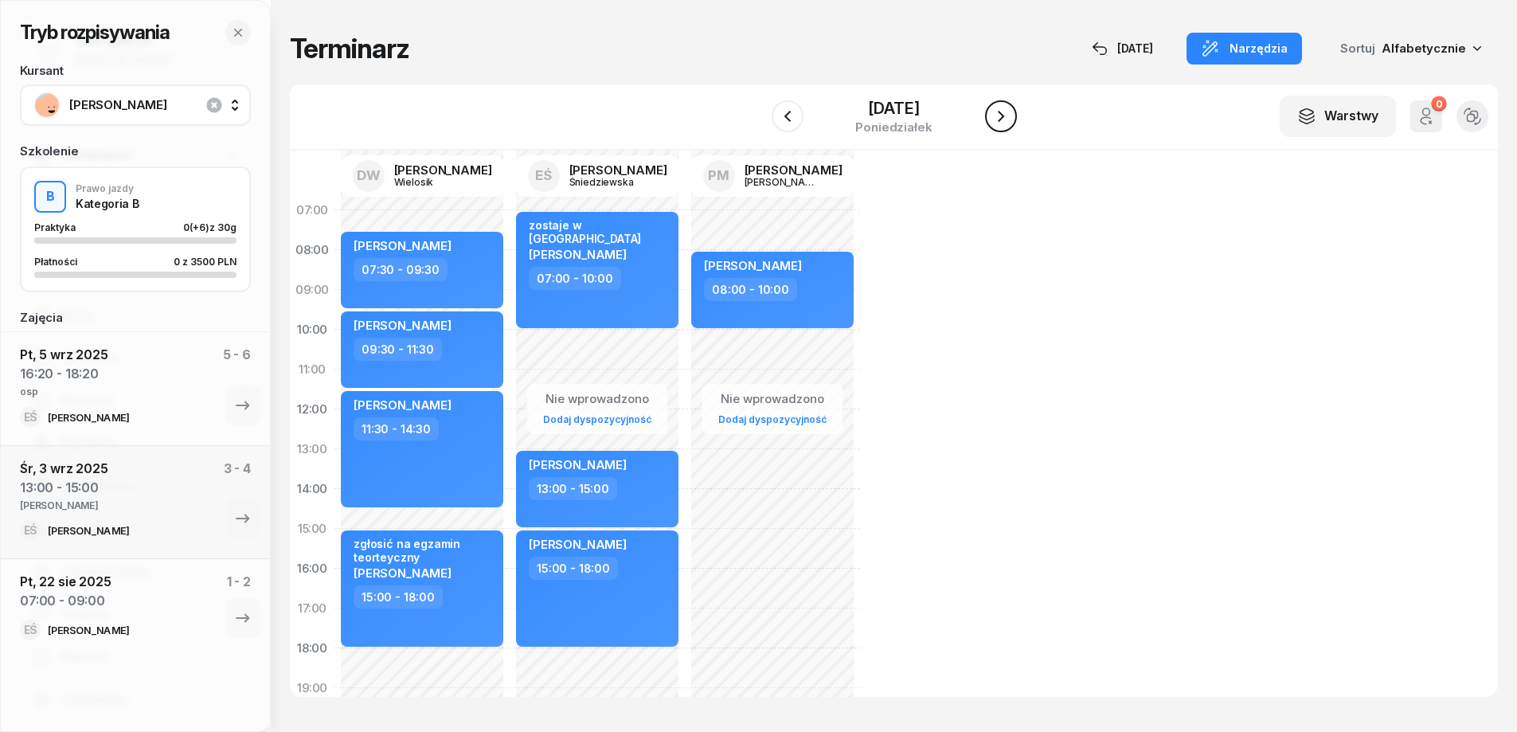
click at [1001, 117] on icon "button" at bounding box center [1001, 116] width 19 height 19
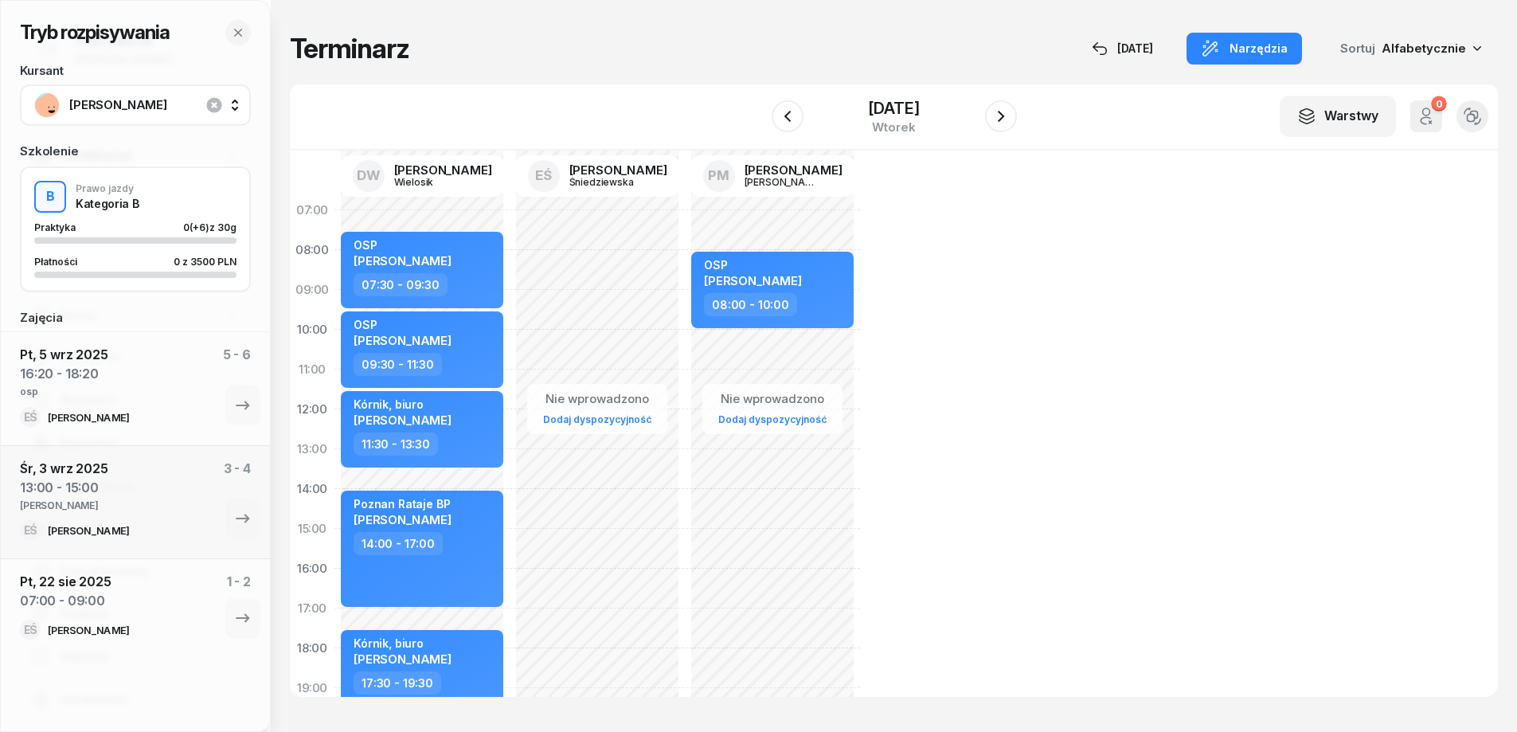
click at [685, 225] on div "Nie wprowadzono Dodaj dyspozycyjność" at bounding box center [772, 548] width 175 height 717
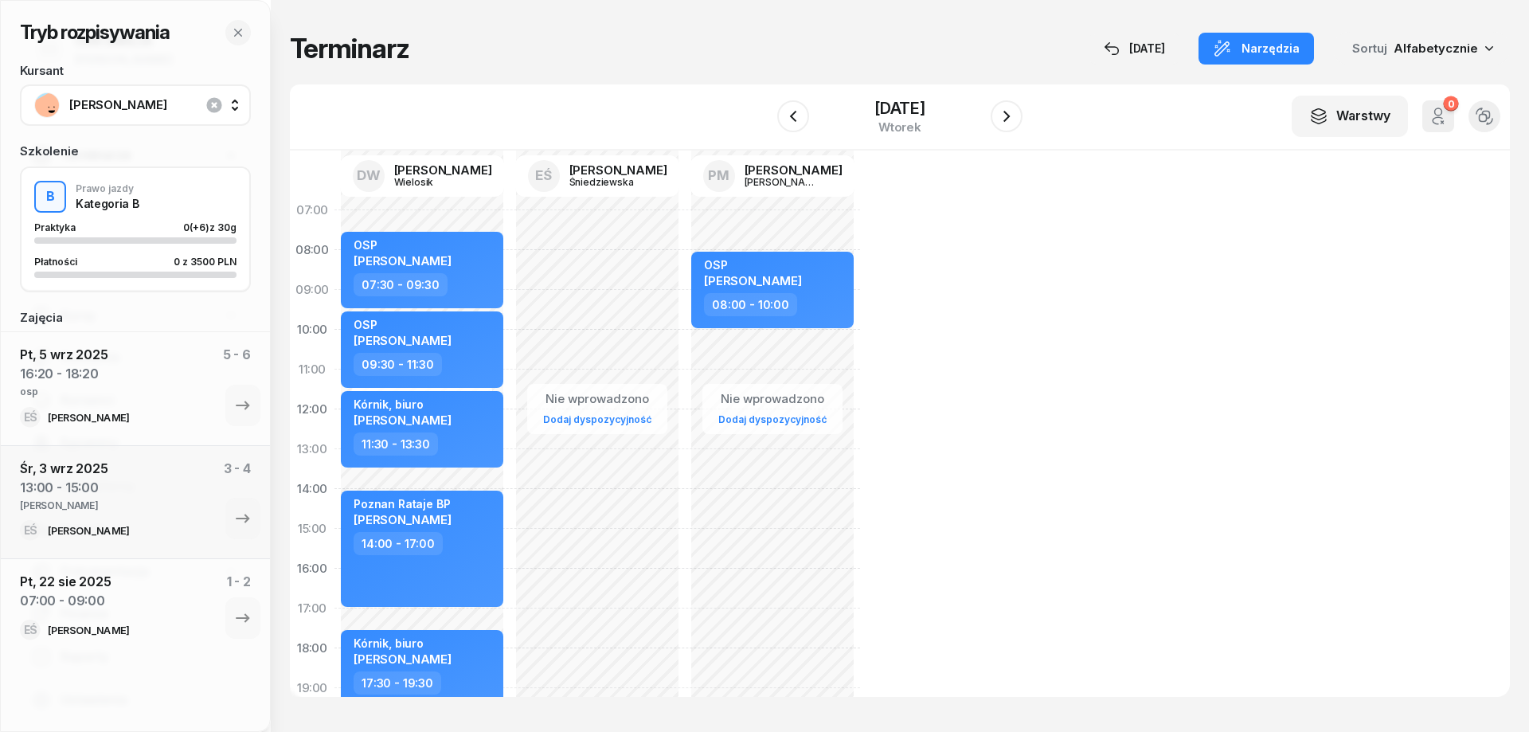
select select "07"
select select "09"
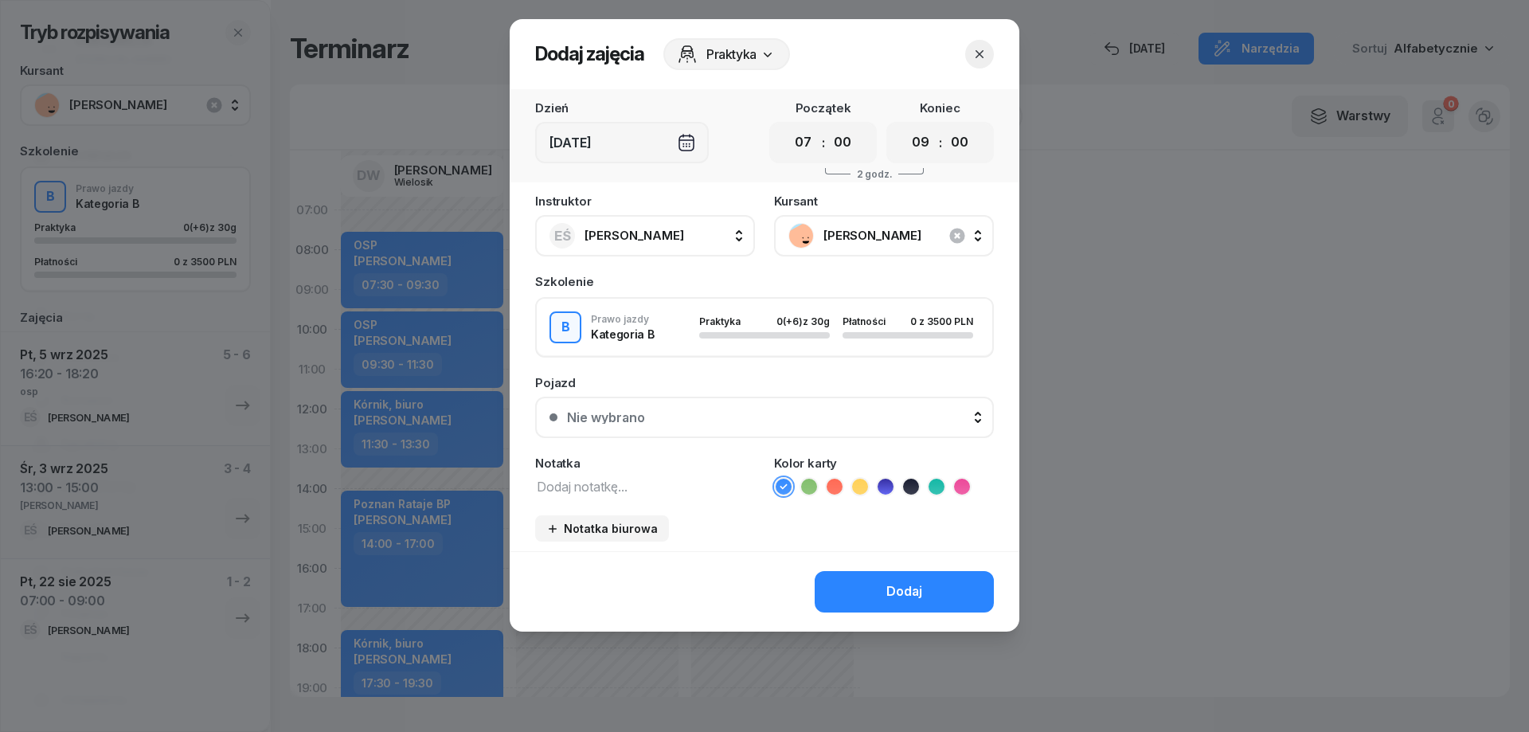
click at [658, 488] on textarea at bounding box center [645, 486] width 220 height 21
click at [536, 491] on textarea "wysiada pod hipolitem" at bounding box center [645, 486] width 220 height 21
type textarea "OSP ,wysiada pod hipolitem"
click at [944, 594] on button "Dodaj" at bounding box center [904, 591] width 179 height 41
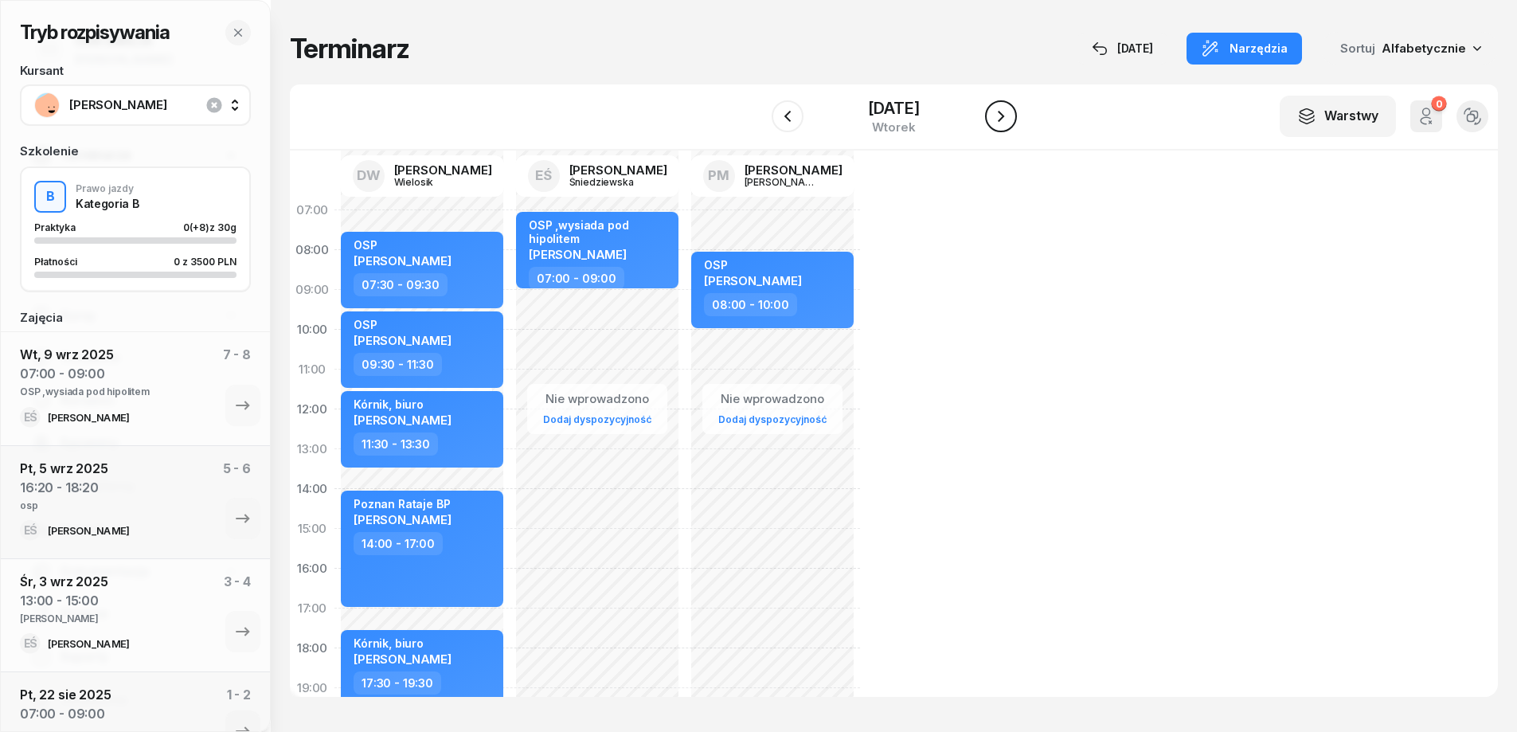
click at [1003, 113] on icon "button" at bounding box center [1001, 116] width 19 height 19
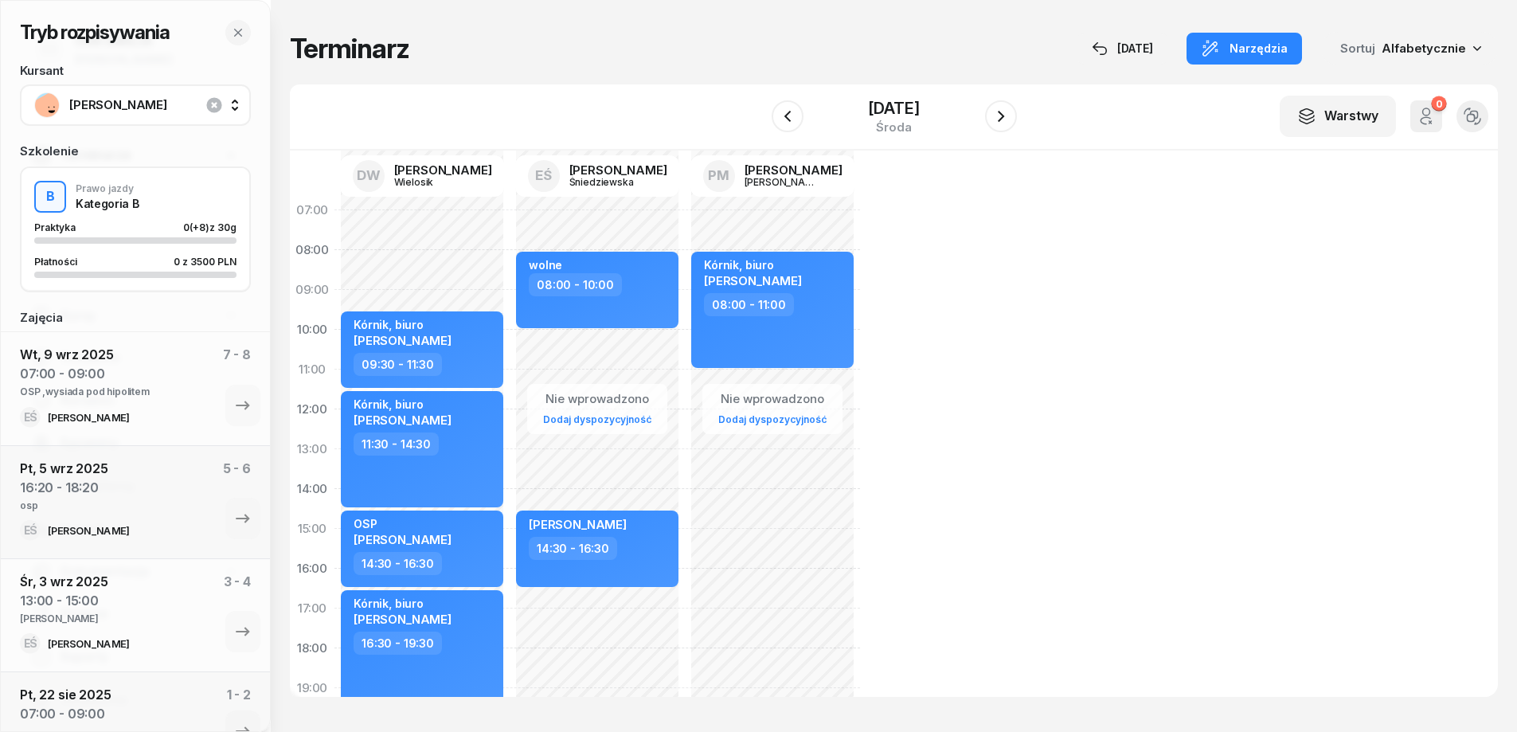
click at [694, 394] on div "Nie wprowadzono Dodaj dyspozycyjność Kórnik, biuro [PERSON_NAME] 08:00 - 11:00" at bounding box center [772, 548] width 175 height 717
select select "11"
select select "13"
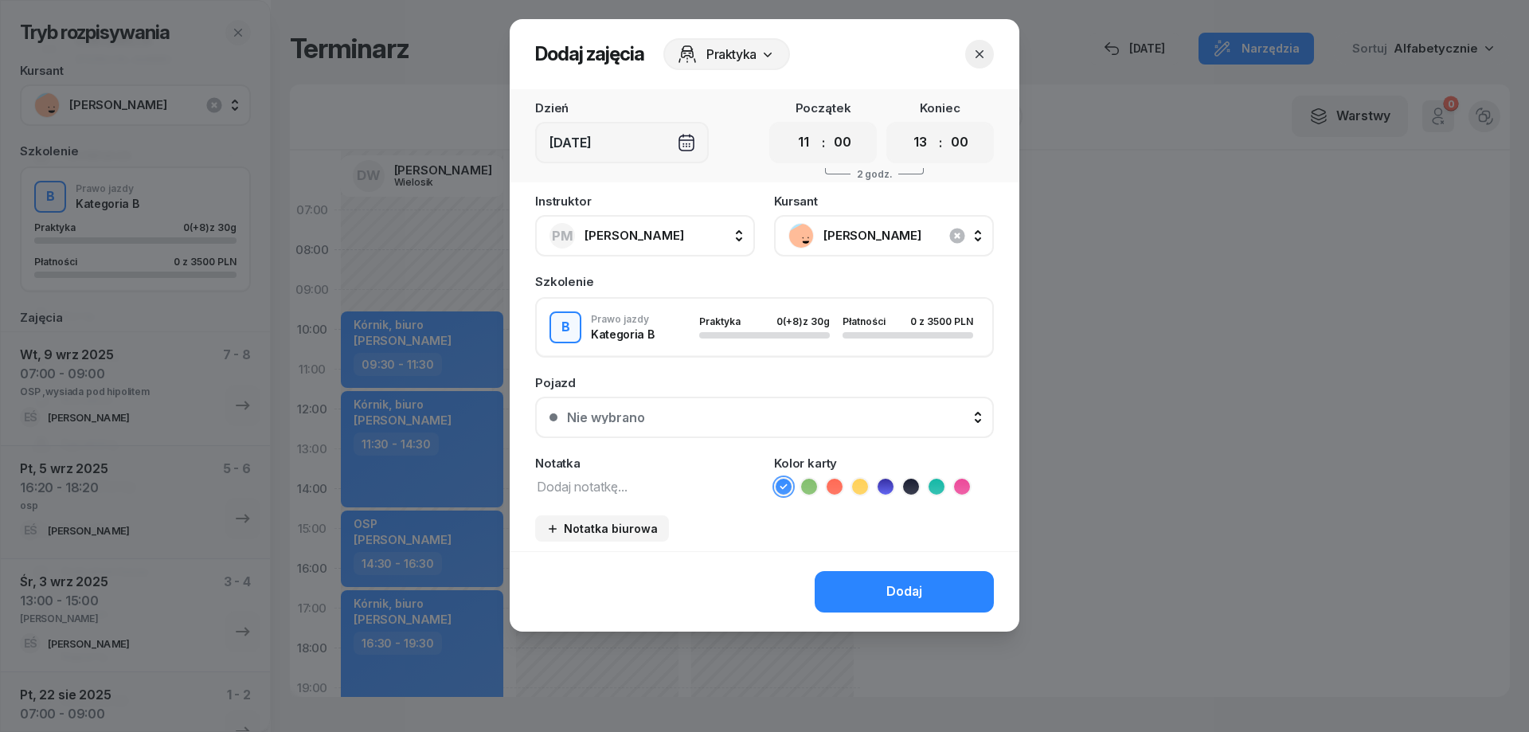
click at [981, 55] on icon "button" at bounding box center [980, 54] width 8 height 8
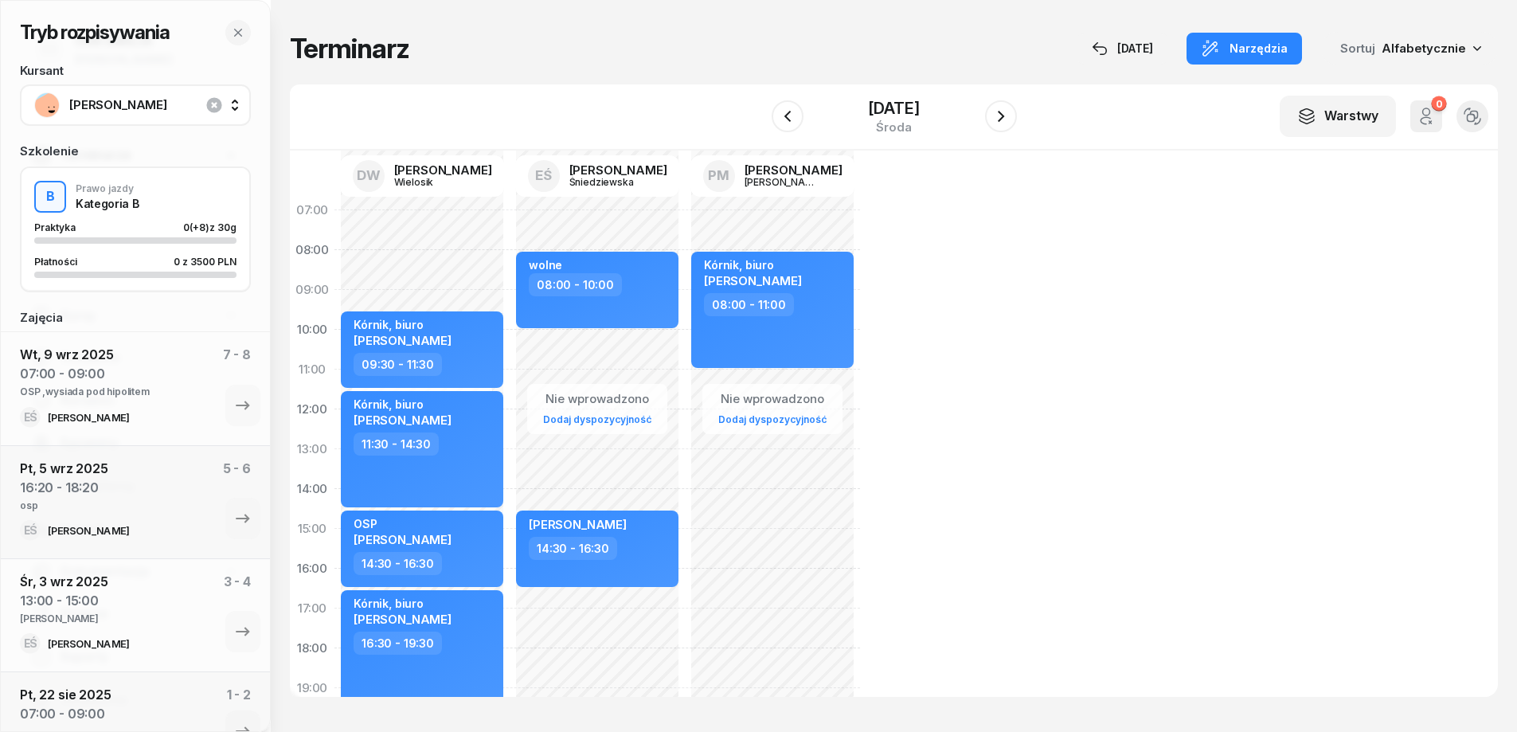
click at [699, 389] on div "Nie wprowadzono Dodaj dyspozycyjność Kórnik, biuro [PERSON_NAME] 08:00 - 11:00" at bounding box center [772, 548] width 175 height 717
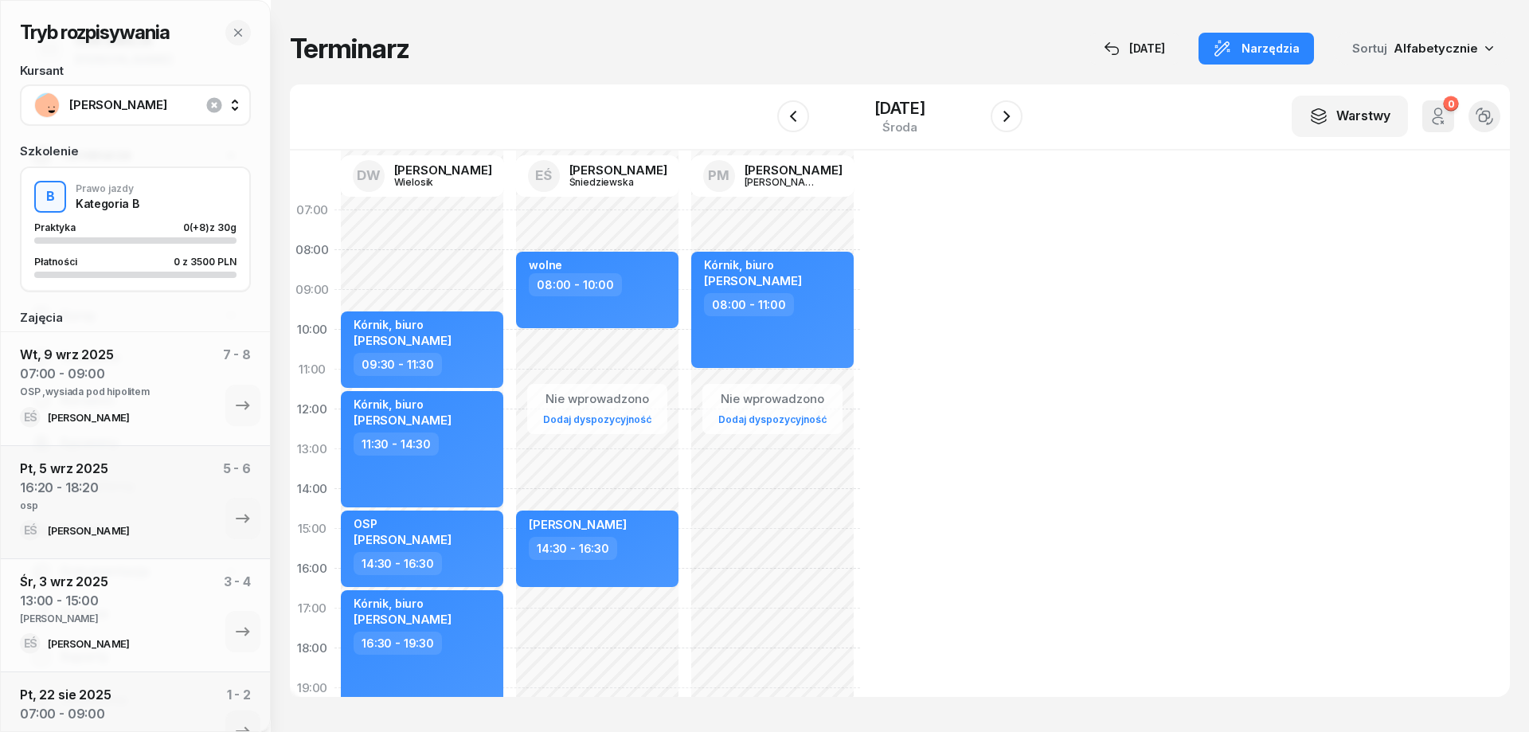
select select "11"
select select "13"
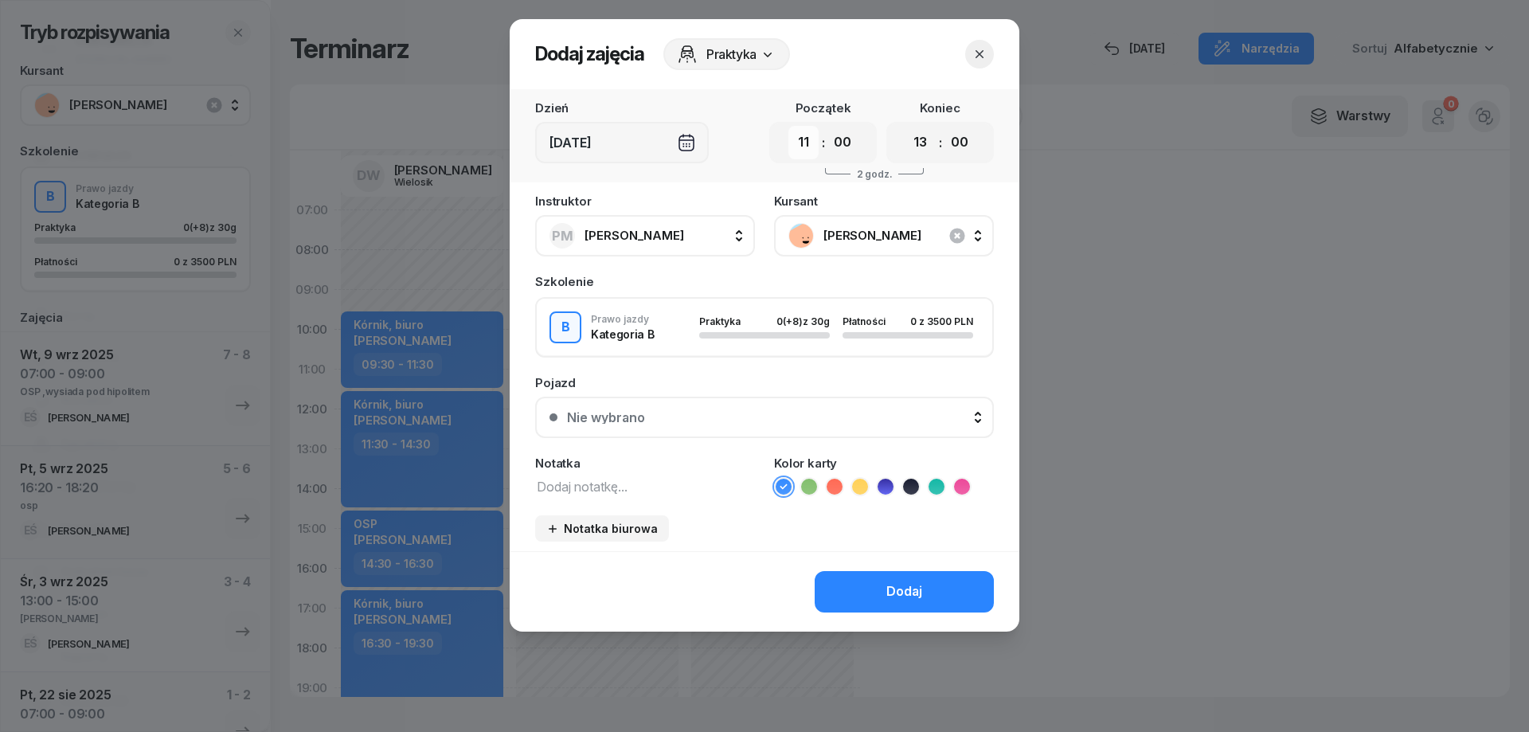
click at [807, 143] on select "00 01 02 03 04 05 06 07 08 09 10 11 12 13 14 15 16 17 18 19 20 21 22 23" at bounding box center [804, 142] width 30 height 33
click at [789, 126] on select "00 01 02 03 04 05 06 07 08 09 10 11 12 13 14 15 16 17 18 19 20 21 22 23" at bounding box center [804, 142] width 30 height 33
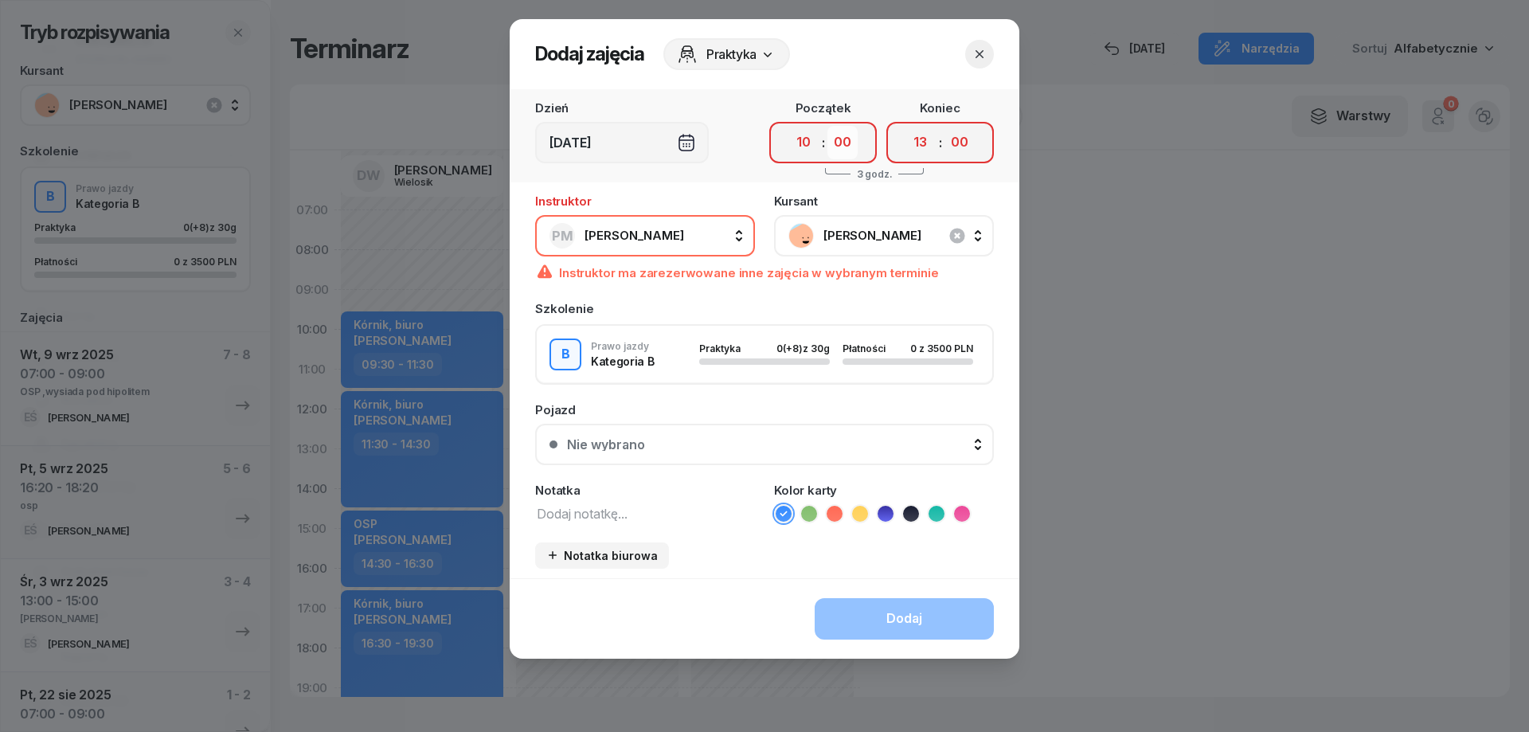
click at [847, 147] on select "00 05 10 15 20 25 30 35 40 45 50 55" at bounding box center [843, 142] width 30 height 33
click at [804, 148] on select "00 01 02 03 04 05 06 07 08 09 10 11 12 13 14 15 16 17 18 19 20 21 22 23" at bounding box center [804, 142] width 30 height 33
select select "11"
click at [789, 126] on select "00 01 02 03 04 05 06 07 08 09 10 11 12 13 14 15 16 17 18 19 20 21 22 23" at bounding box center [804, 142] width 30 height 33
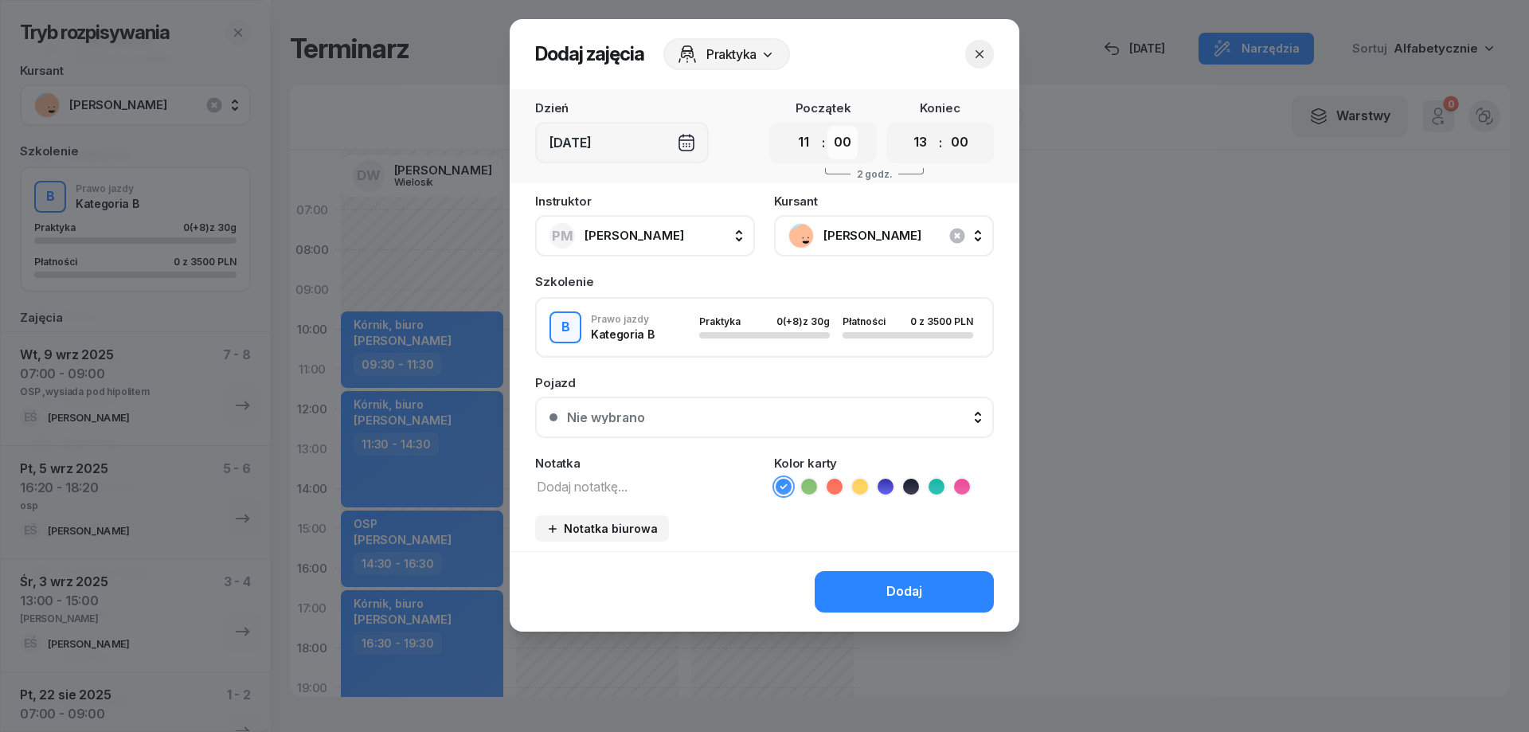
click at [843, 143] on select "00 05 10 15 20 25 30 35 40 45 50 55" at bounding box center [843, 142] width 30 height 33
select select "30"
click at [828, 126] on select "00 05 10 15 20 25 30 35 40 45 50 55" at bounding box center [843, 142] width 30 height 33
click at [921, 137] on select "00 01 02 03 04 05 06 07 08 09 10 11 12 13 14 15 16 17 18 19 20 21 22 23" at bounding box center [921, 142] width 30 height 33
select select "14"
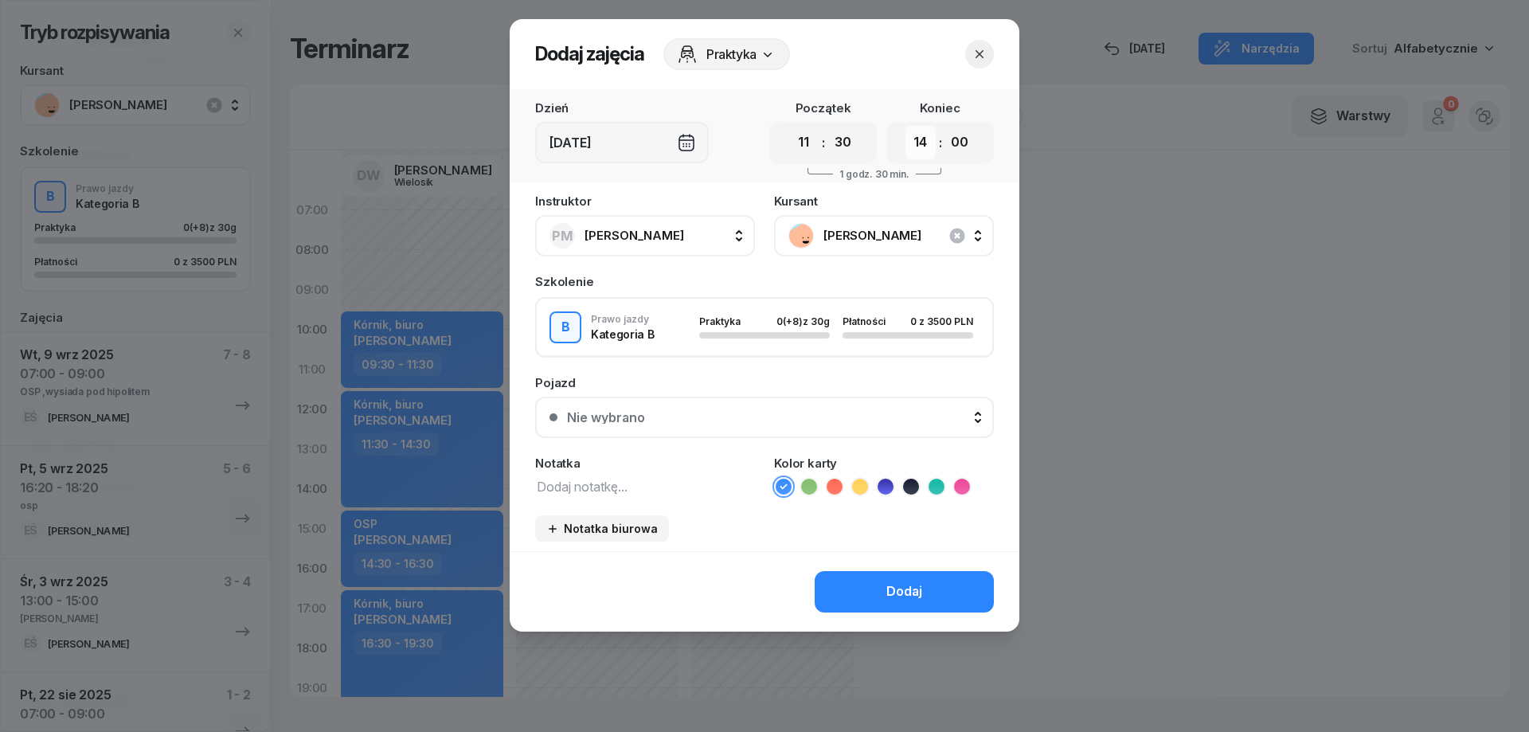
click at [906, 126] on select "00 01 02 03 04 05 06 07 08 09 10 11 12 13 14 15 16 17 18 19 20 21 22 23" at bounding box center [921, 142] width 30 height 33
click at [959, 139] on select "00 05 10 15 20 25 30 35 40 45 50 55" at bounding box center [960, 142] width 30 height 33
select select "30"
click at [945, 126] on select "00 05 10 15 20 25 30 35 40 45 50 55" at bounding box center [960, 142] width 30 height 33
click at [879, 593] on button "Dodaj" at bounding box center [904, 591] width 179 height 41
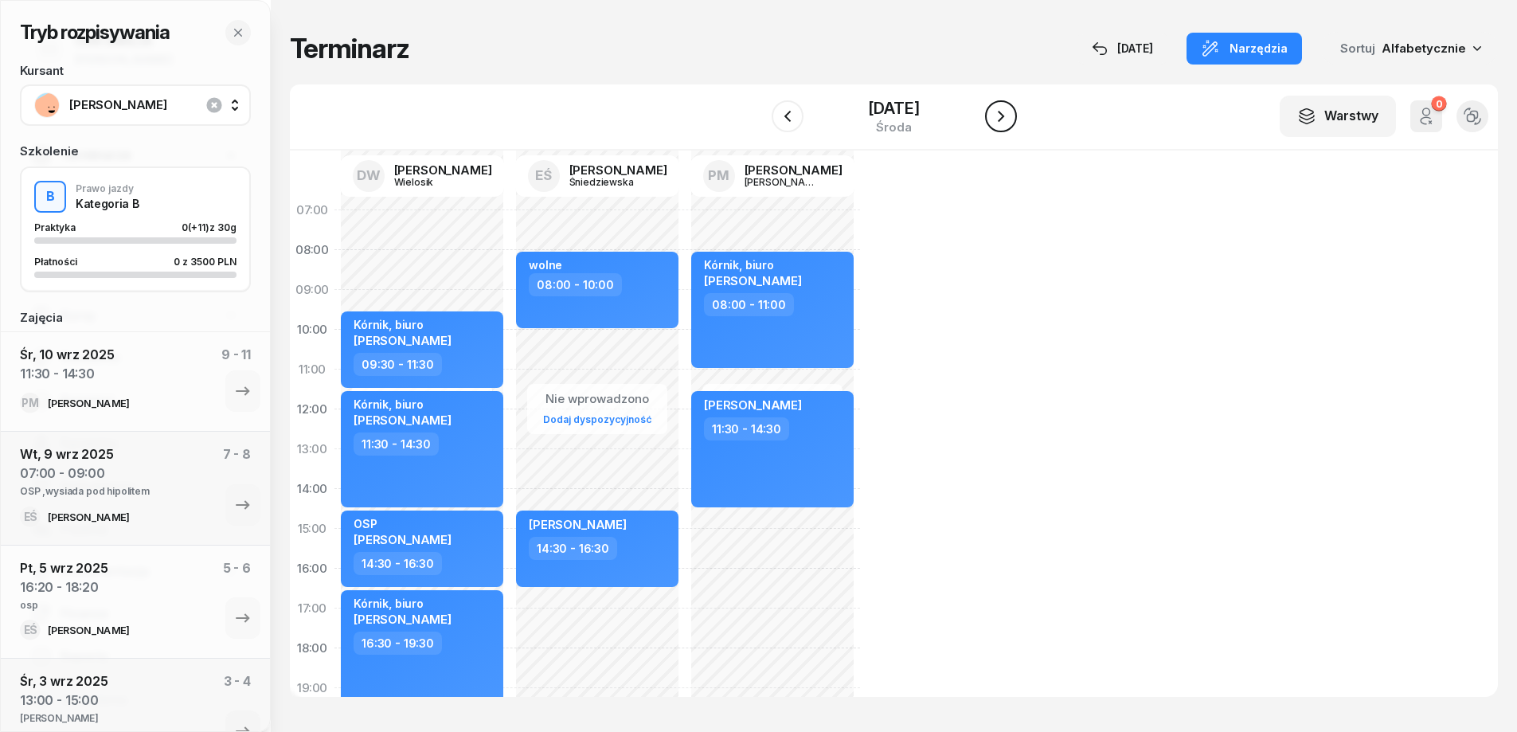
click at [1010, 116] on icon "button" at bounding box center [1001, 116] width 19 height 19
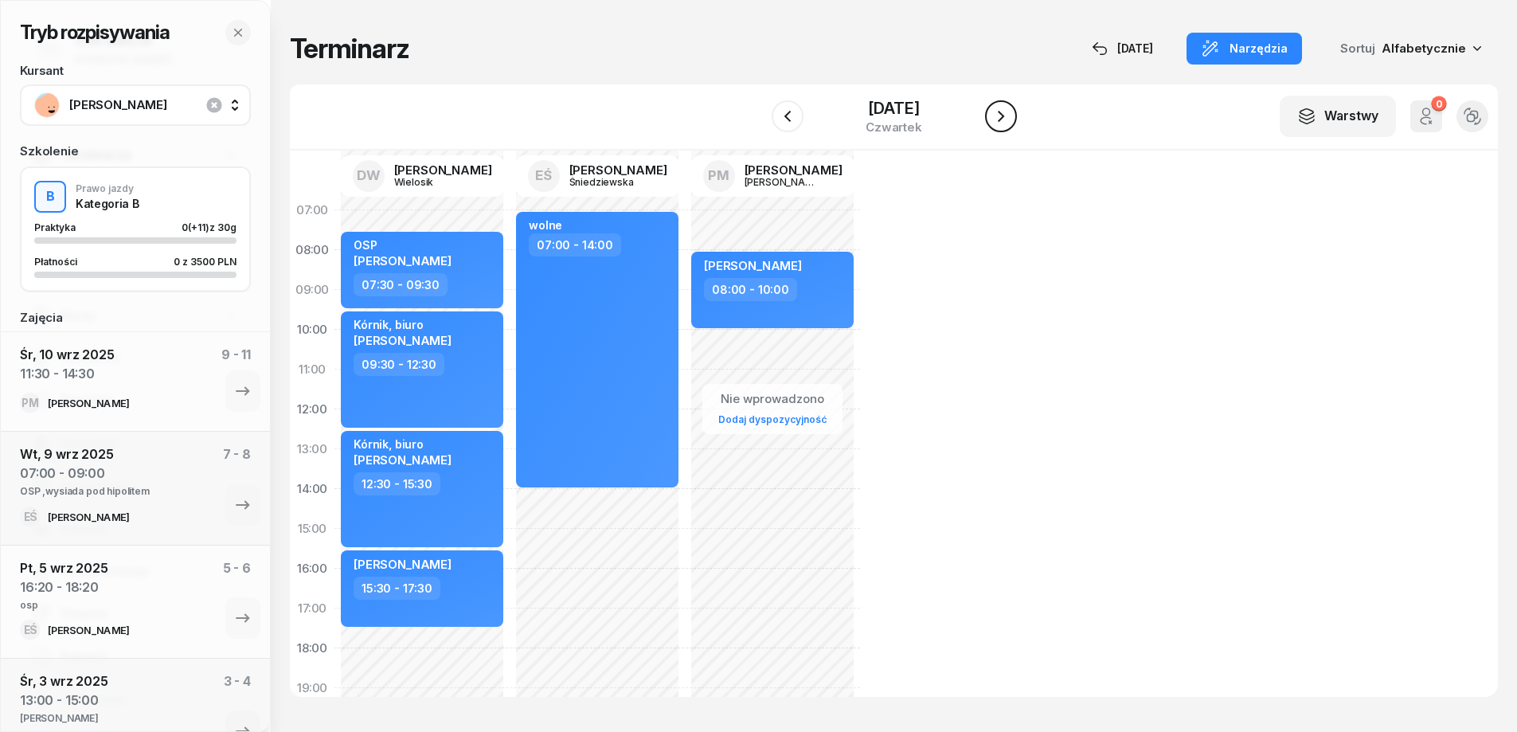
click at [1010, 116] on icon "button" at bounding box center [1001, 116] width 19 height 19
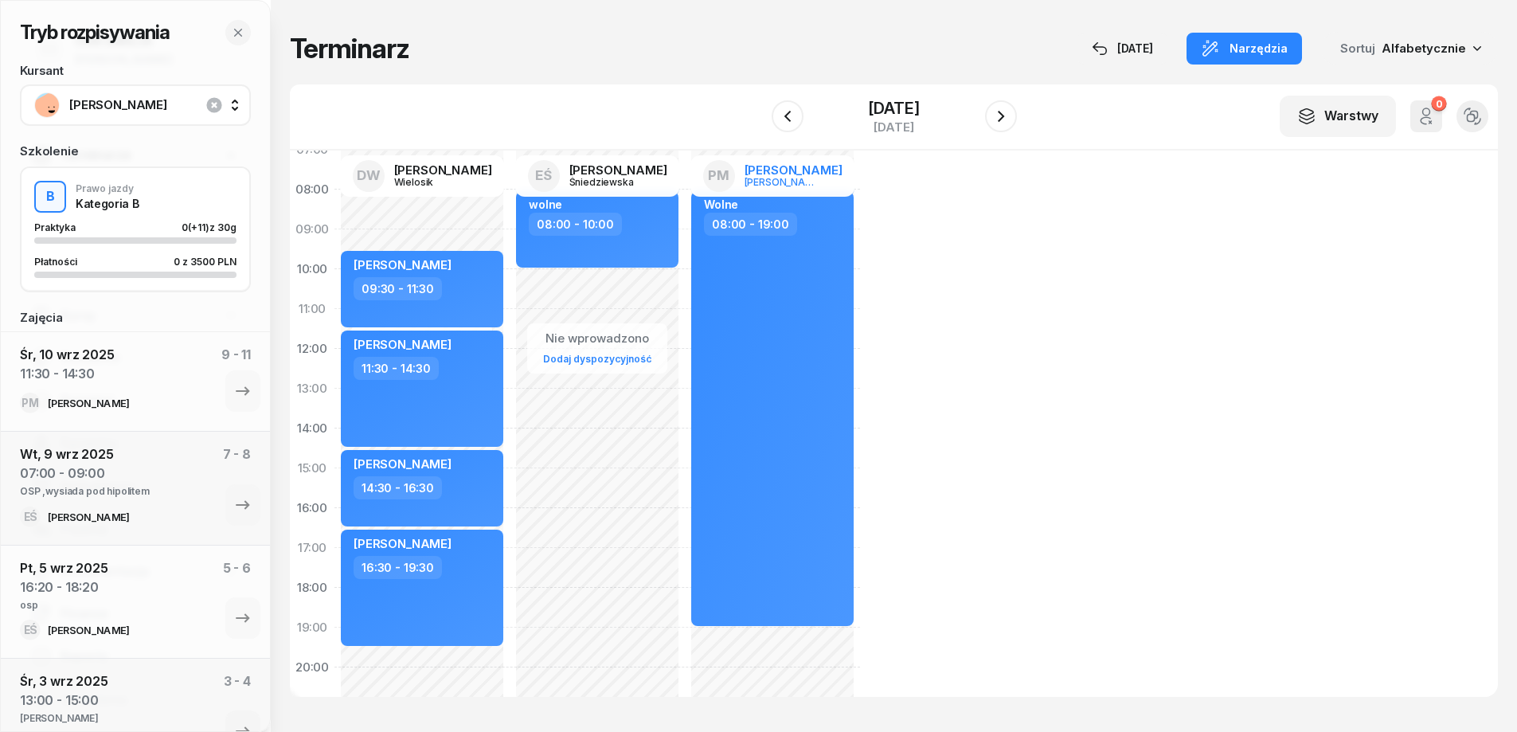
scroll to position [159, 0]
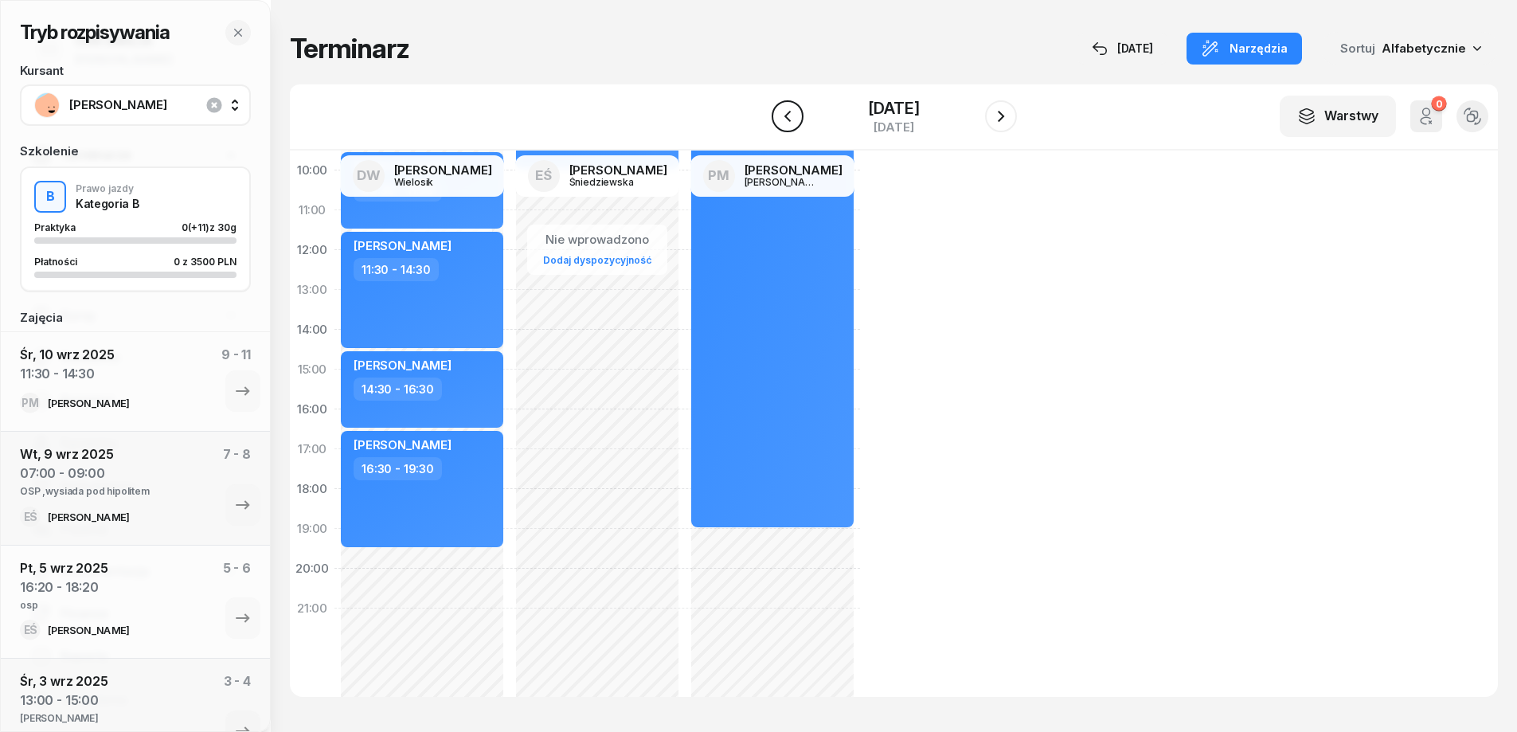
click at [784, 116] on icon "button" at bounding box center [787, 116] width 6 height 11
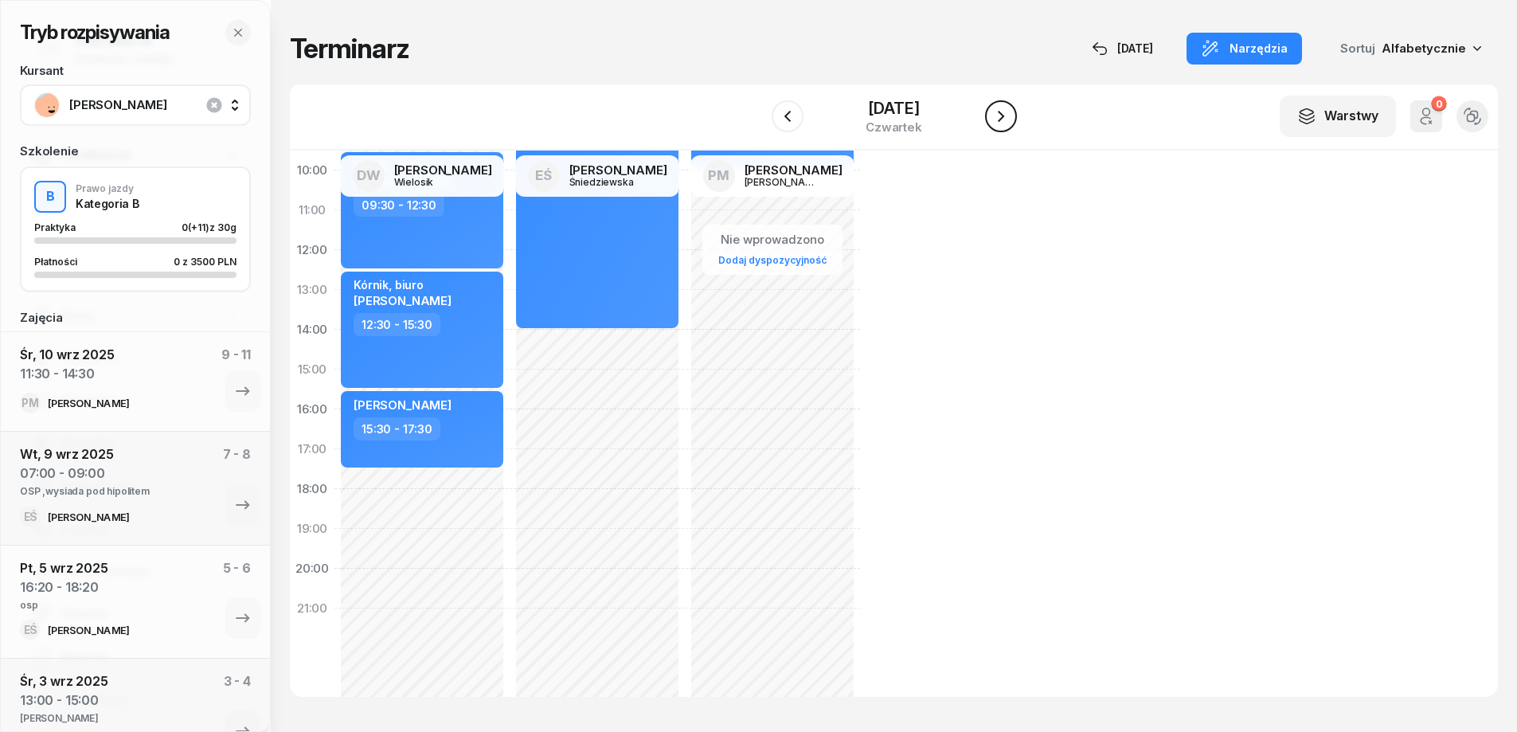
click at [997, 117] on icon "button" at bounding box center [1001, 116] width 19 height 19
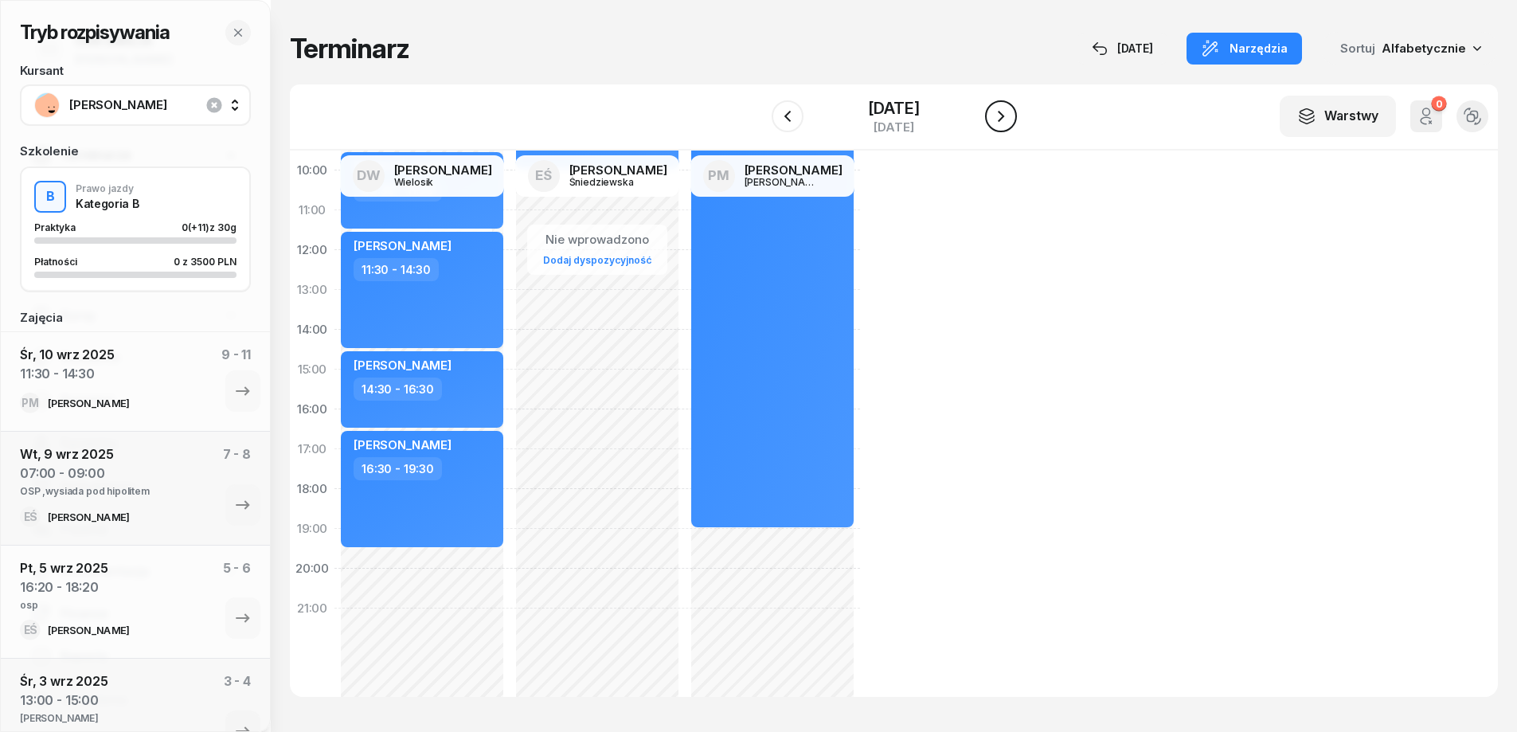
click at [997, 117] on icon "button" at bounding box center [1001, 116] width 19 height 19
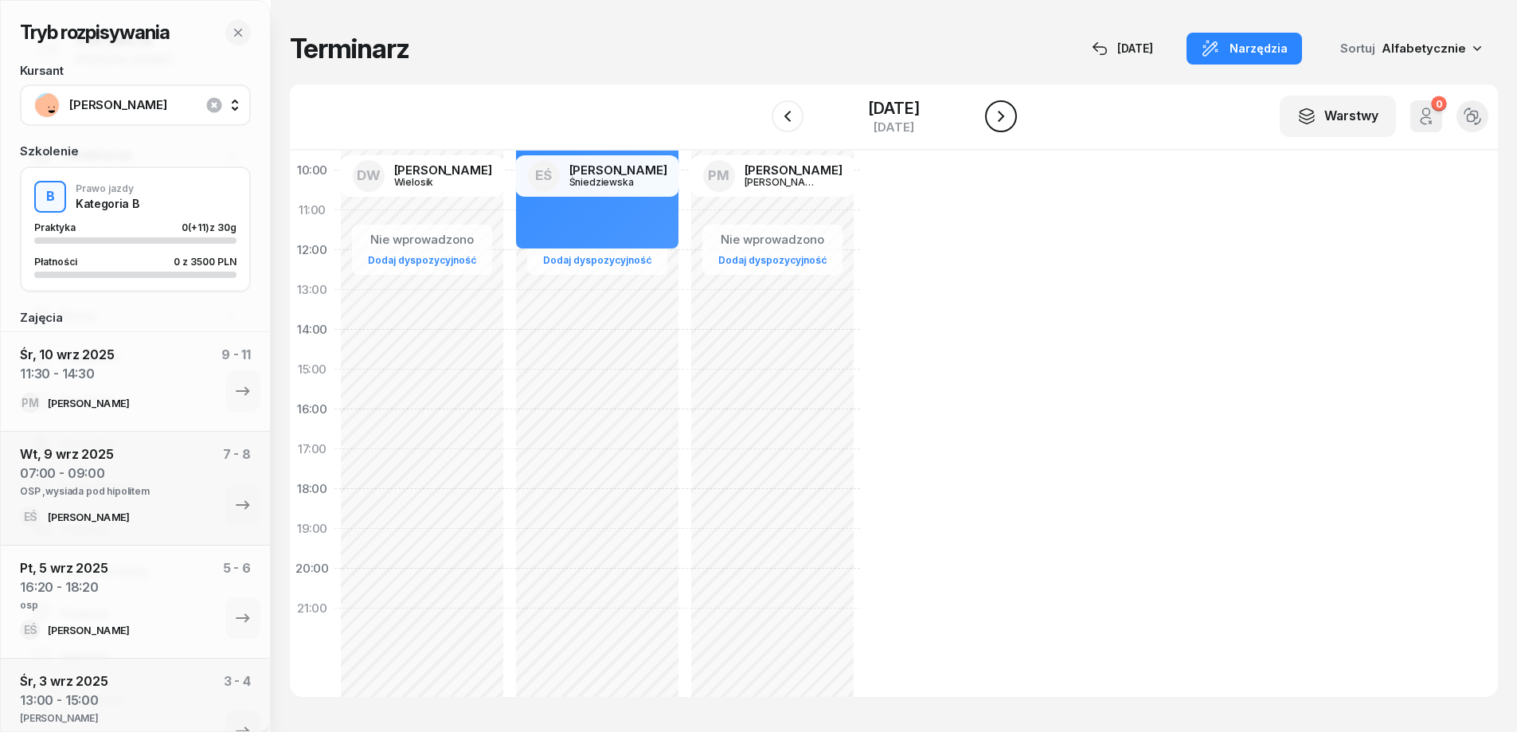
click at [995, 114] on icon "button" at bounding box center [1001, 116] width 19 height 19
click at [1000, 117] on icon "button" at bounding box center [1001, 116] width 19 height 19
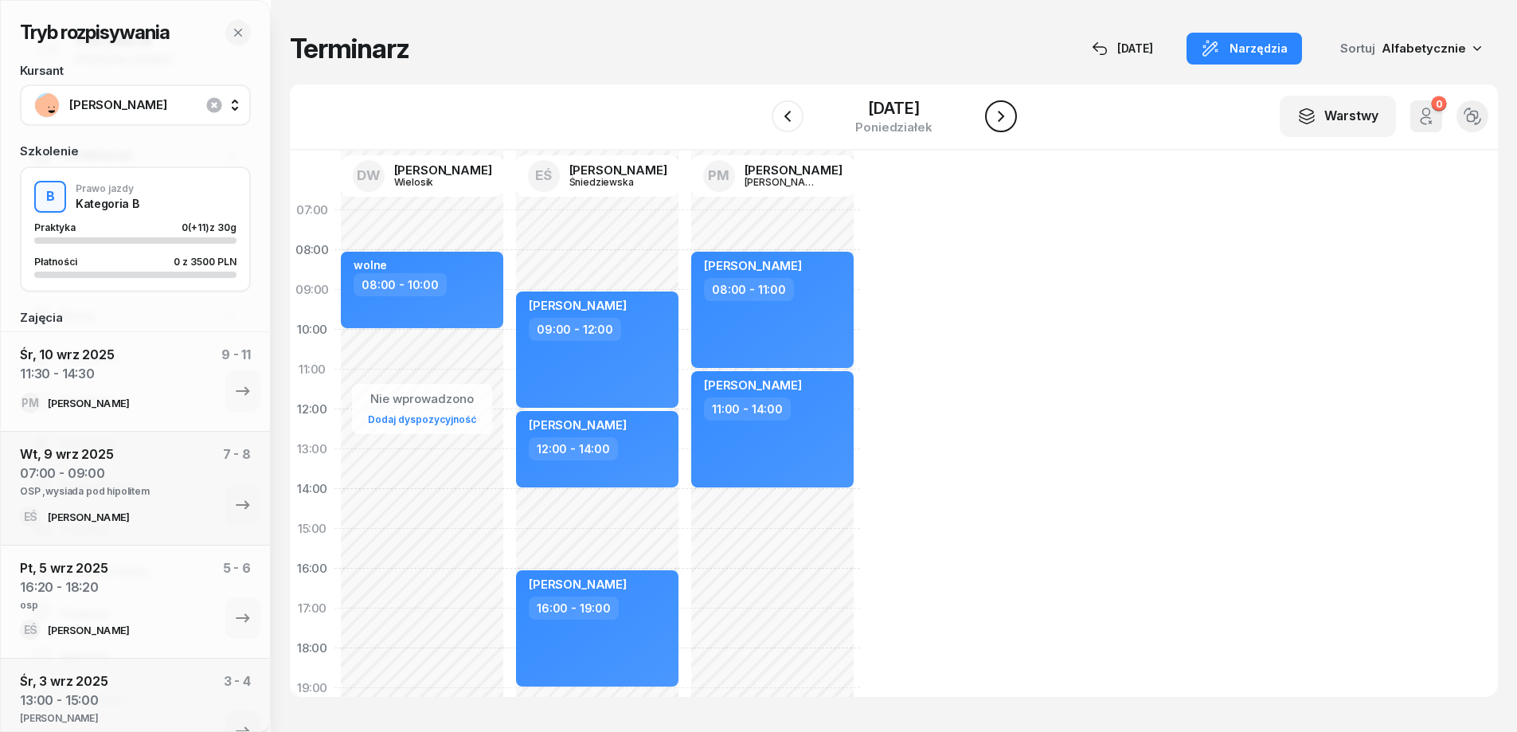
click at [1005, 114] on icon "button" at bounding box center [1001, 116] width 19 height 19
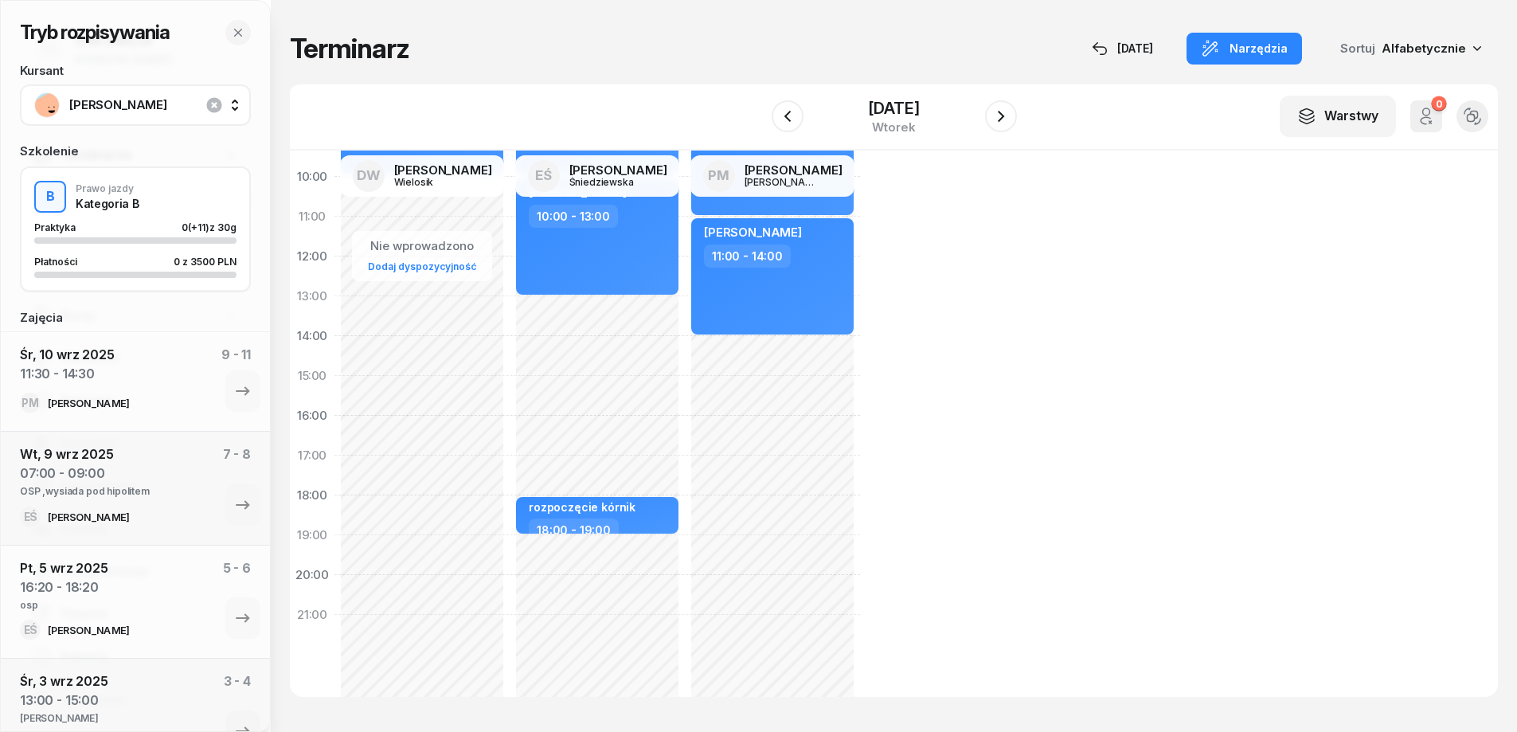
scroll to position [159, 0]
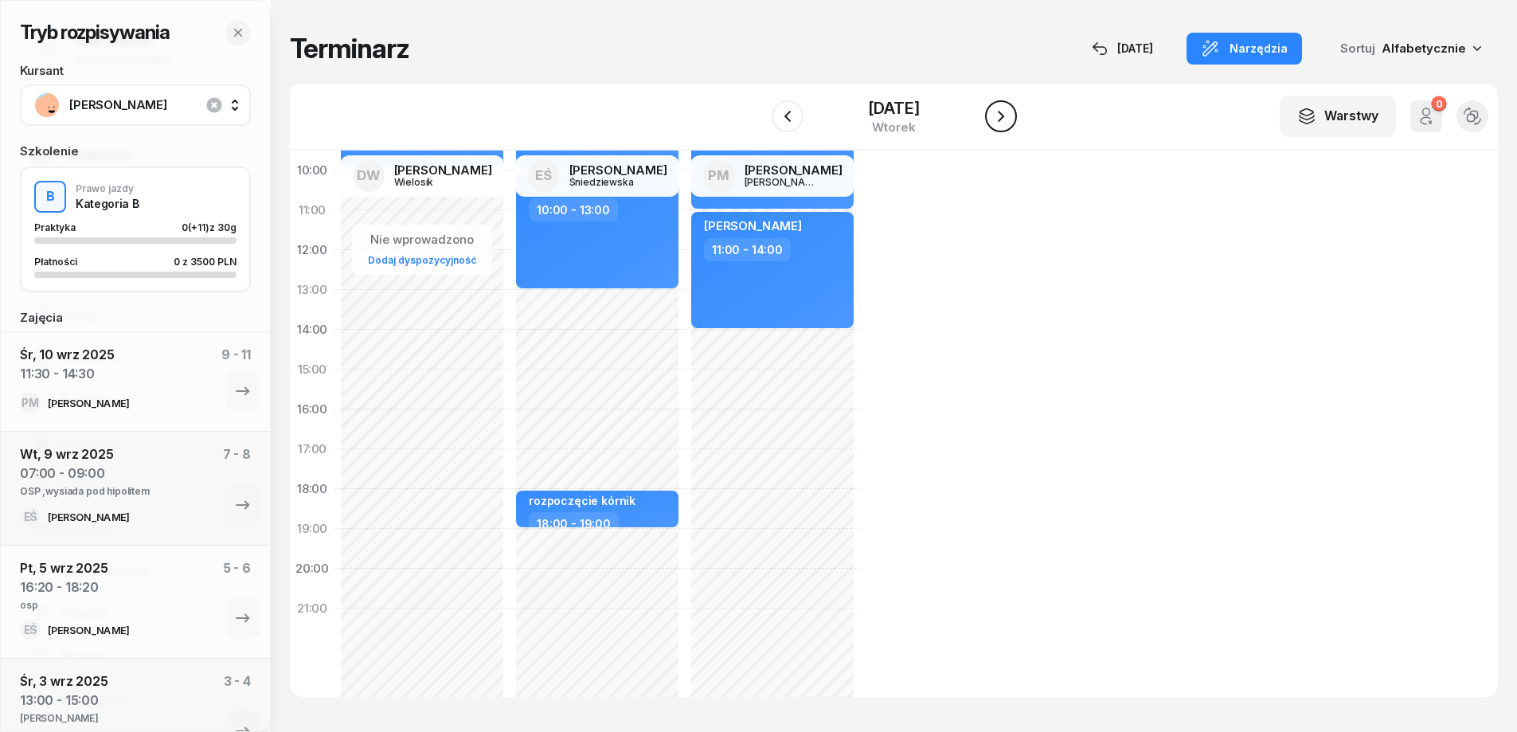
click at [1005, 108] on icon "button" at bounding box center [1001, 116] width 19 height 19
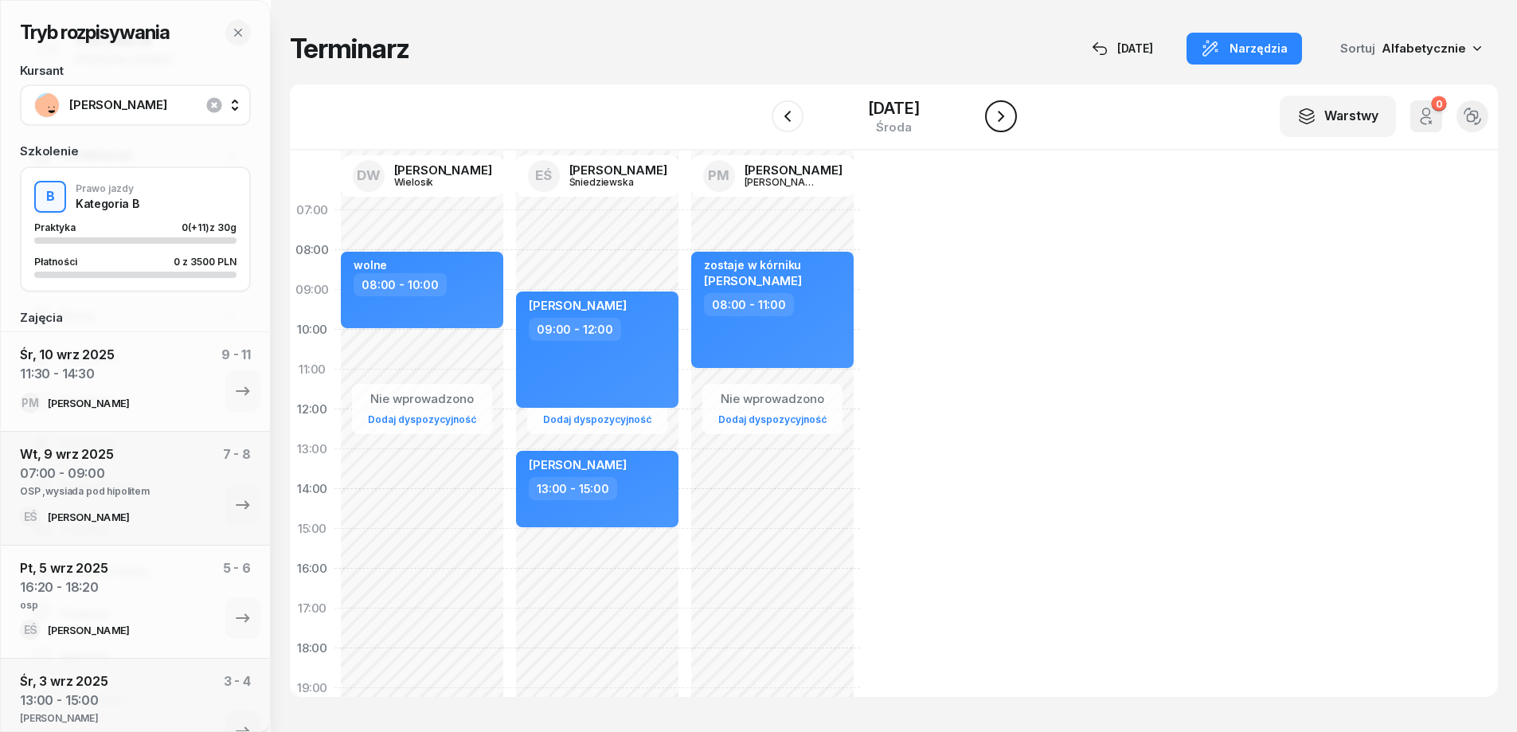
click at [1004, 123] on icon "button" at bounding box center [1001, 116] width 19 height 19
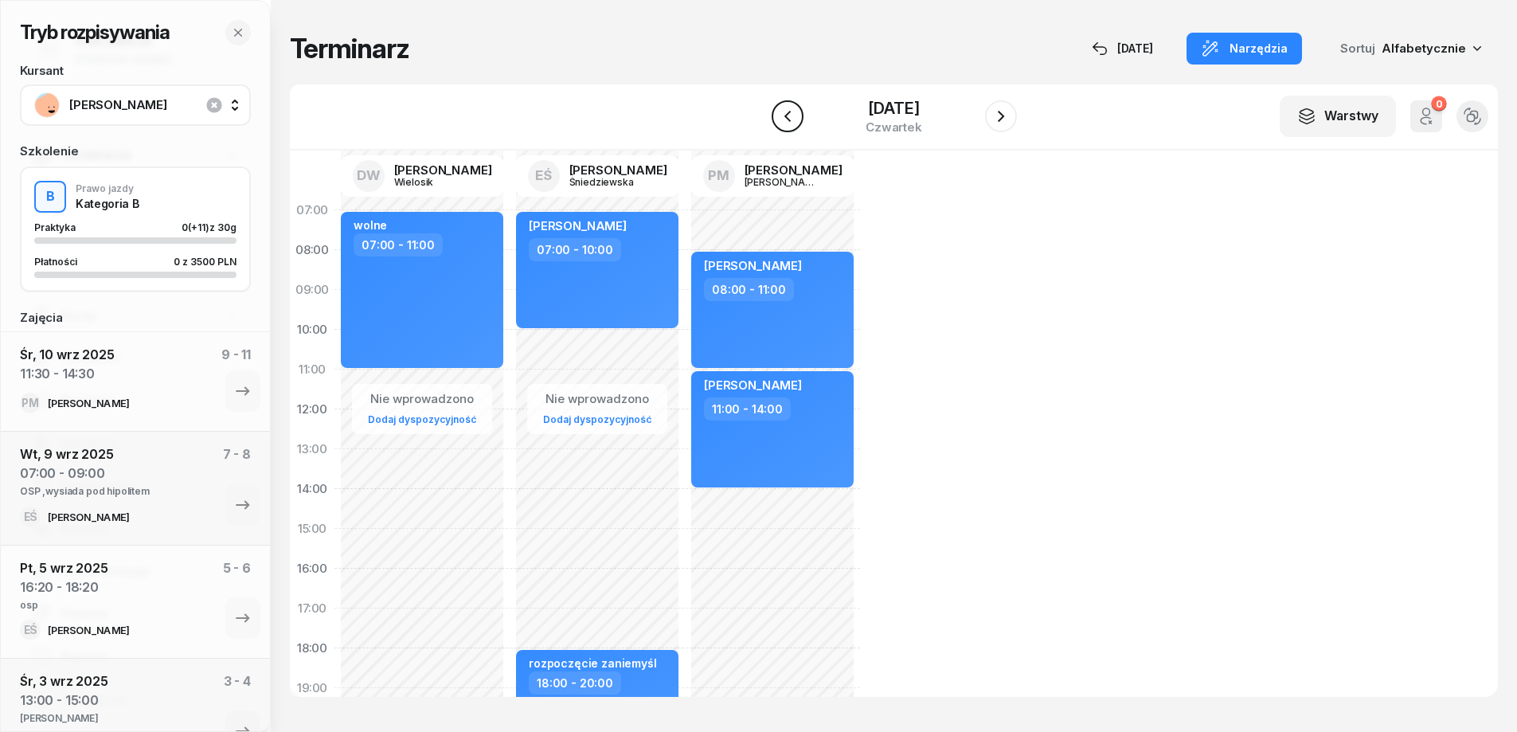
click at [785, 119] on icon "button" at bounding box center [787, 116] width 6 height 11
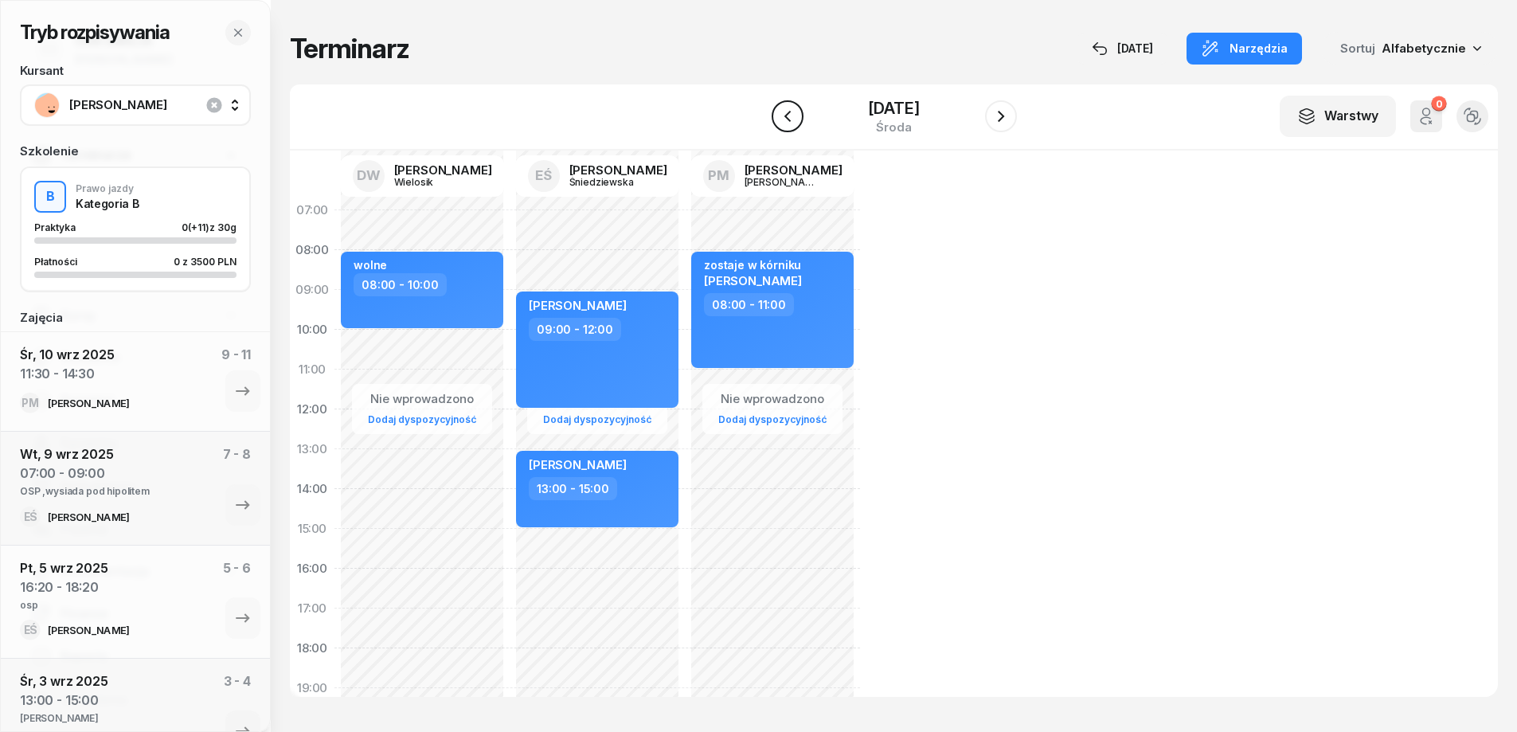
click at [785, 119] on icon "button" at bounding box center [787, 116] width 6 height 11
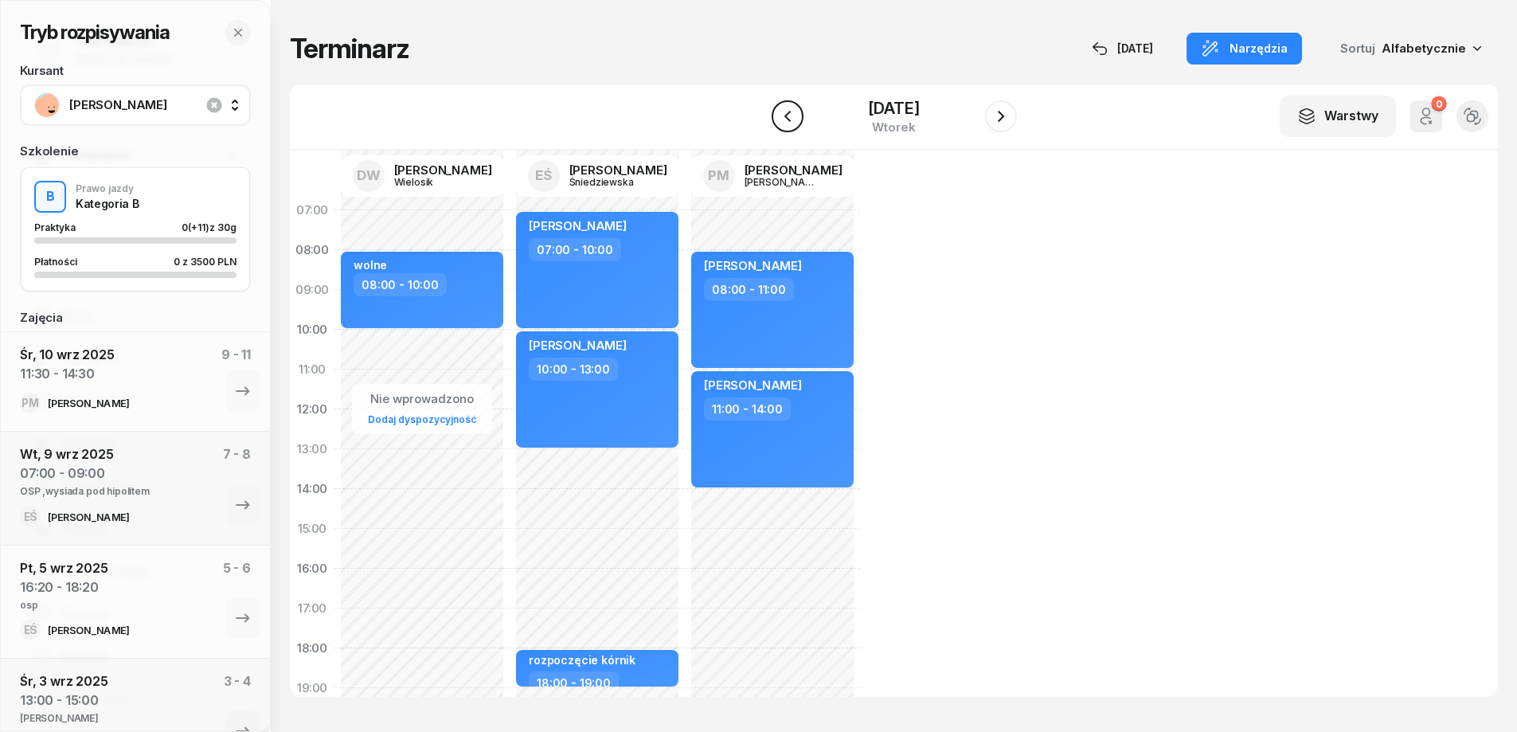
click at [787, 113] on icon "button" at bounding box center [787, 116] width 19 height 19
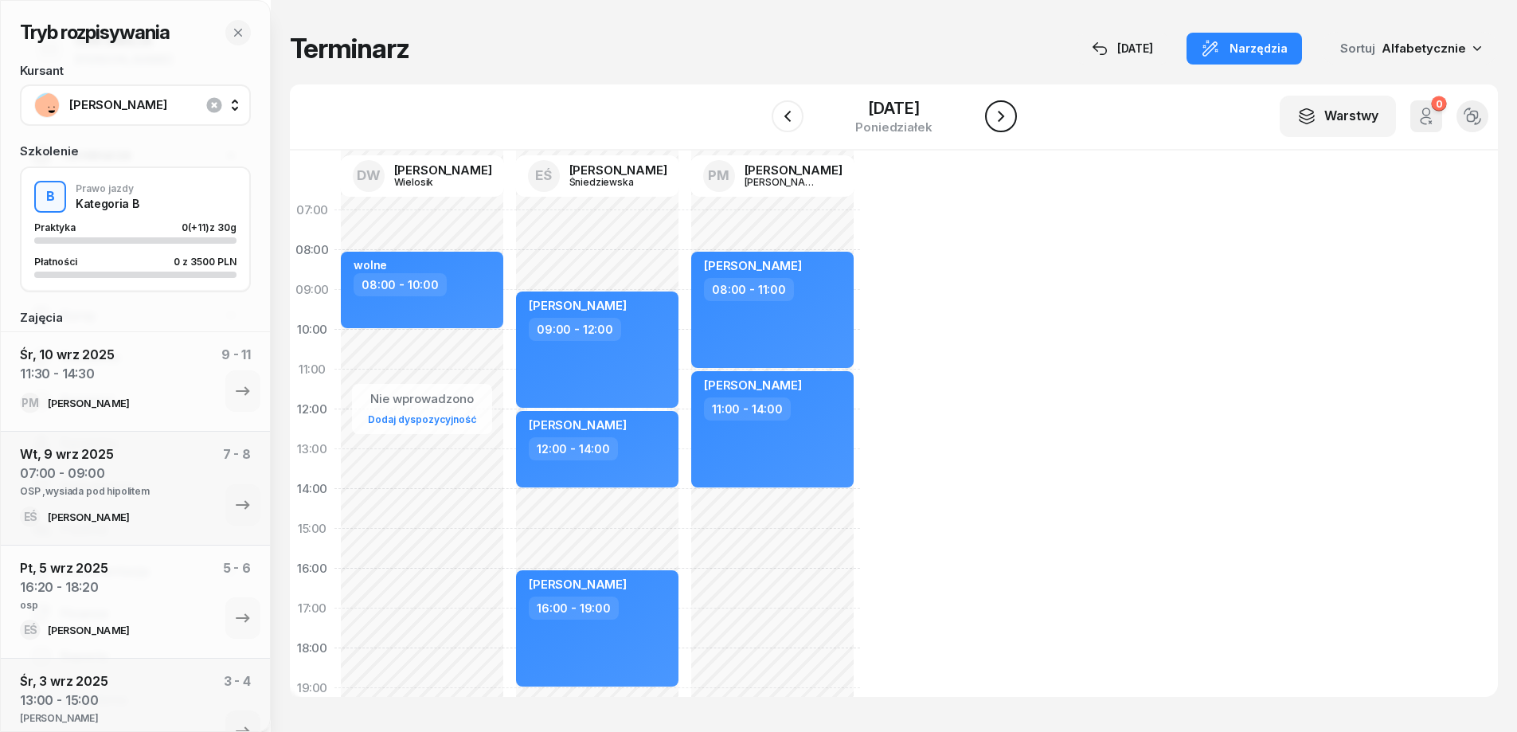
click at [1014, 123] on button "button" at bounding box center [1001, 116] width 32 height 32
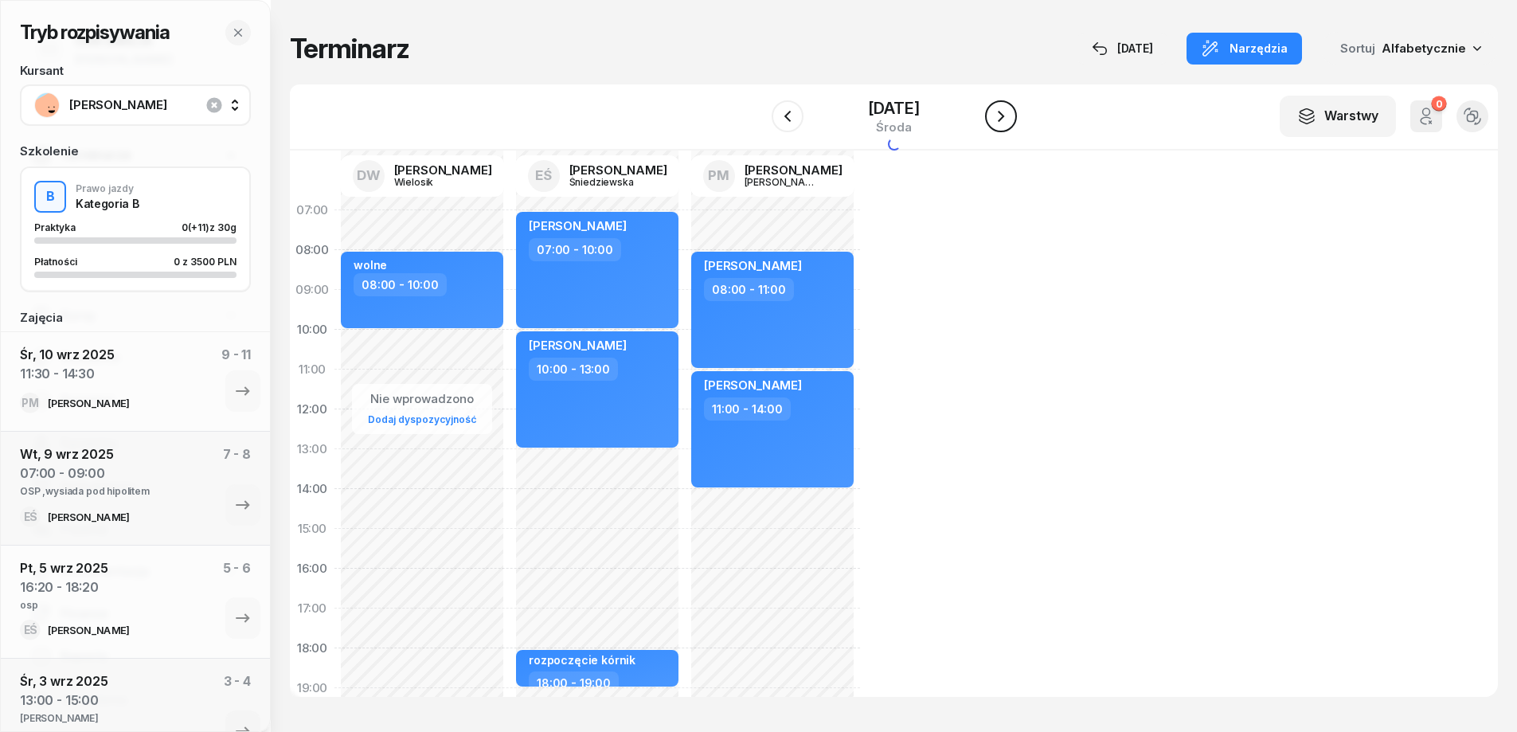
click at [1014, 123] on button "button" at bounding box center [1001, 116] width 32 height 32
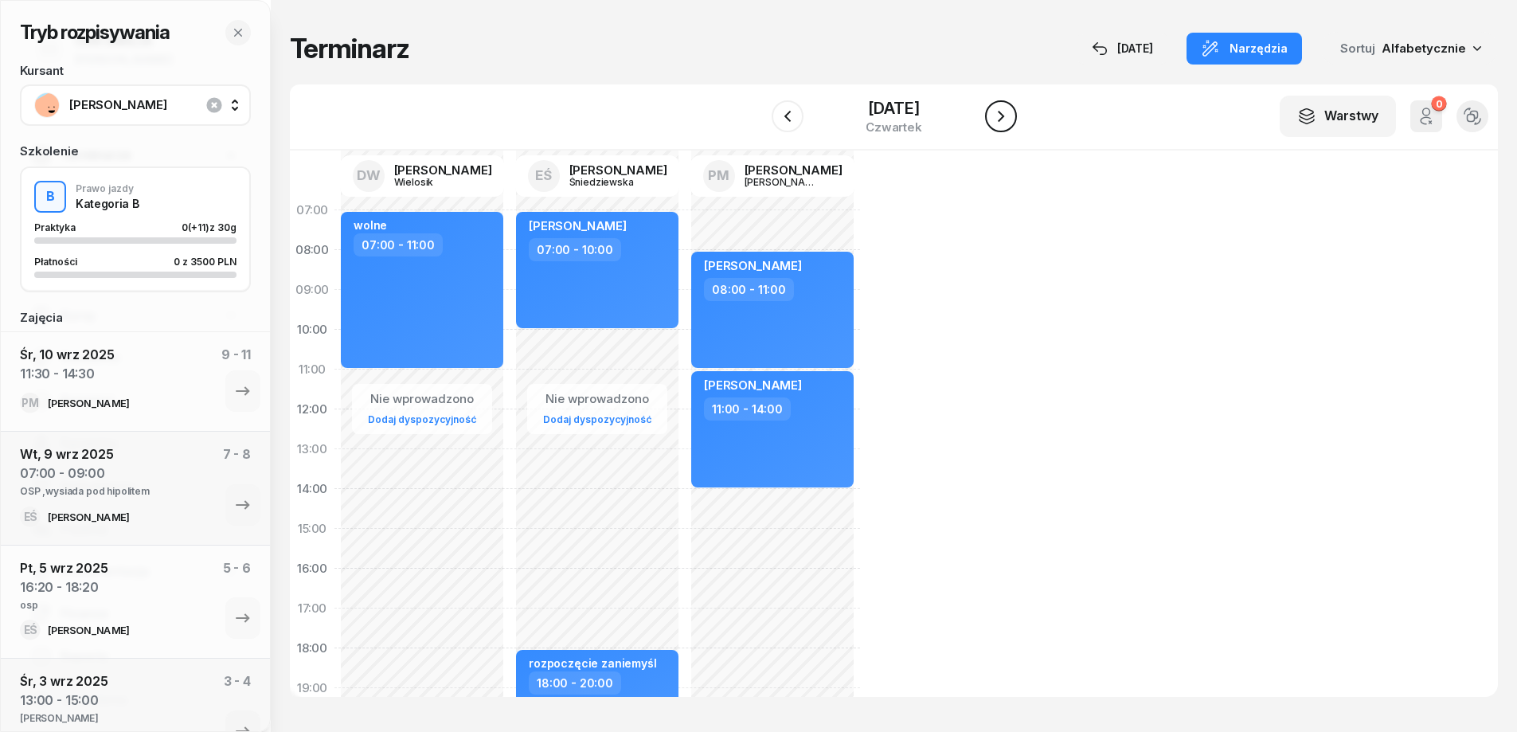
click at [1014, 123] on button "button" at bounding box center [1001, 116] width 32 height 32
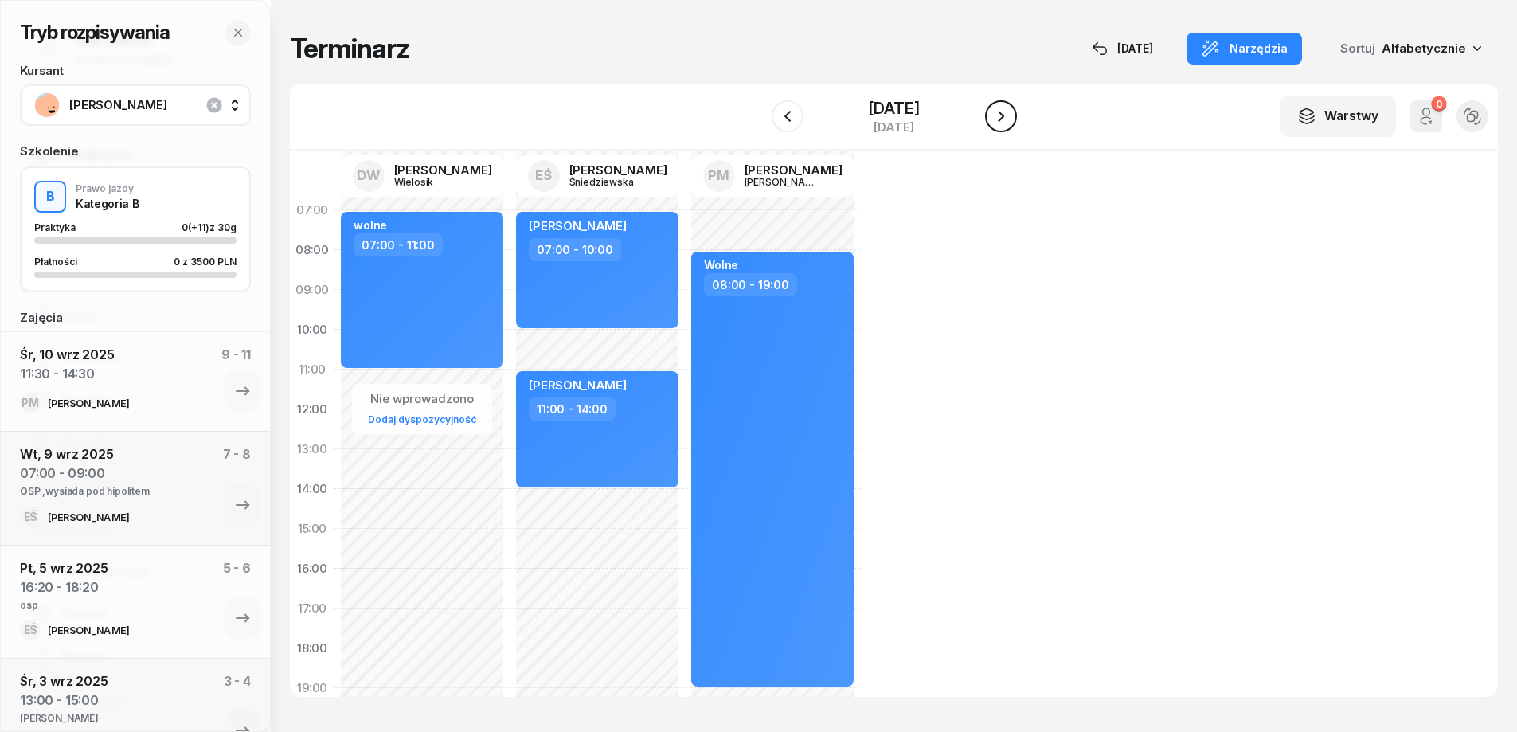
click at [1014, 123] on button "button" at bounding box center [1001, 116] width 32 height 32
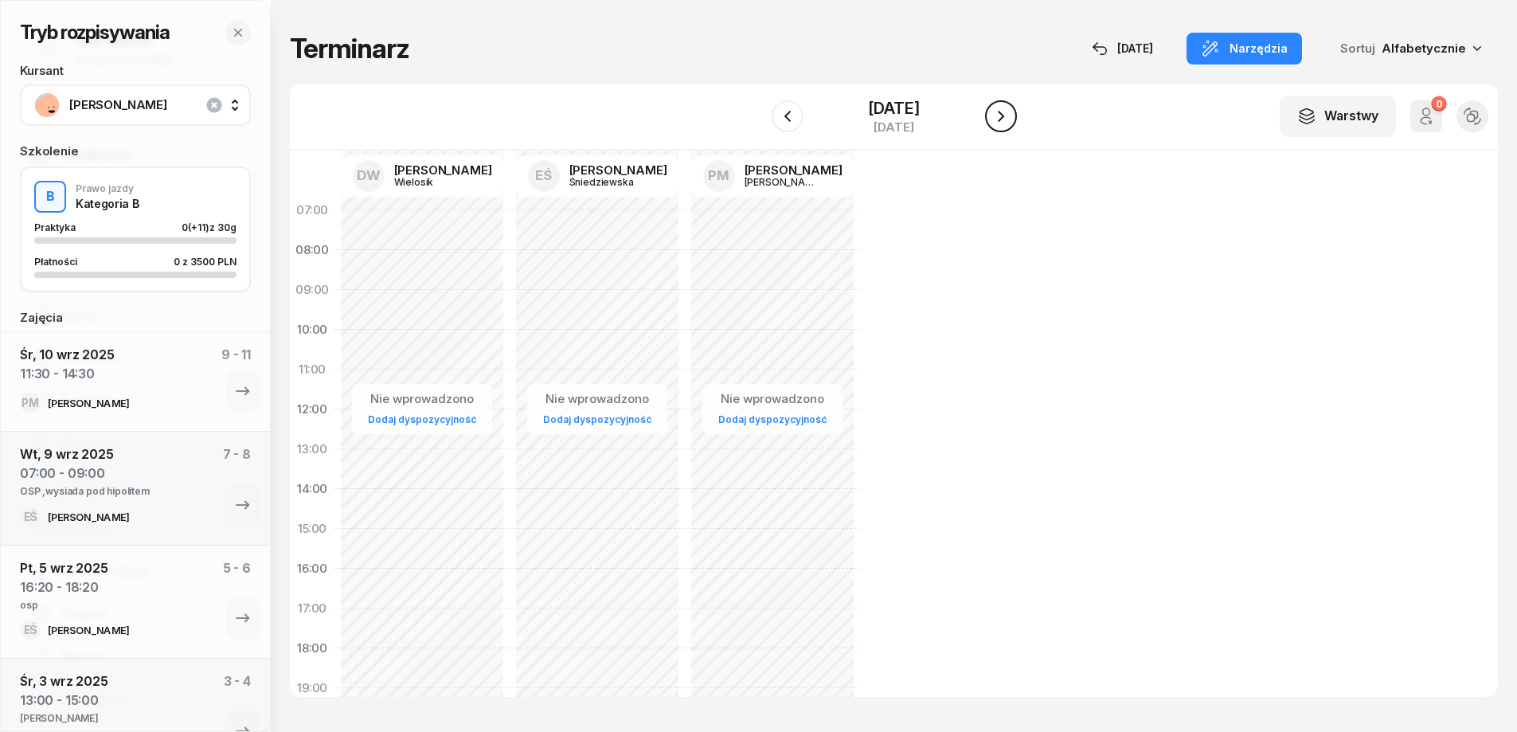
click at [1011, 123] on icon "button" at bounding box center [1001, 116] width 19 height 19
click at [1014, 123] on button "button" at bounding box center [1001, 116] width 32 height 32
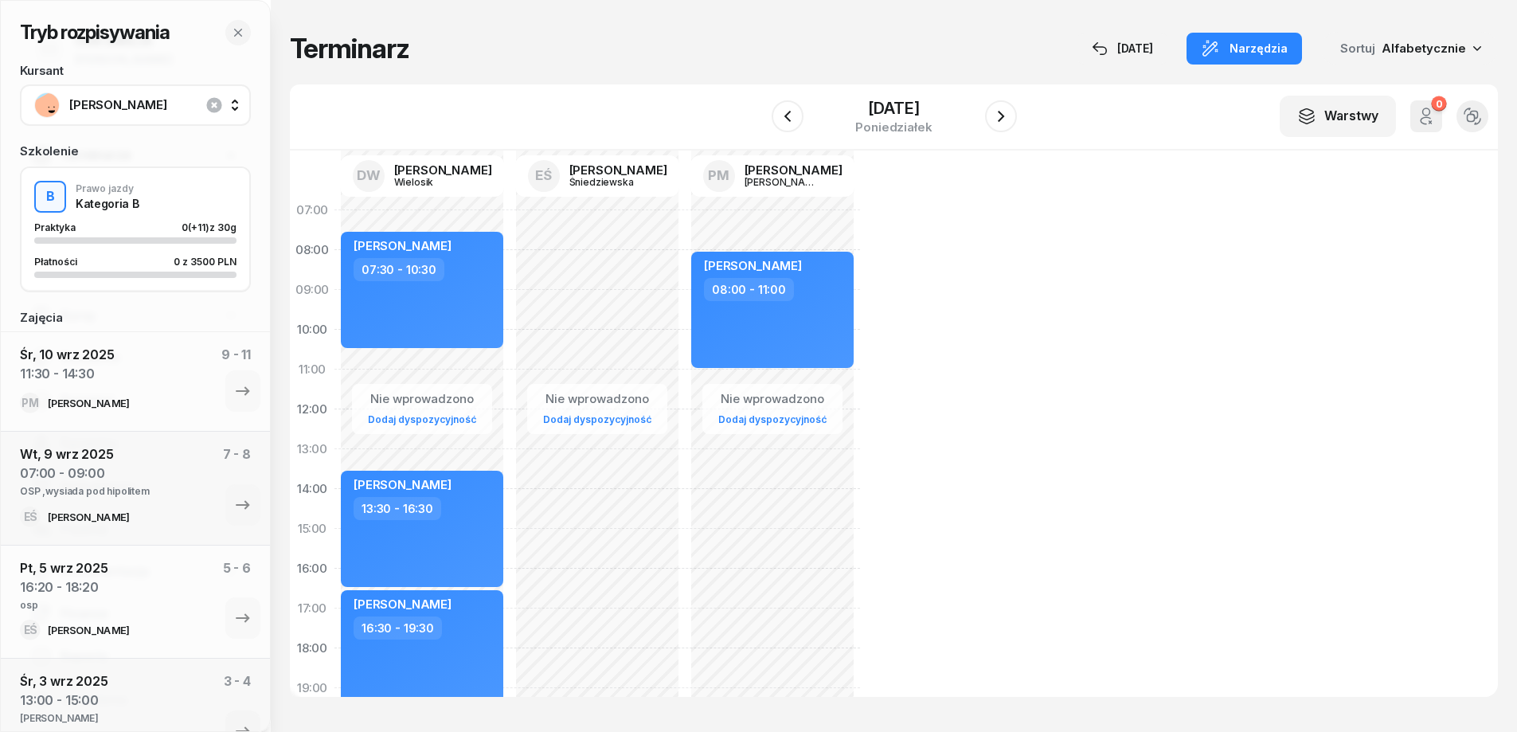
click at [698, 377] on div "Nie wprowadzono Dodaj dyspozycyjność [PERSON_NAME] 08:00 - 11:00" at bounding box center [772, 548] width 175 height 717
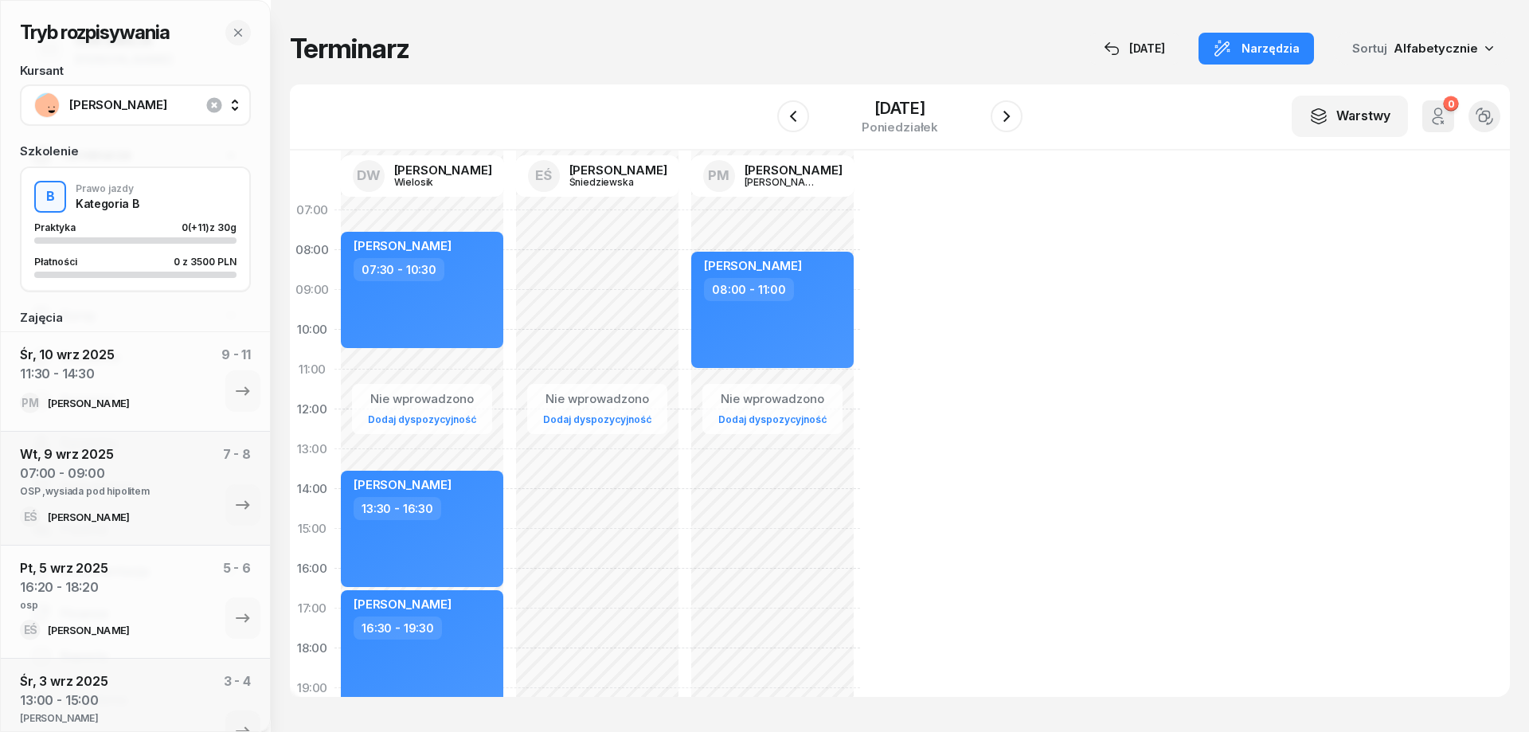
select select "11"
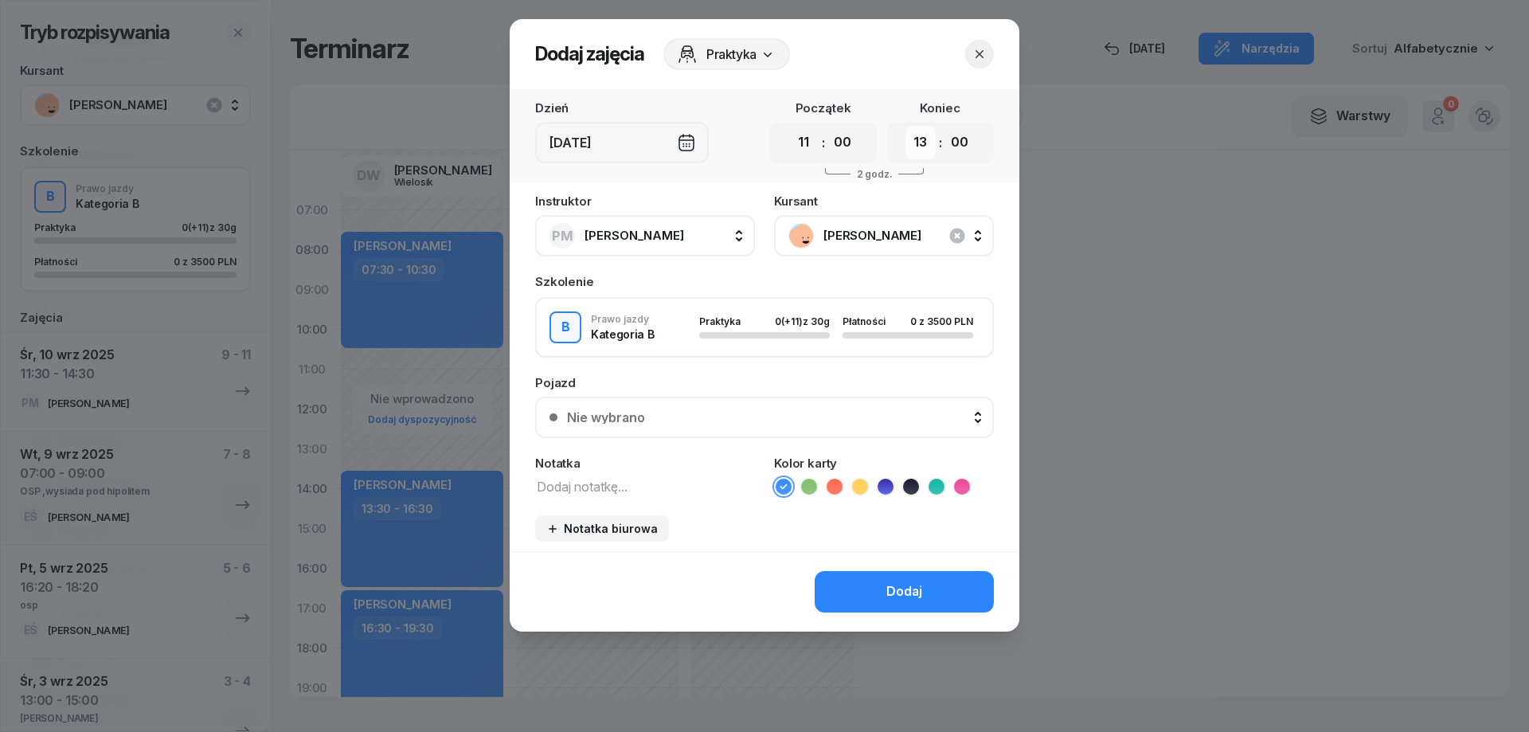
click at [922, 143] on select "00 01 02 03 04 05 06 07 08 09 10 11 12 13 14 15 16 17 18 19 20 21 22 23" at bounding box center [921, 142] width 30 height 33
select select "14"
click at [906, 126] on select "00 01 02 03 04 05 06 07 08 09 10 11 12 13 14 15 16 17 18 19 20 21 22 23" at bounding box center [921, 142] width 30 height 33
click at [627, 487] on textarea at bounding box center [645, 486] width 220 height 21
click at [871, 587] on button "Dodaj" at bounding box center [904, 591] width 179 height 41
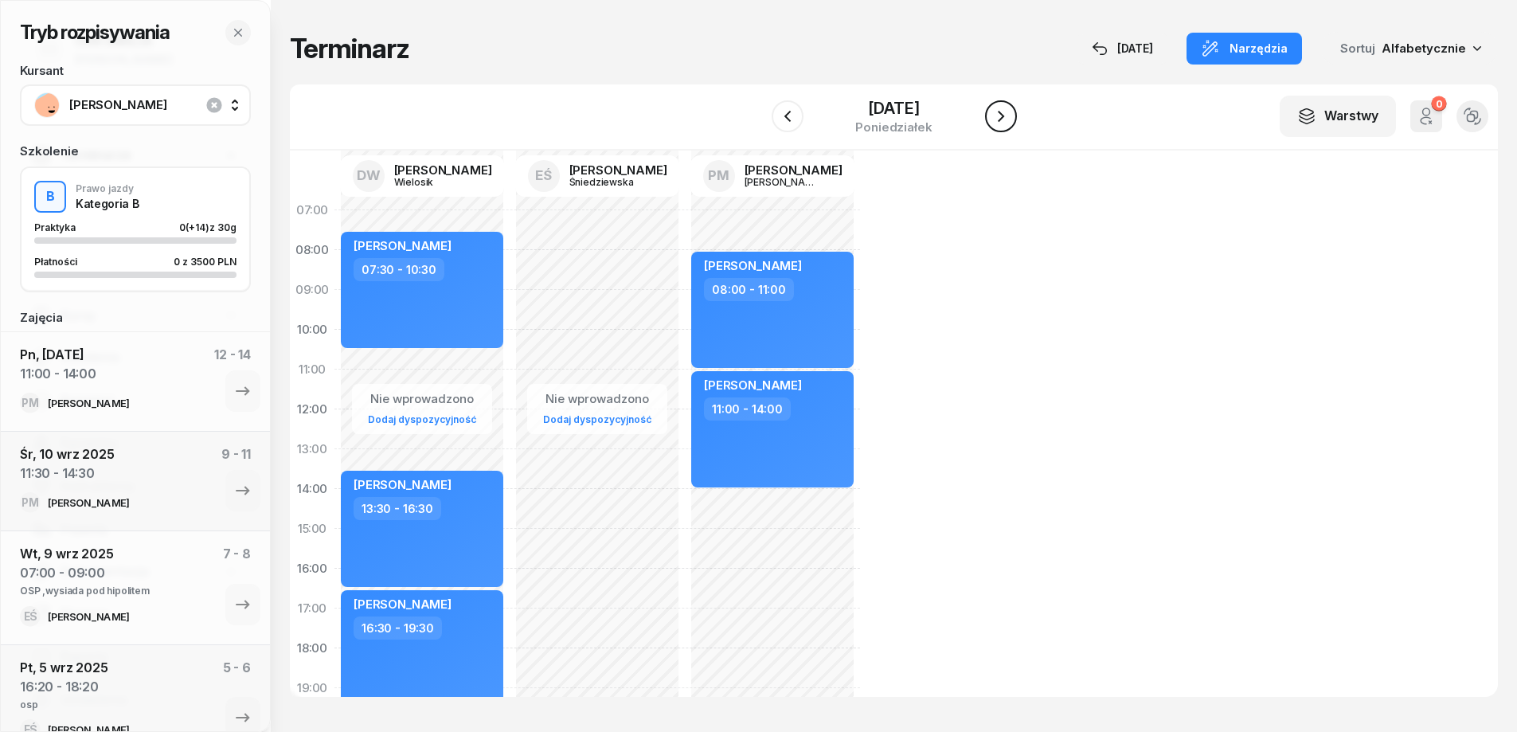
click at [1002, 120] on icon "button" at bounding box center [1001, 116] width 19 height 19
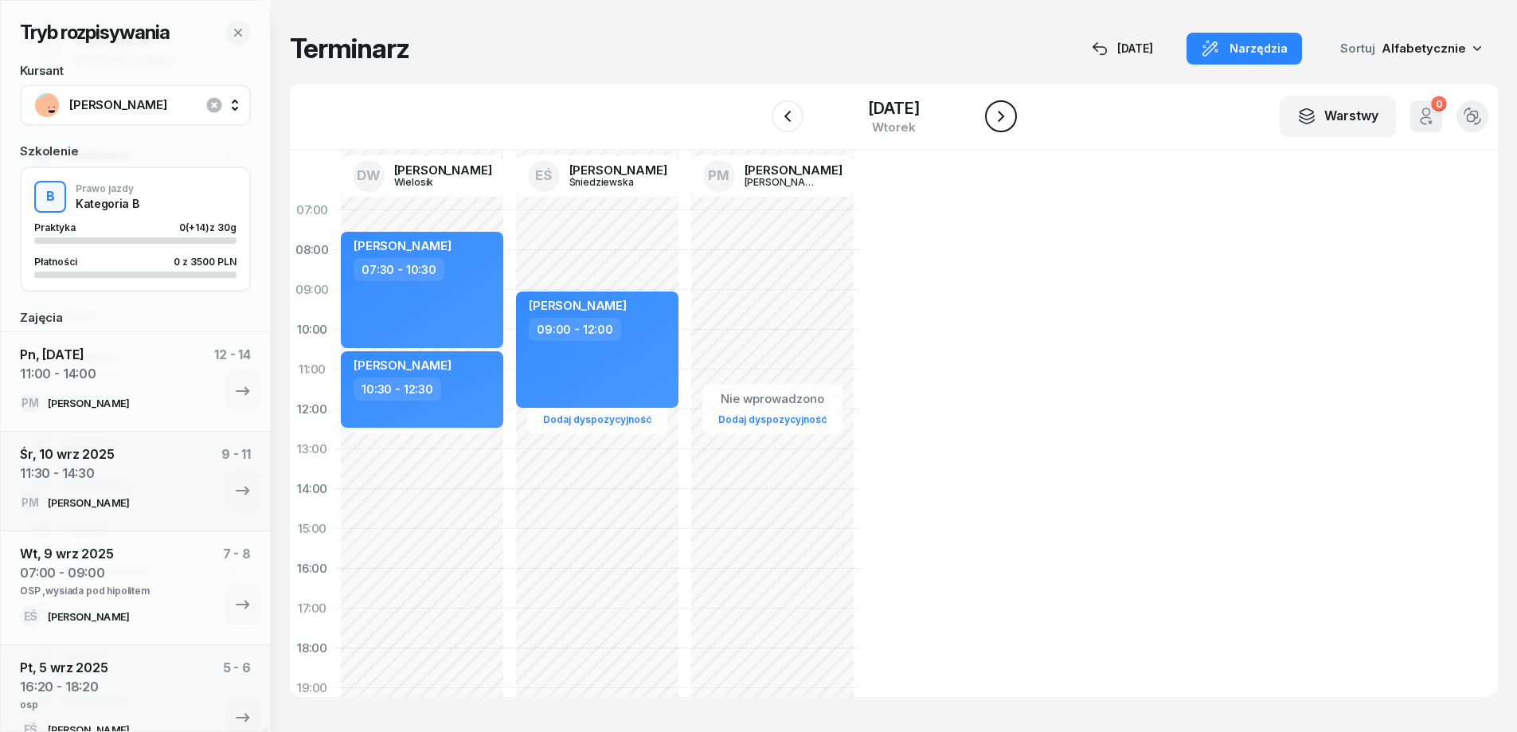
click at [1004, 120] on icon "button" at bounding box center [1001, 116] width 6 height 11
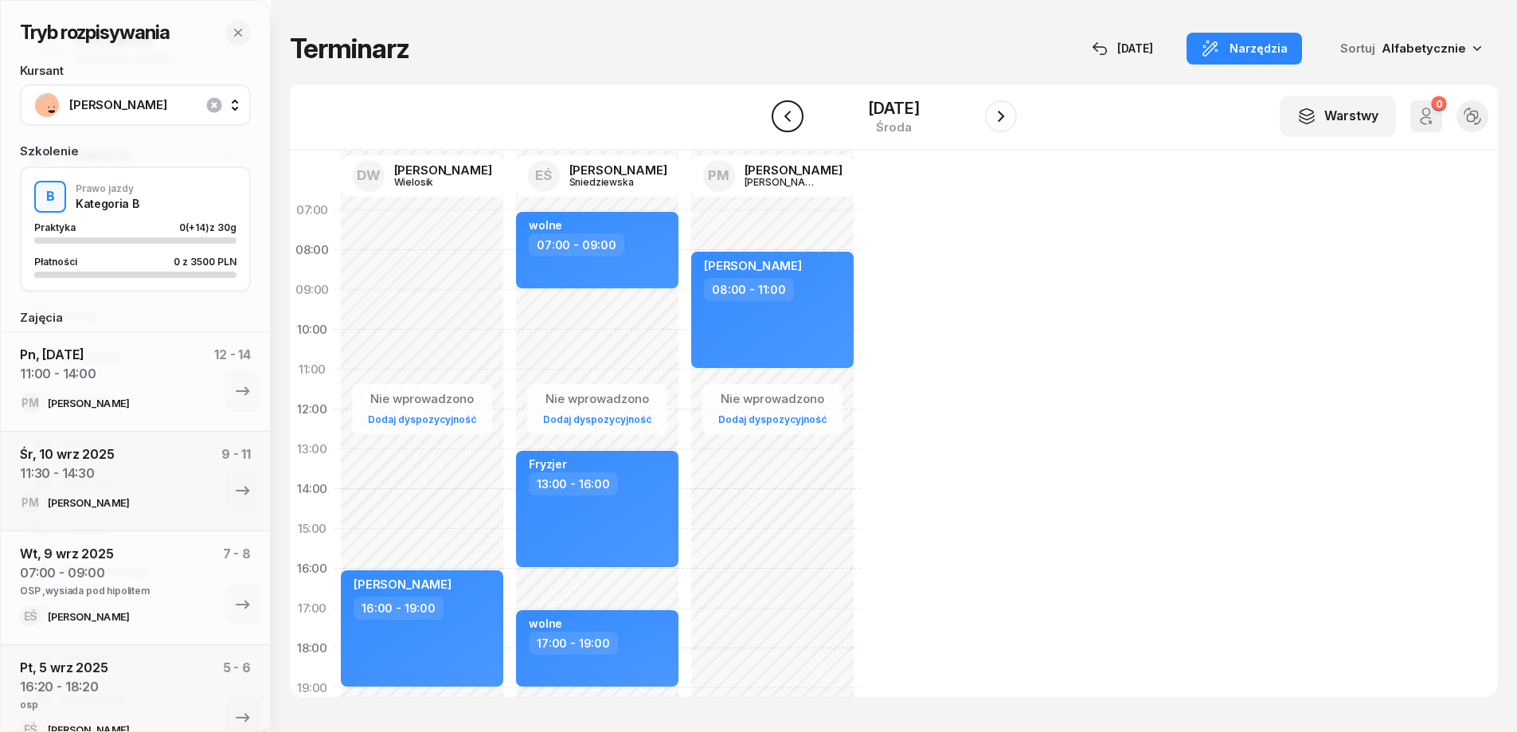
click at [789, 108] on icon "button" at bounding box center [787, 116] width 19 height 19
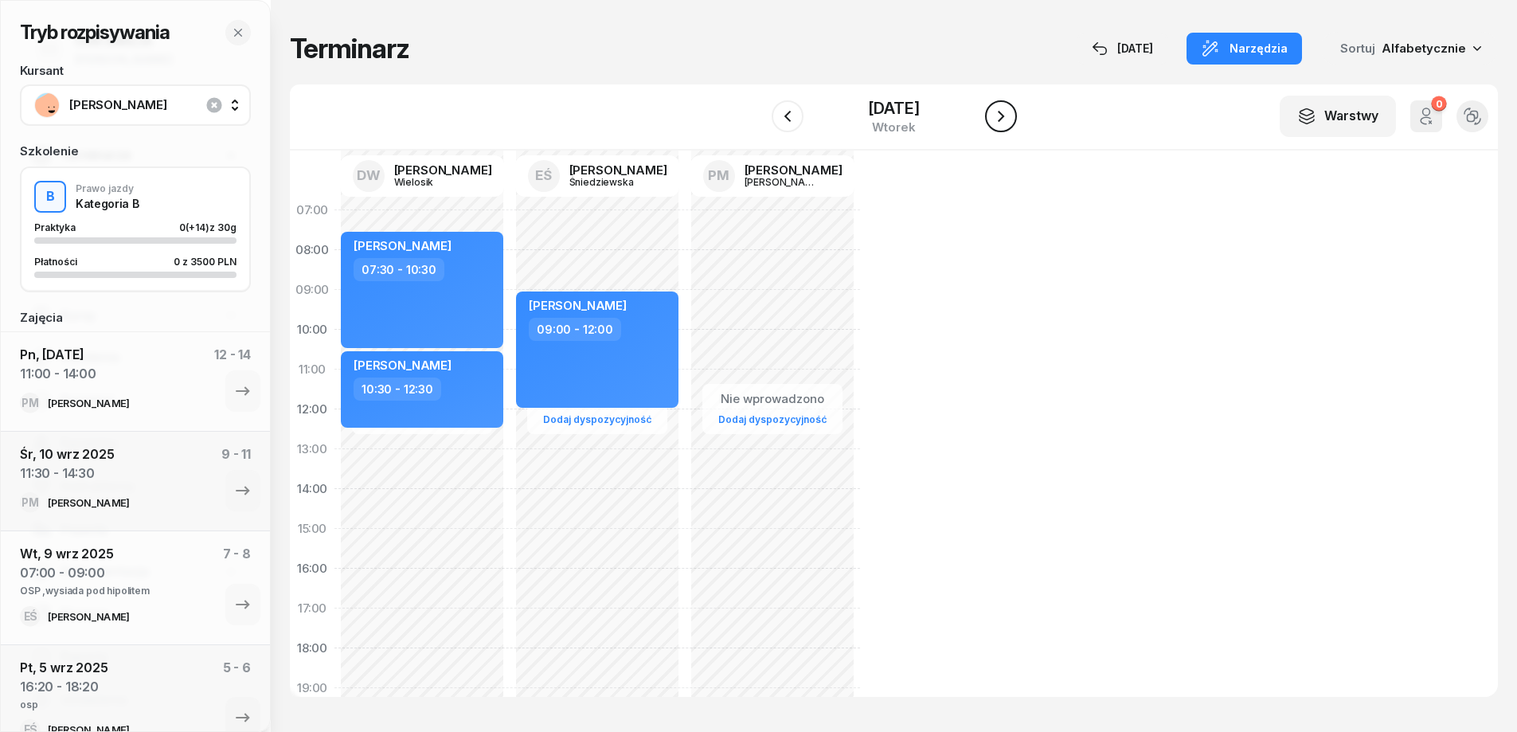
click at [1001, 125] on icon "button" at bounding box center [1001, 116] width 19 height 19
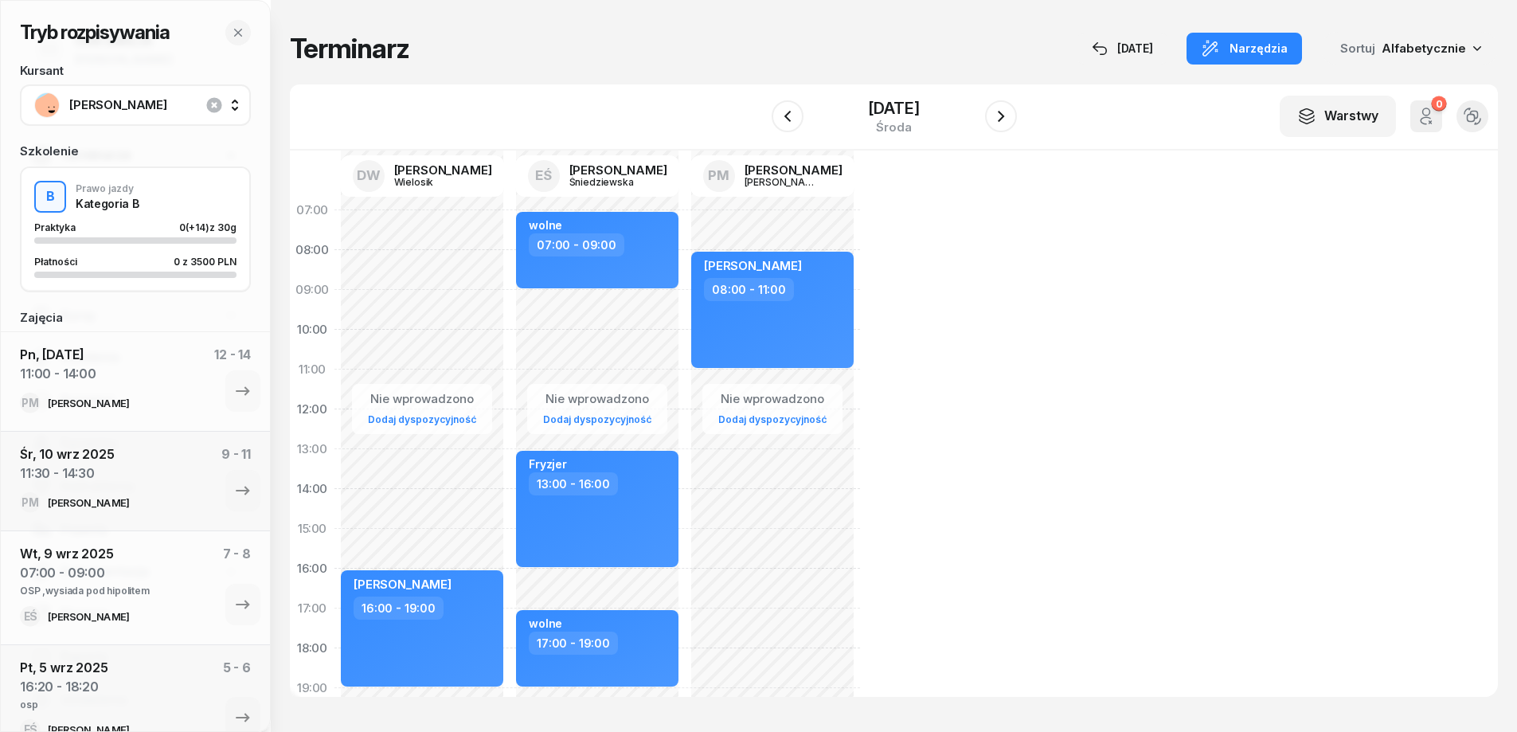
click at [695, 378] on div "Nie wprowadzono Dodaj dyspozycyjność [PERSON_NAME] 08:00 - 11:00" at bounding box center [772, 548] width 175 height 717
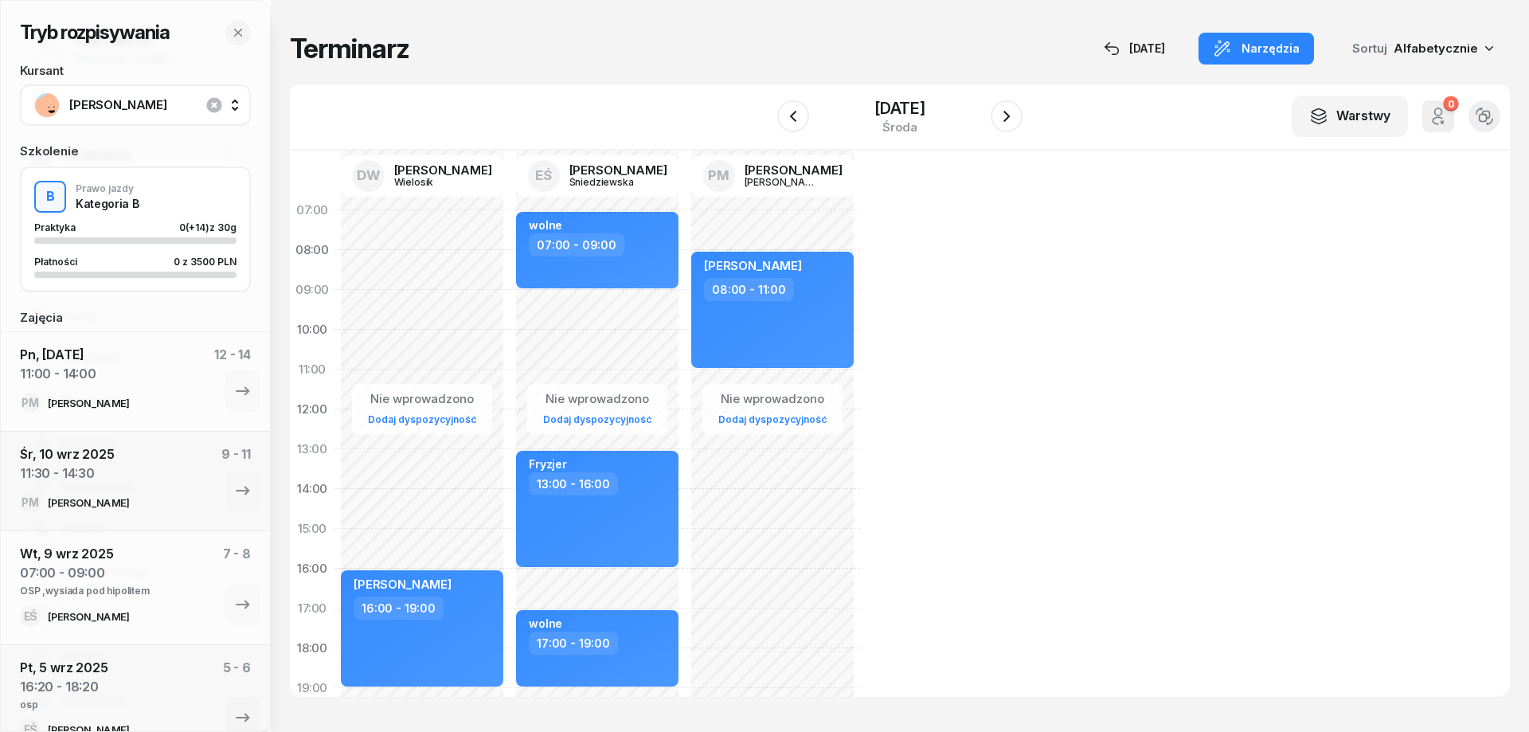
select select "11"
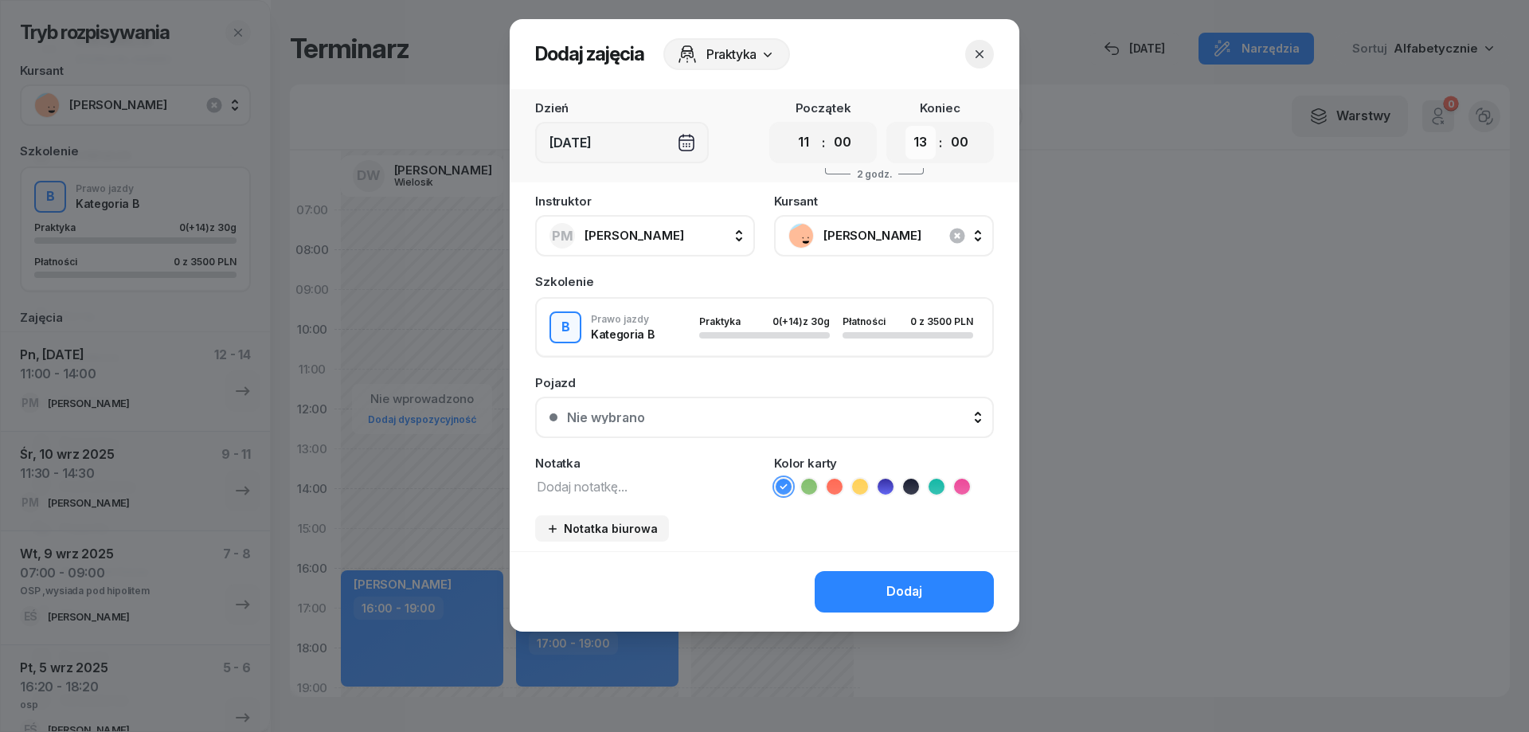
click at [922, 138] on select "00 01 02 03 04 05 06 07 08 09 10 11 12 13 14 15 16 17 18 19 20 21 22 23" at bounding box center [921, 142] width 30 height 33
select select "14"
click at [906, 126] on select "00 01 02 03 04 05 06 07 08 09 10 11 12 13 14 15 16 17 18 19 20 21 22 23" at bounding box center [921, 142] width 30 height 33
click at [906, 591] on div "Dodaj" at bounding box center [905, 591] width 36 height 21
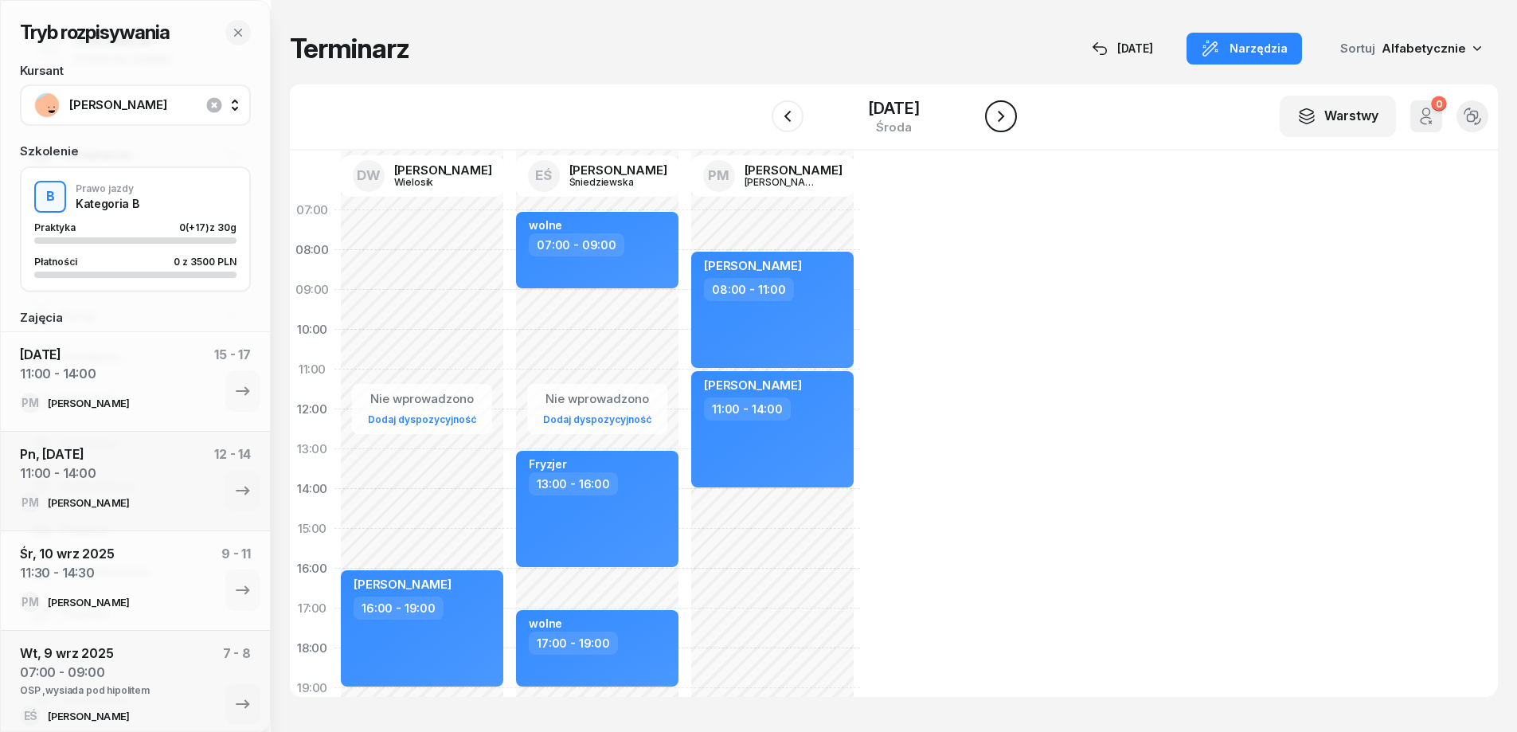
click at [1001, 118] on icon "button" at bounding box center [1001, 116] width 19 height 19
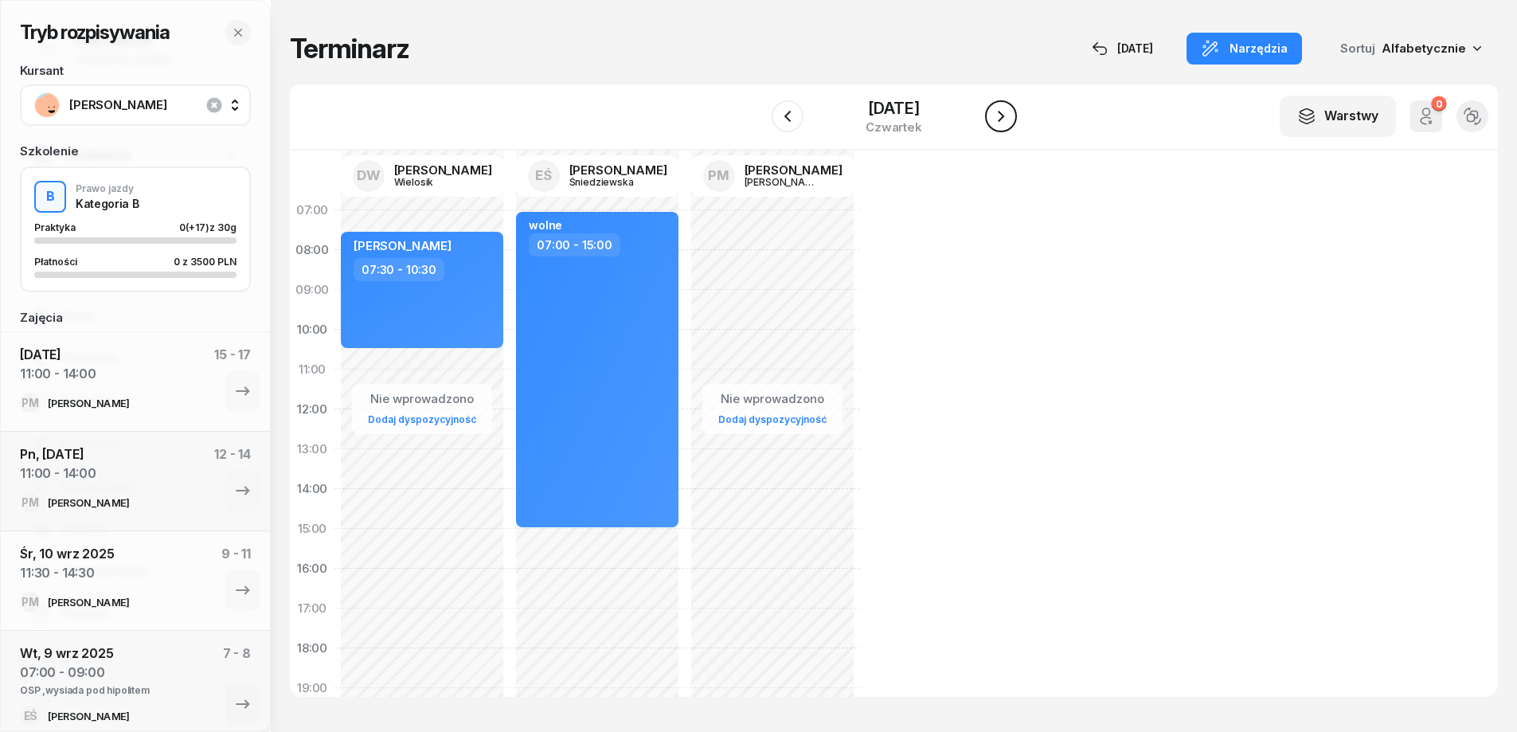
click at [1003, 122] on icon "button" at bounding box center [1001, 116] width 6 height 11
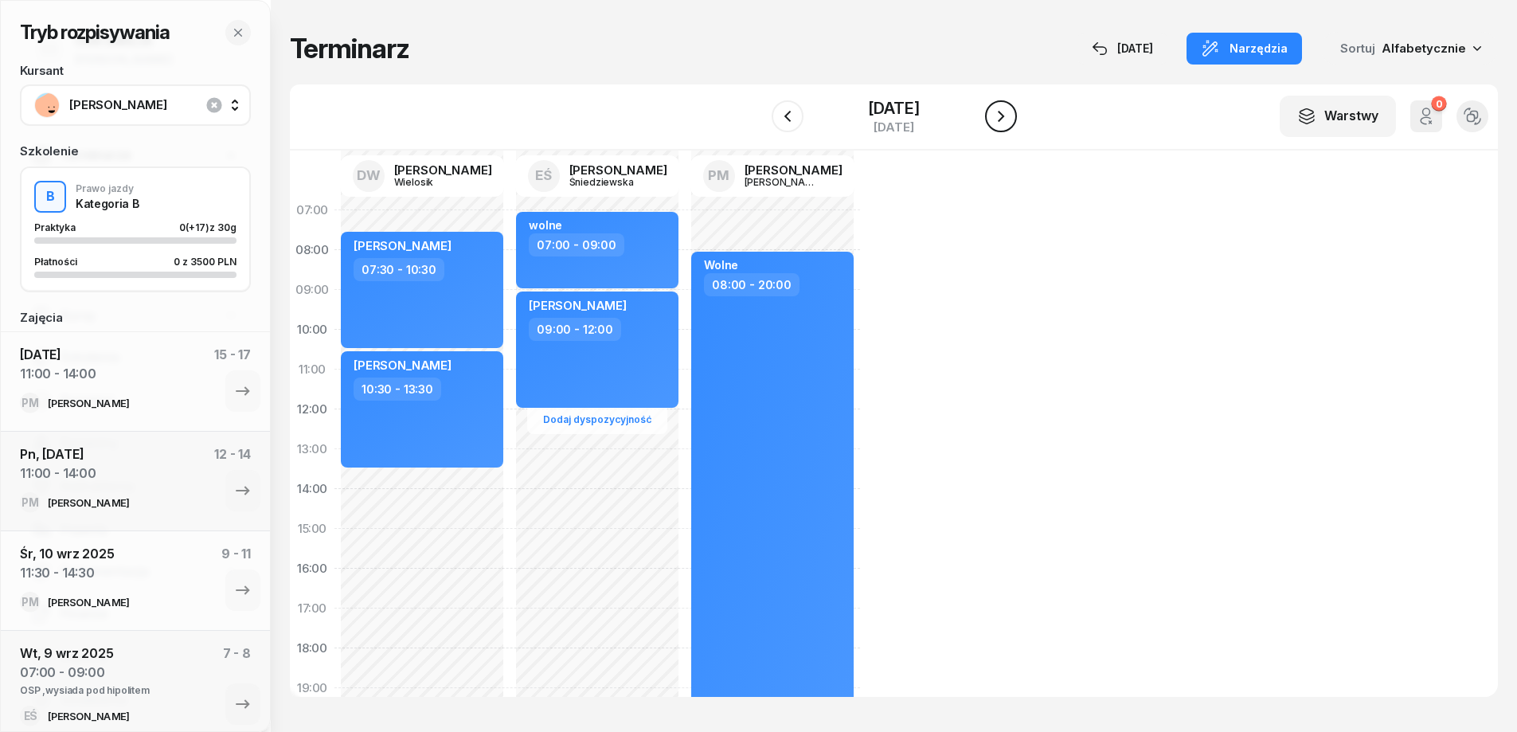
click at [1003, 122] on icon "button" at bounding box center [1001, 116] width 6 height 11
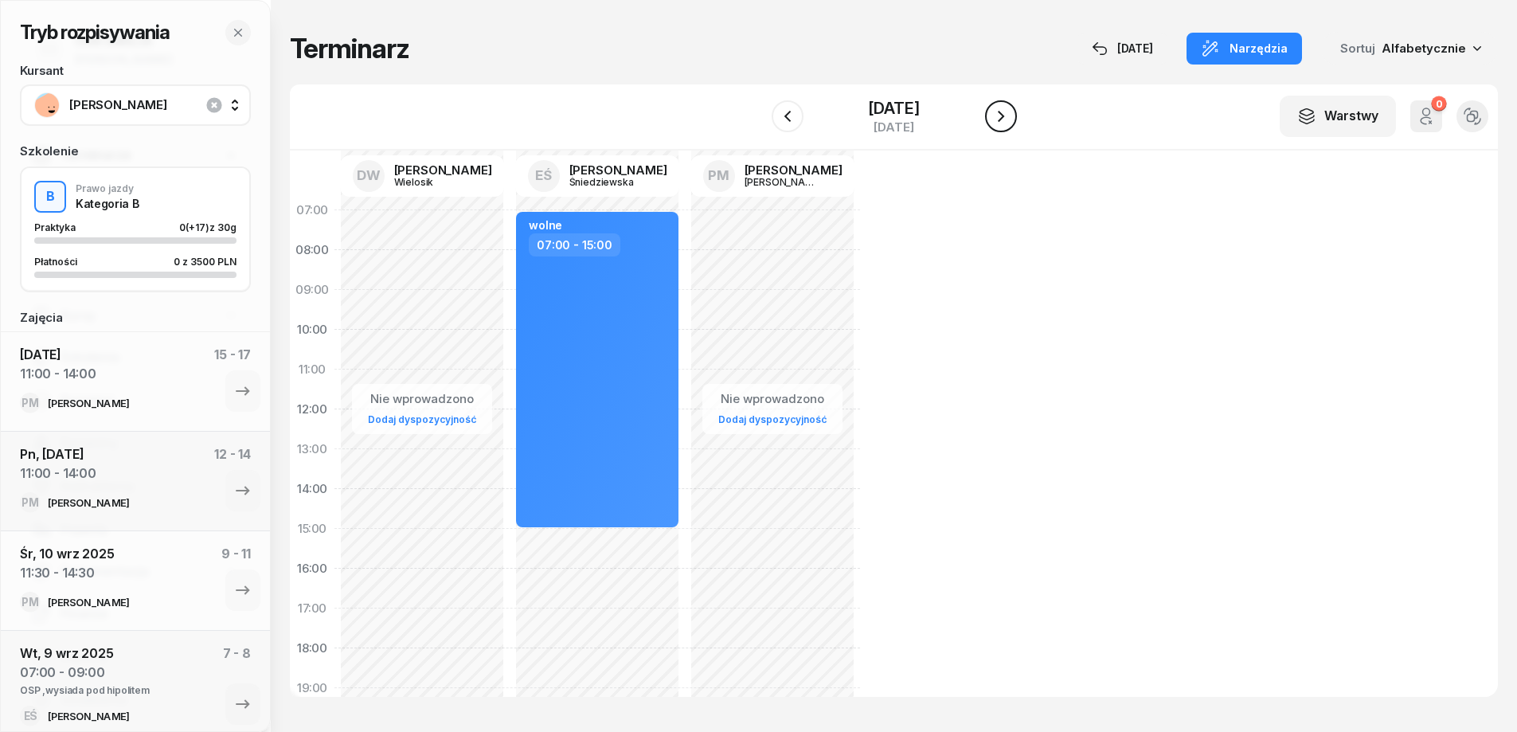
click at [1003, 122] on icon "button" at bounding box center [1001, 116] width 6 height 11
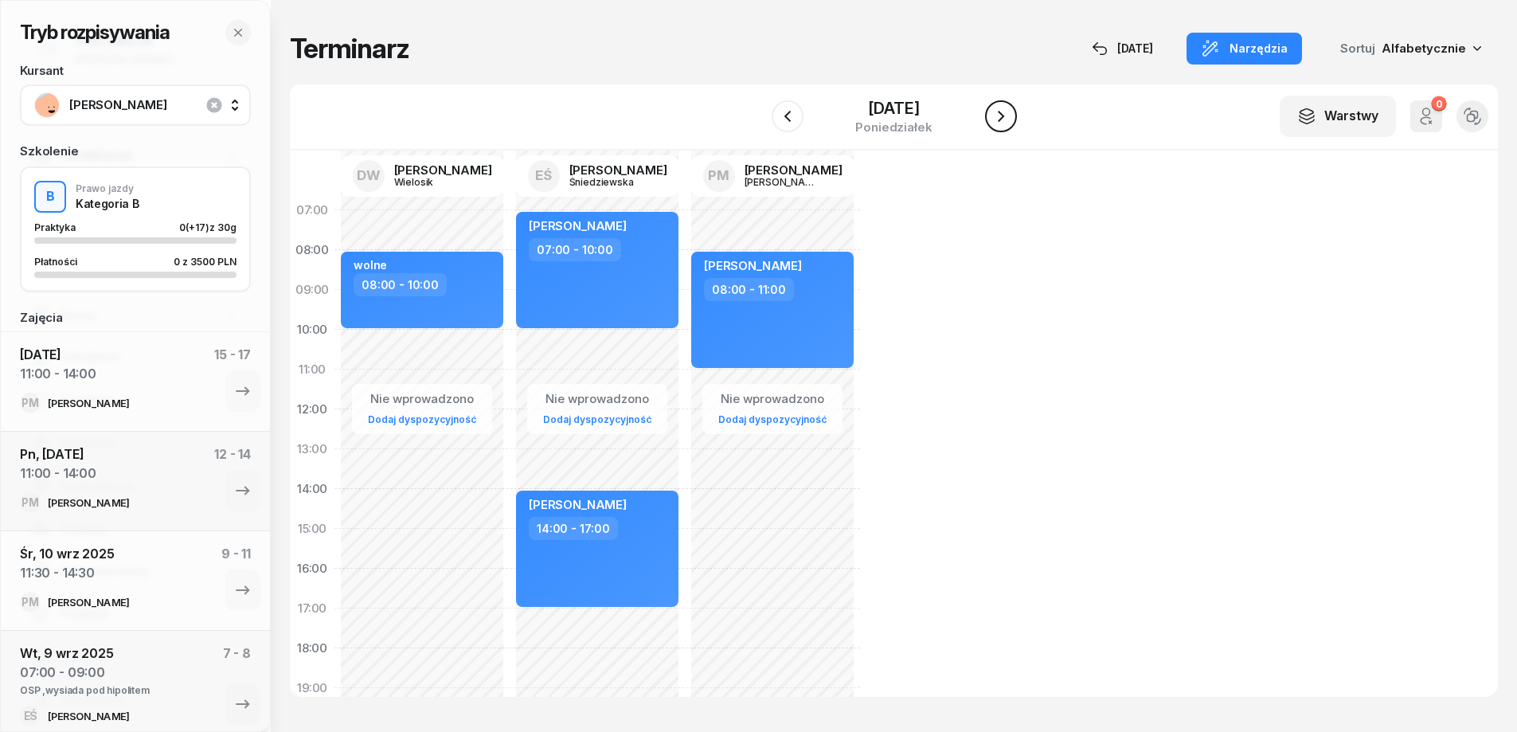
click at [1004, 118] on icon "button" at bounding box center [1001, 116] width 19 height 19
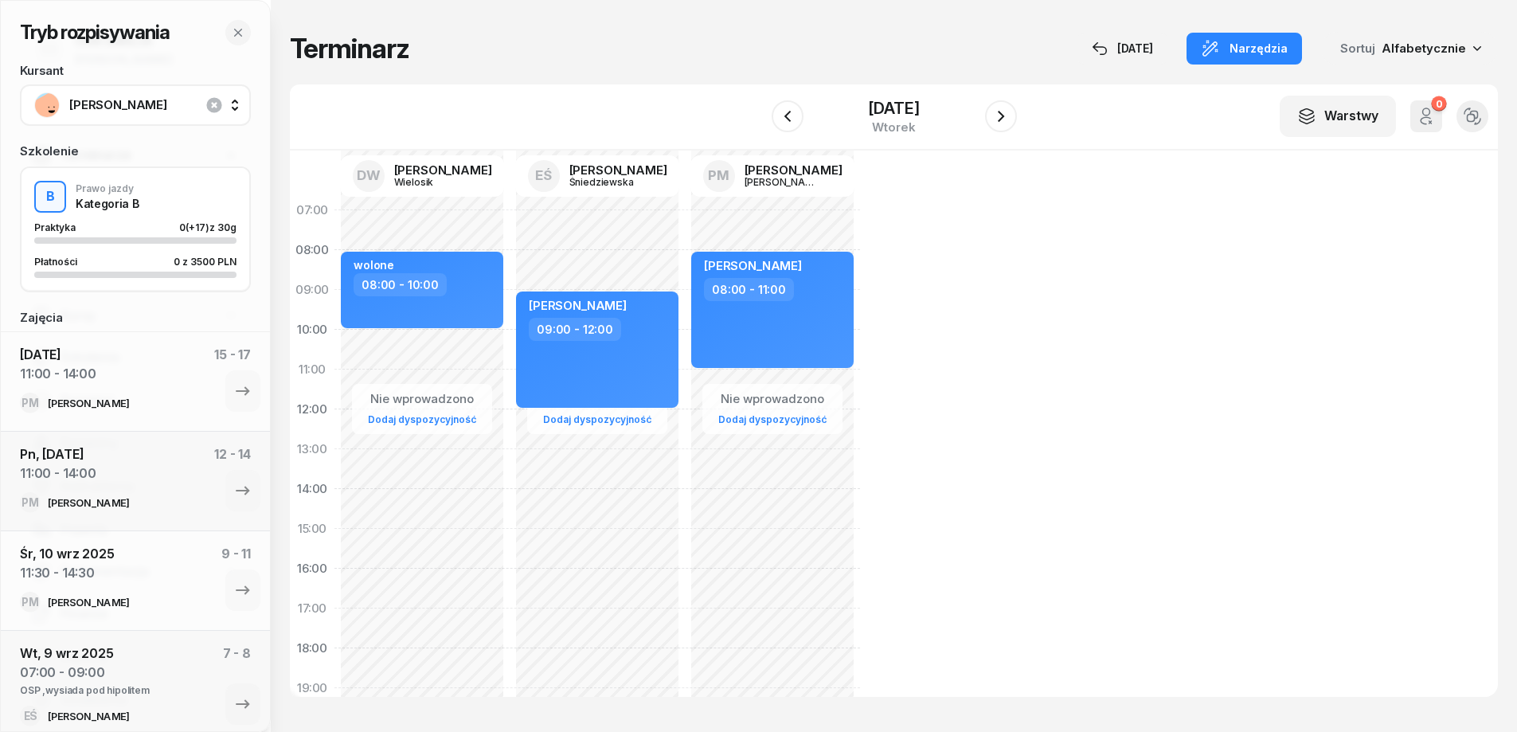
click at [697, 389] on div "Nie wprowadzono Dodaj dyspozycyjność [PERSON_NAME] 08:00 - 11:00" at bounding box center [772, 548] width 175 height 717
select select "11"
select select "13"
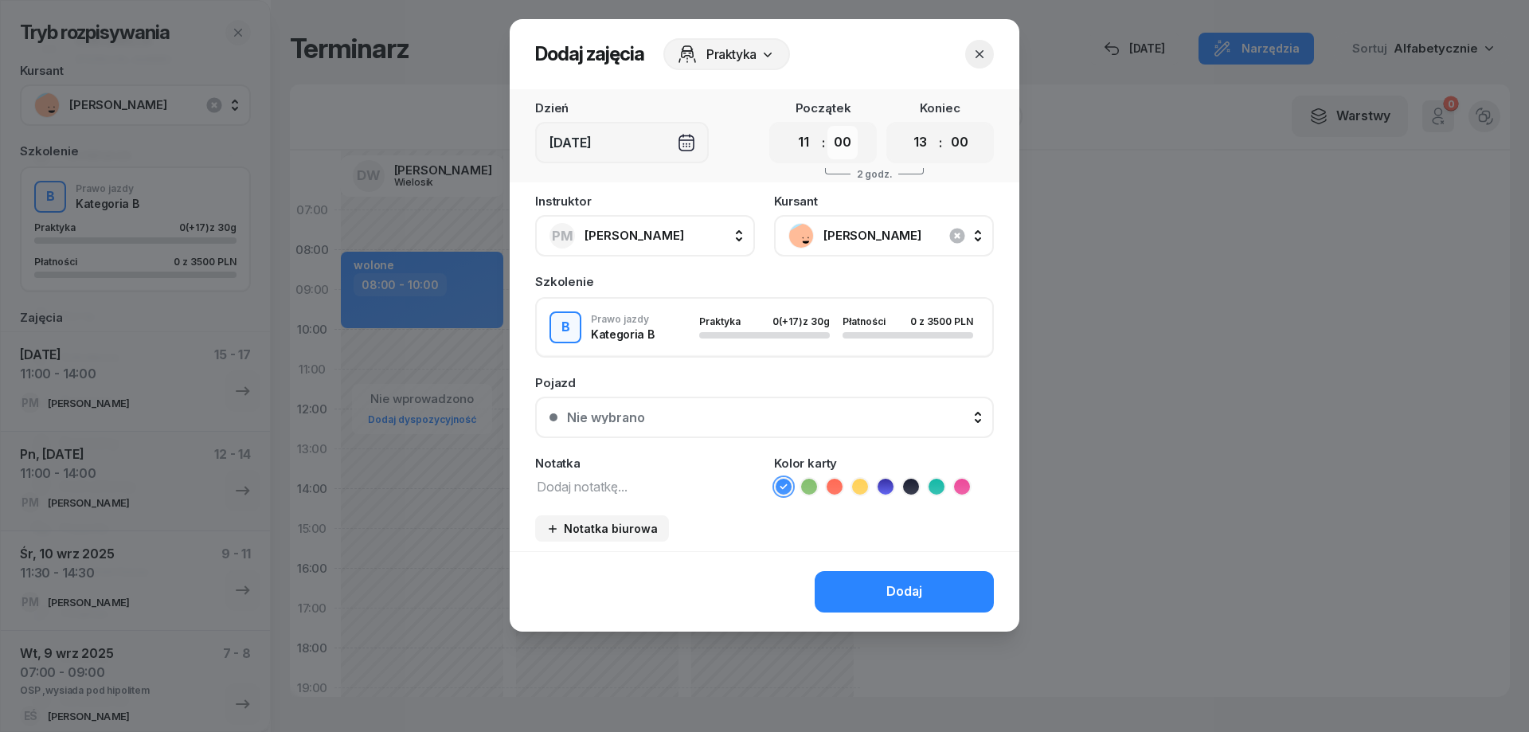
click at [843, 143] on select "00 05 10 15 20 25 30 35 40 45 50 55" at bounding box center [843, 142] width 30 height 33
select select "30"
click at [828, 126] on select "00 05 10 15 20 25 30 35 40 45 50 55" at bounding box center [843, 142] width 30 height 33
click at [923, 144] on select "00 01 02 03 04 05 06 07 08 09 10 11 12 13 14 15 16 17 18 19 20 21 22 23" at bounding box center [921, 142] width 30 height 33
select select "14"
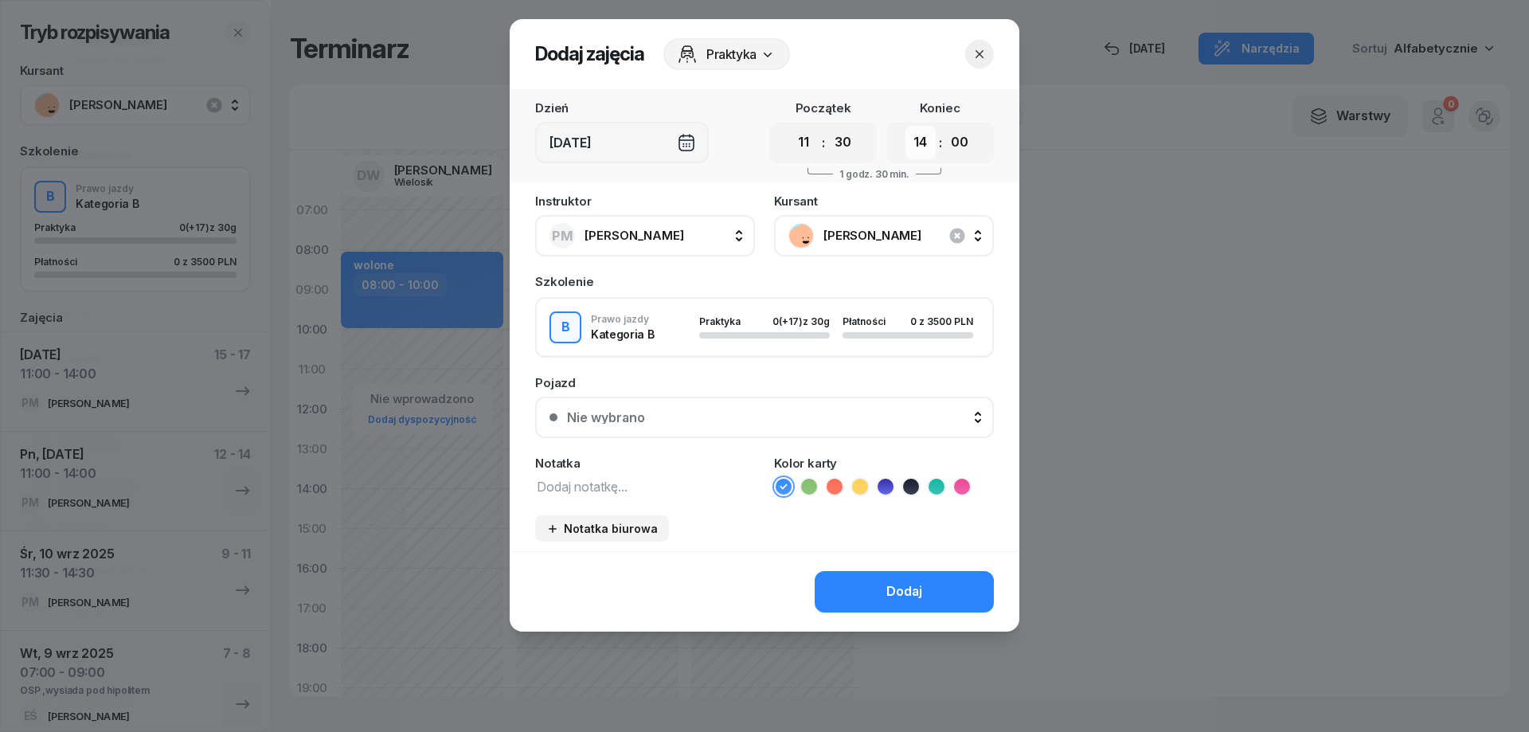
click at [906, 126] on select "00 01 02 03 04 05 06 07 08 09 10 11 12 13 14 15 16 17 18 19 20 21 22 23" at bounding box center [921, 142] width 30 height 33
click at [957, 155] on select "00 05 10 15 20 25 30 35 40 45 50 55" at bounding box center [960, 142] width 30 height 33
select select "30"
click at [945, 126] on select "00 05 10 15 20 25 30 35 40 45 50 55" at bounding box center [960, 142] width 30 height 33
click at [901, 579] on button "Dodaj" at bounding box center [904, 591] width 179 height 41
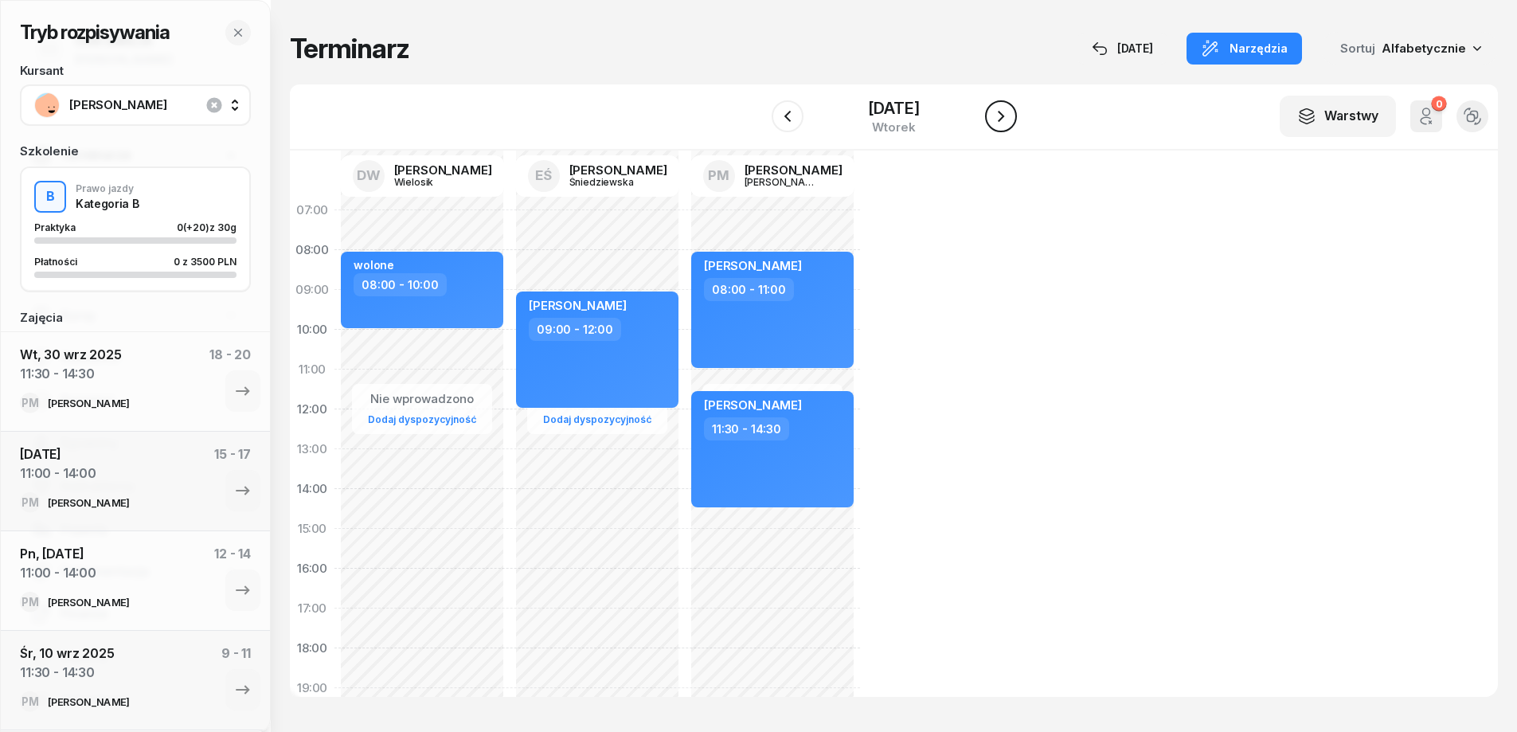
click at [1008, 119] on icon "button" at bounding box center [1001, 116] width 19 height 19
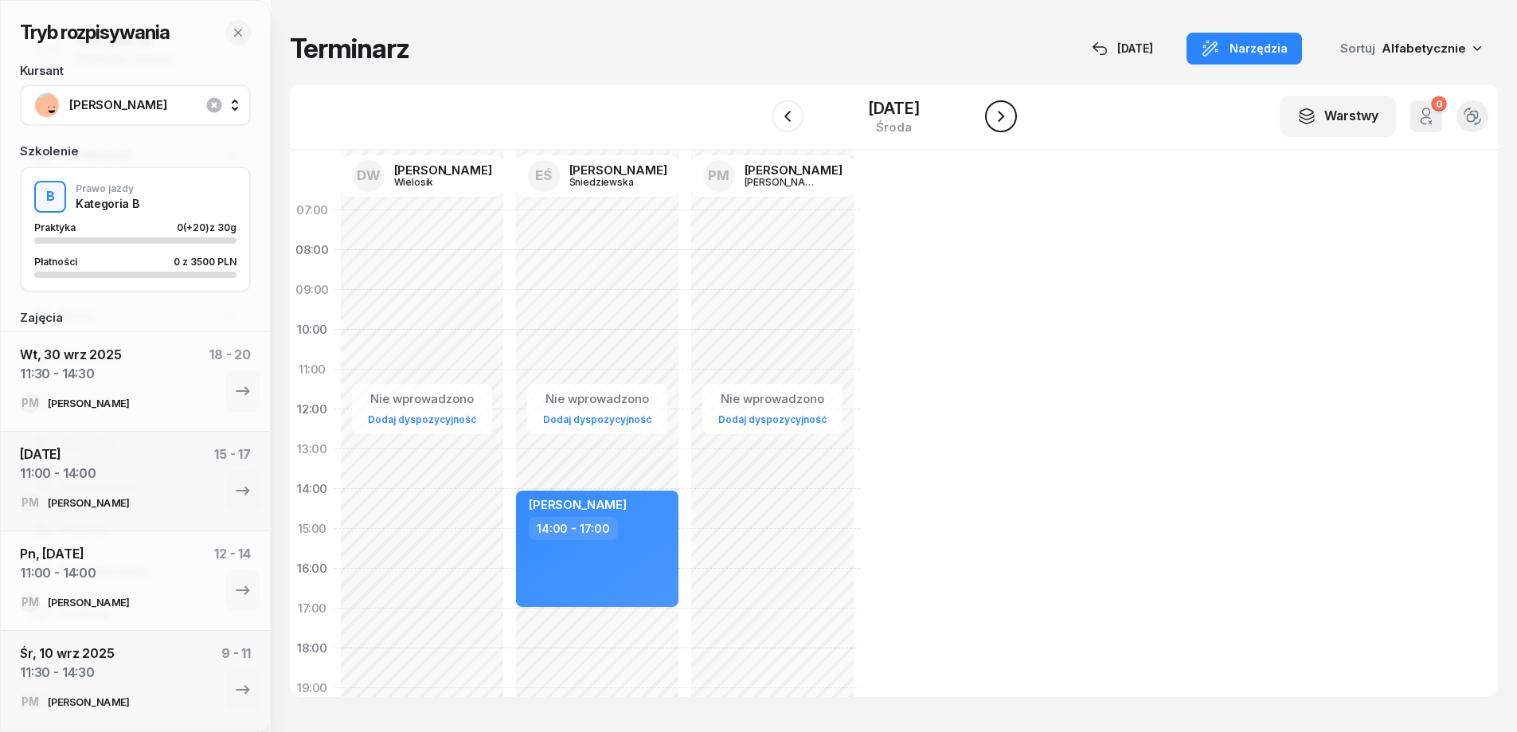
click at [1008, 119] on icon "button" at bounding box center [1001, 116] width 19 height 19
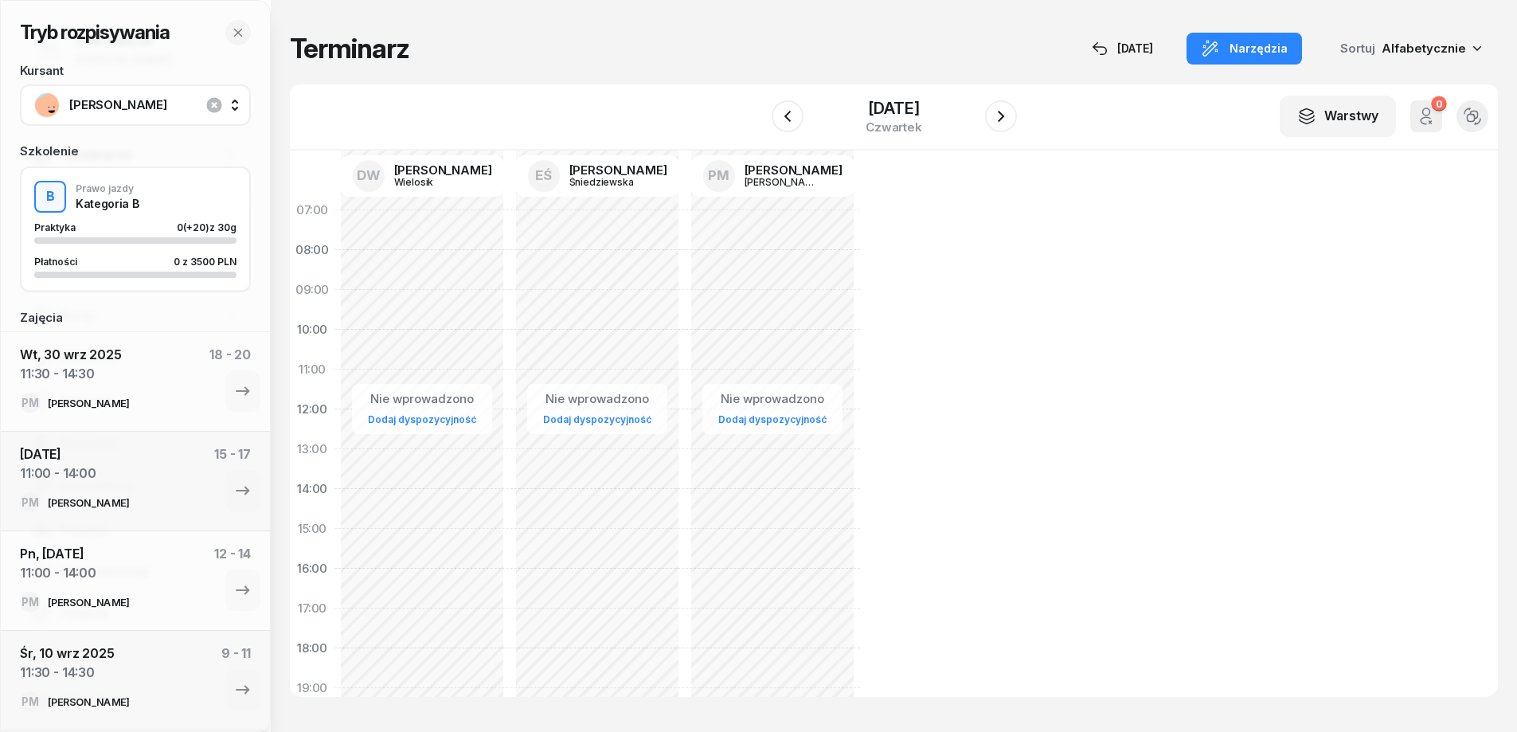
click at [699, 250] on div "Nie wprowadzono Dodaj dyspozycyjność" at bounding box center [772, 548] width 175 height 717
select select "08"
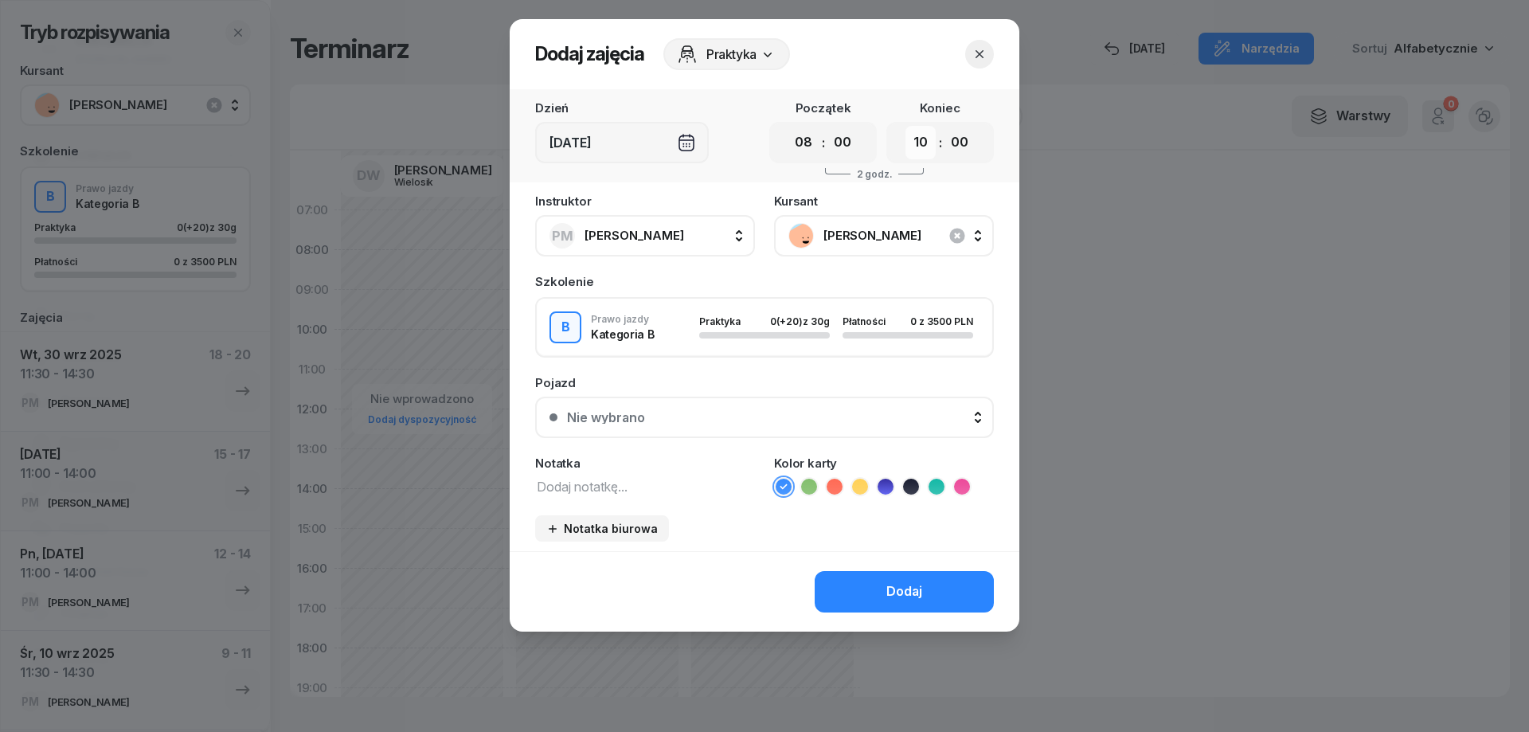
click at [921, 153] on select "00 01 02 03 04 05 06 07 08 09 10 11 12 13 14 15 16 17 18 19 20 21 22 23" at bounding box center [921, 142] width 30 height 33
select select "11"
click at [906, 126] on select "00 01 02 03 04 05 06 07 08 09 10 11 12 13 14 15 16 17 18 19 20 21 22 23" at bounding box center [921, 142] width 30 height 33
click at [898, 594] on div "Dodaj" at bounding box center [905, 591] width 36 height 21
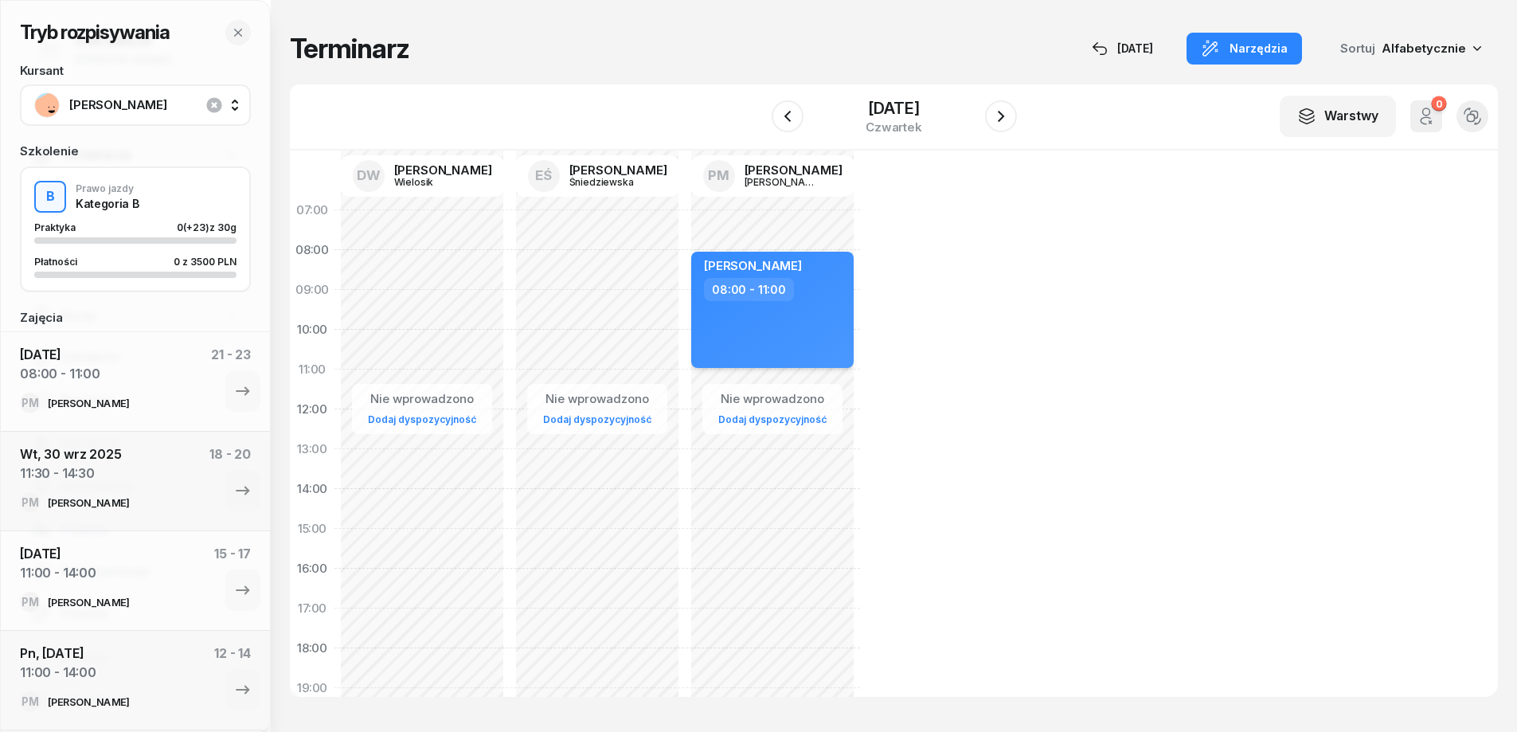
click at [828, 328] on div "[PERSON_NAME] 08:00 - 11:00" at bounding box center [772, 310] width 162 height 116
select select "08"
select select "11"
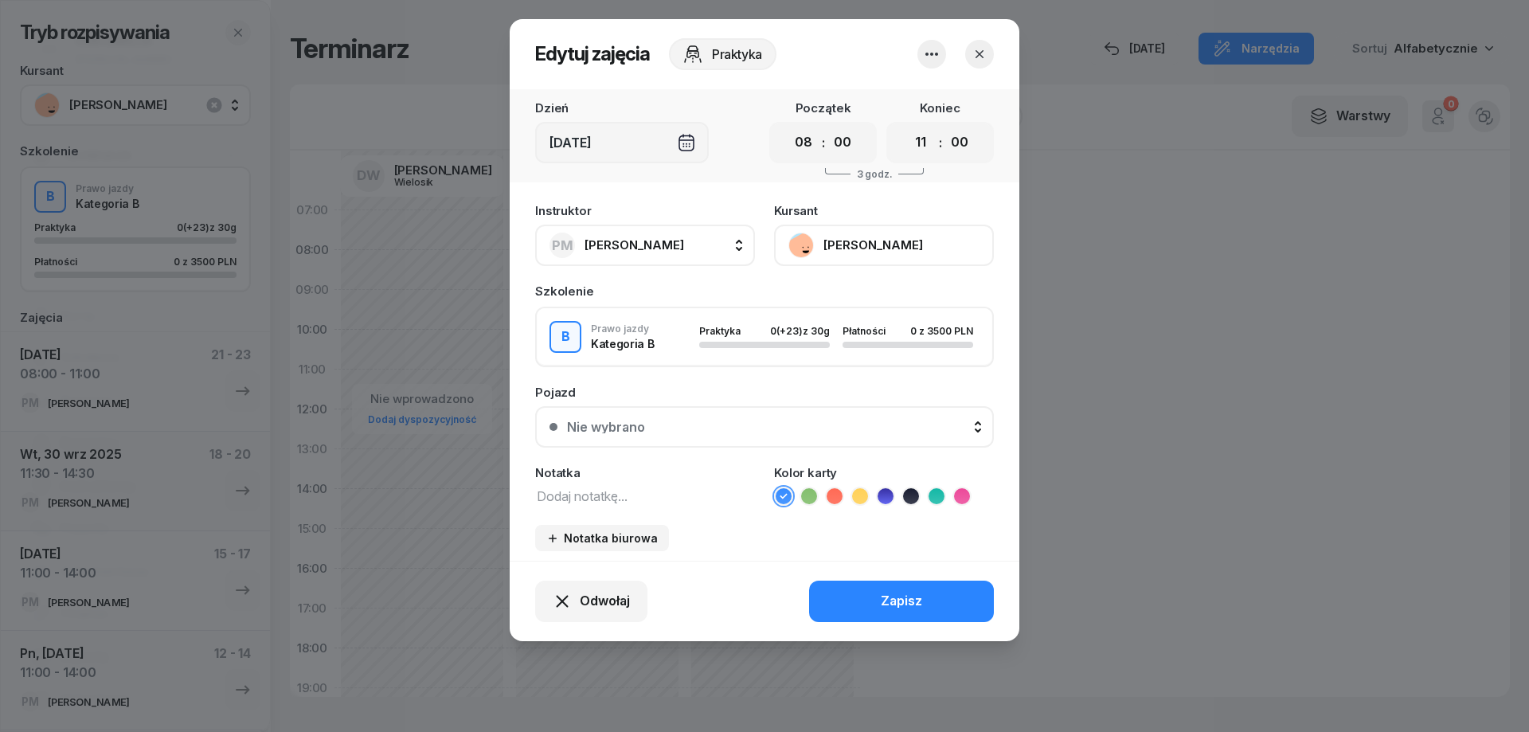
click at [675, 236] on button "PM [PERSON_NAME]" at bounding box center [645, 245] width 220 height 41
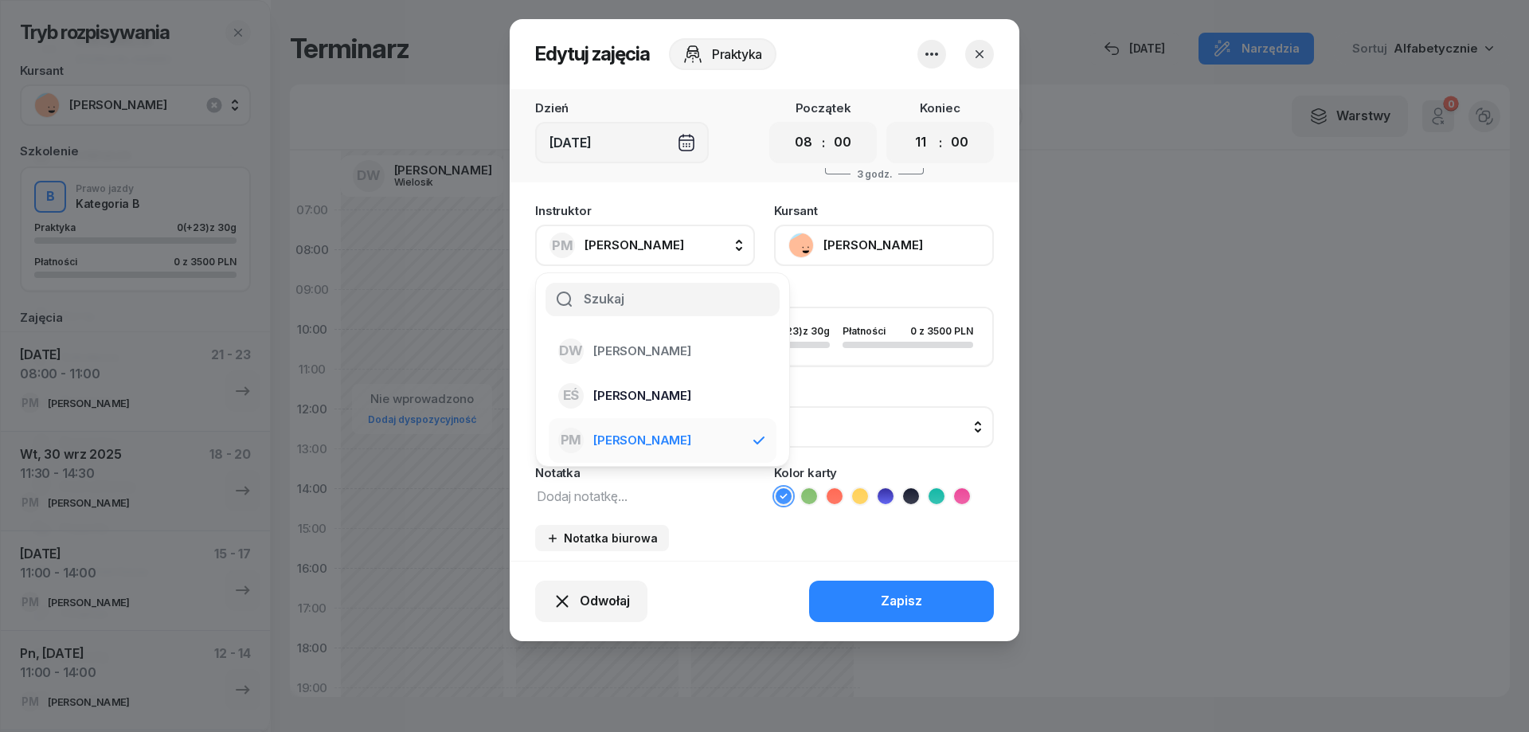
click at [669, 384] on div "EŚ [PERSON_NAME]" at bounding box center [653, 395] width 190 height 25
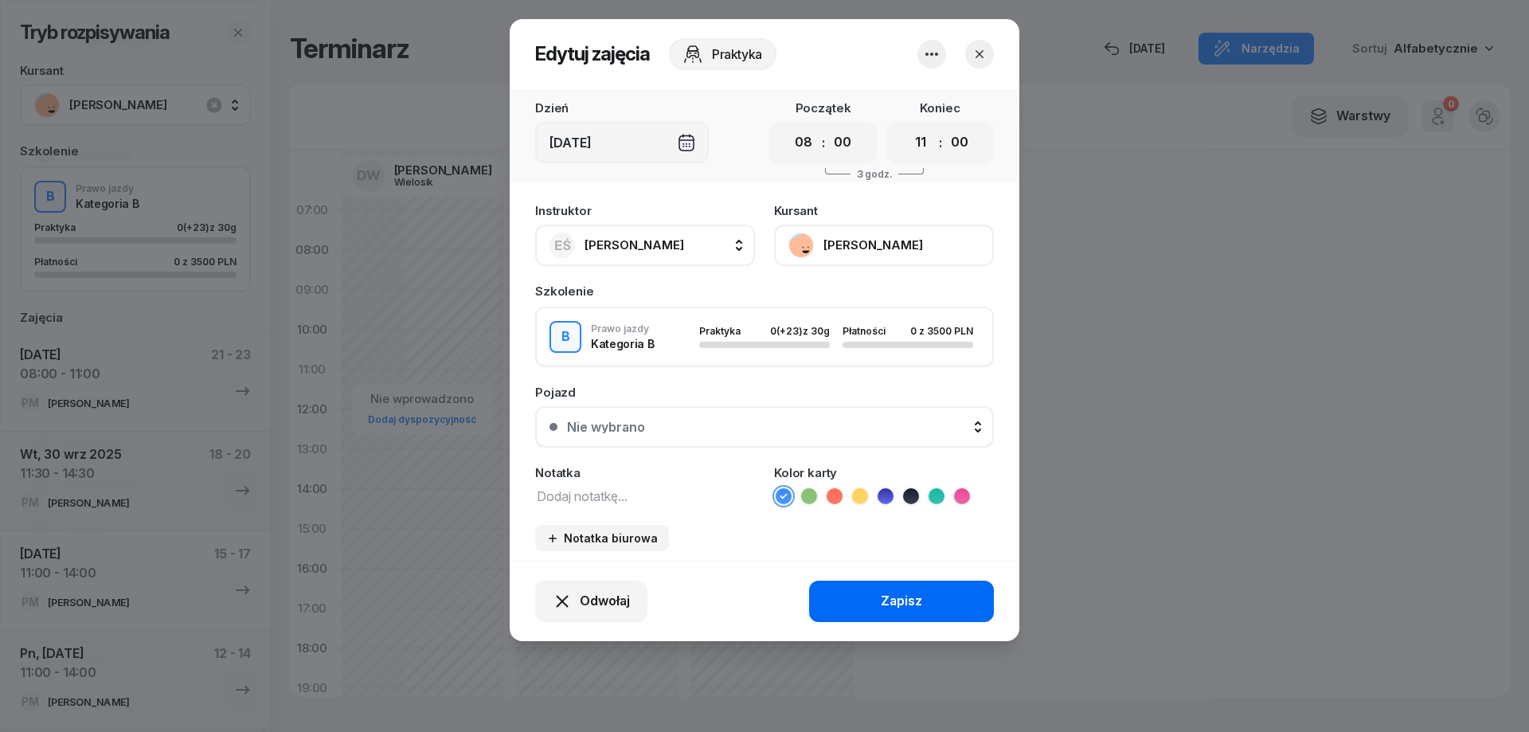
click at [873, 600] on button "Zapisz" at bounding box center [901, 601] width 185 height 41
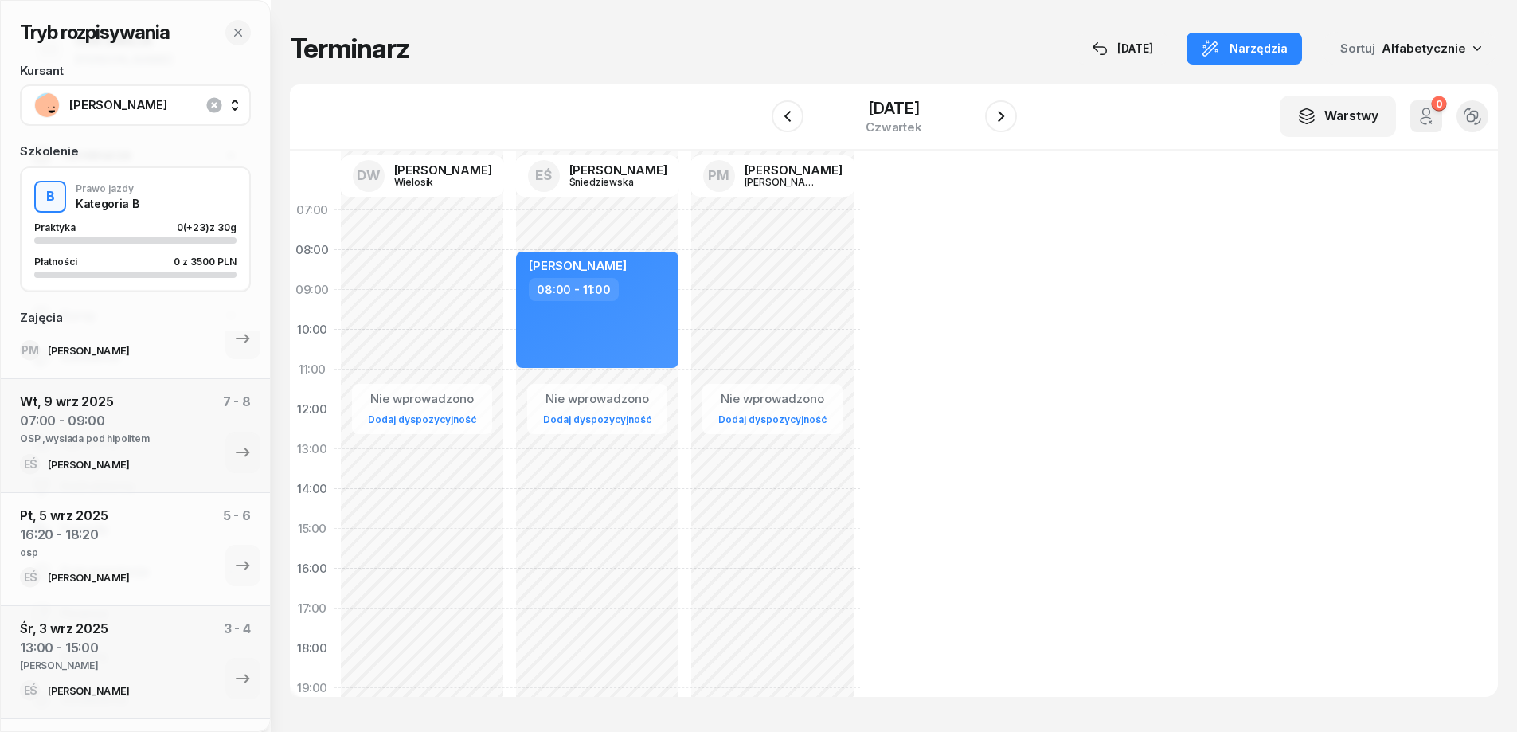
scroll to position [538, 0]
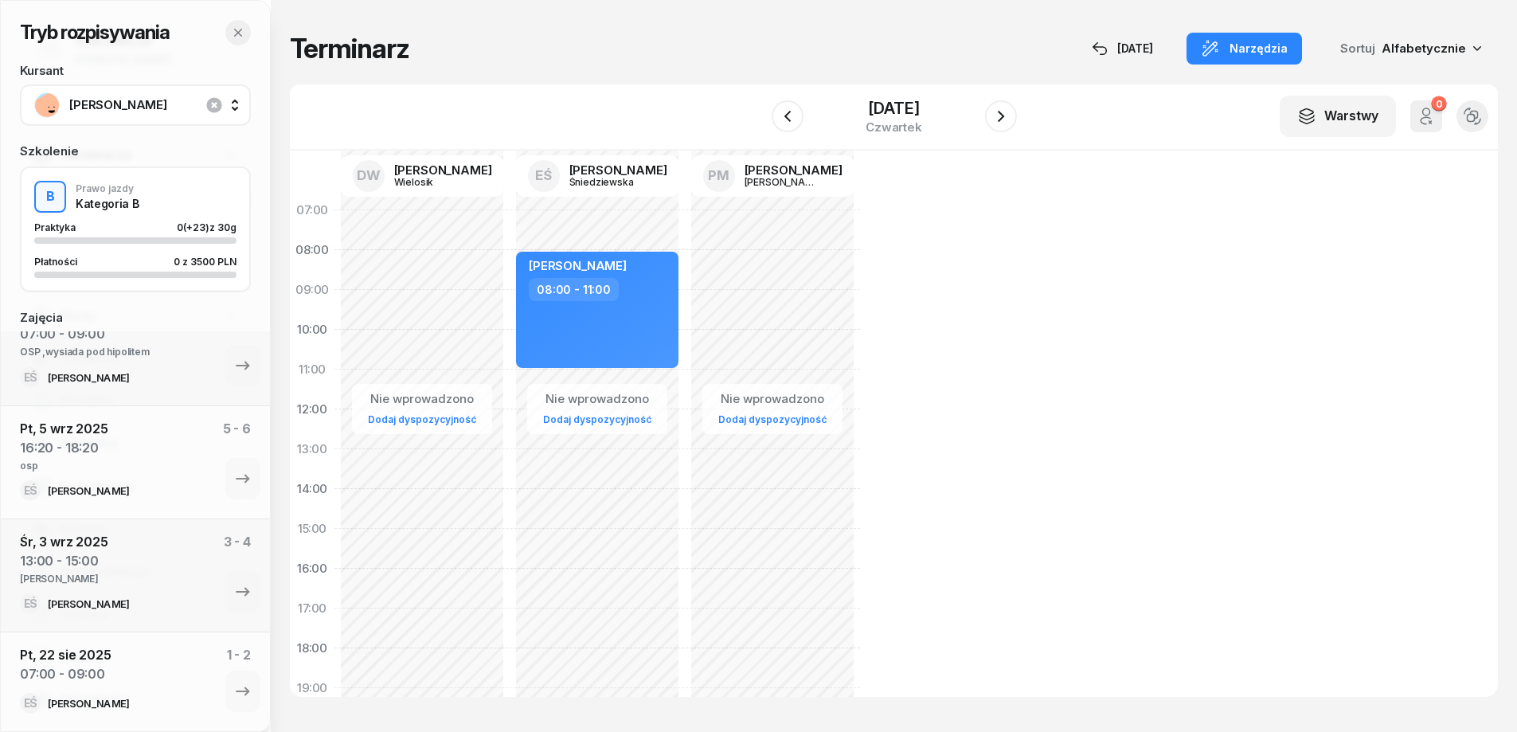
click at [240, 31] on icon "button" at bounding box center [238, 33] width 8 height 8
